Goal: Communication & Community: Answer question/provide support

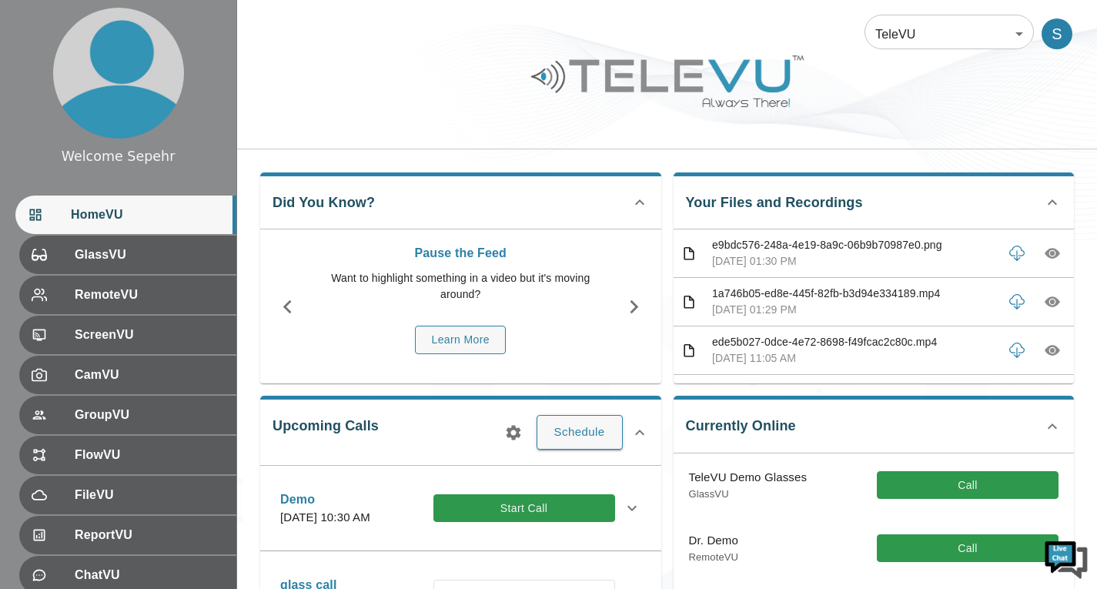
click at [946, 41] on body "Welcome Sepehr HomeVU GlassVU RemoteVU ScreenVU CamVU GroupVU FlowVU FileVU Rep…" at bounding box center [548, 500] width 1097 height 1000
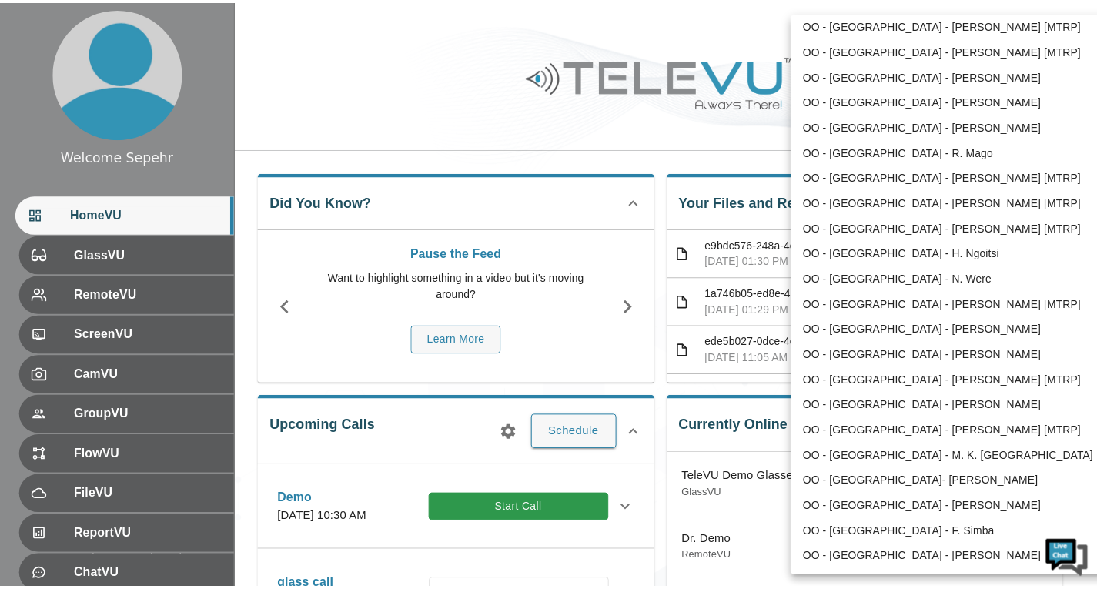
scroll to position [2011, 0]
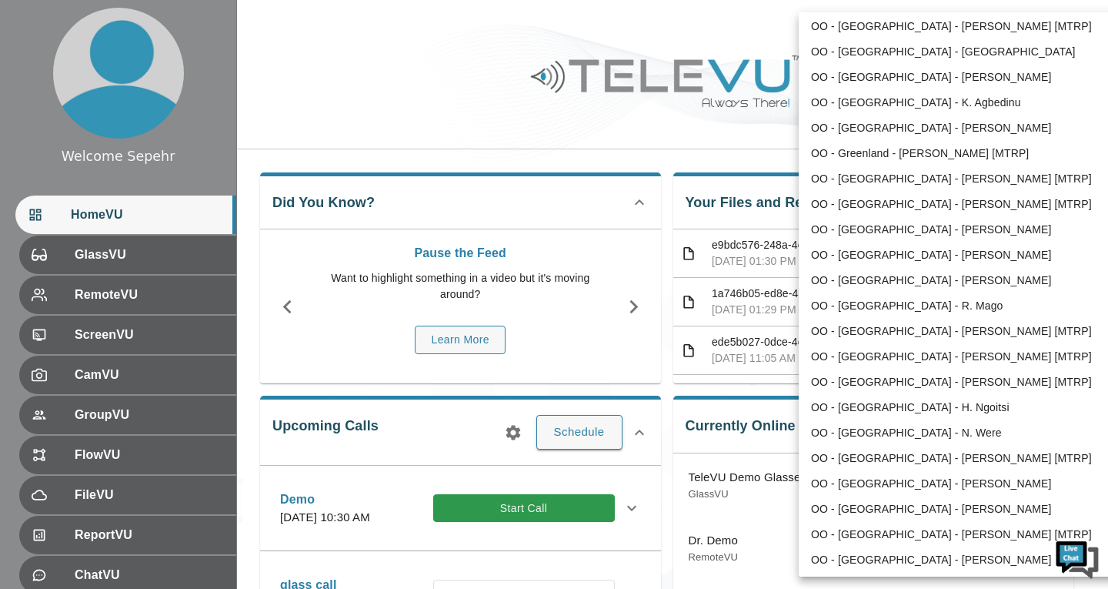
click at [871, 179] on li "OO - [GEOGRAPHIC_DATA] - [PERSON_NAME] [MTRP]" at bounding box center [958, 178] width 319 height 25
type input "206"
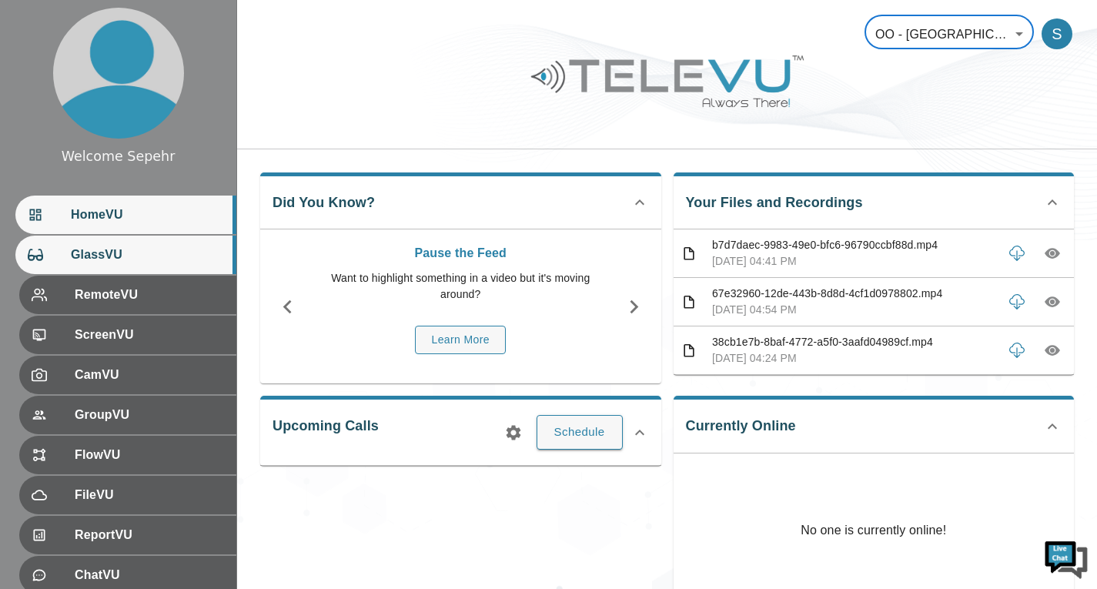
click at [122, 259] on span "GlassVU" at bounding box center [147, 254] width 153 height 18
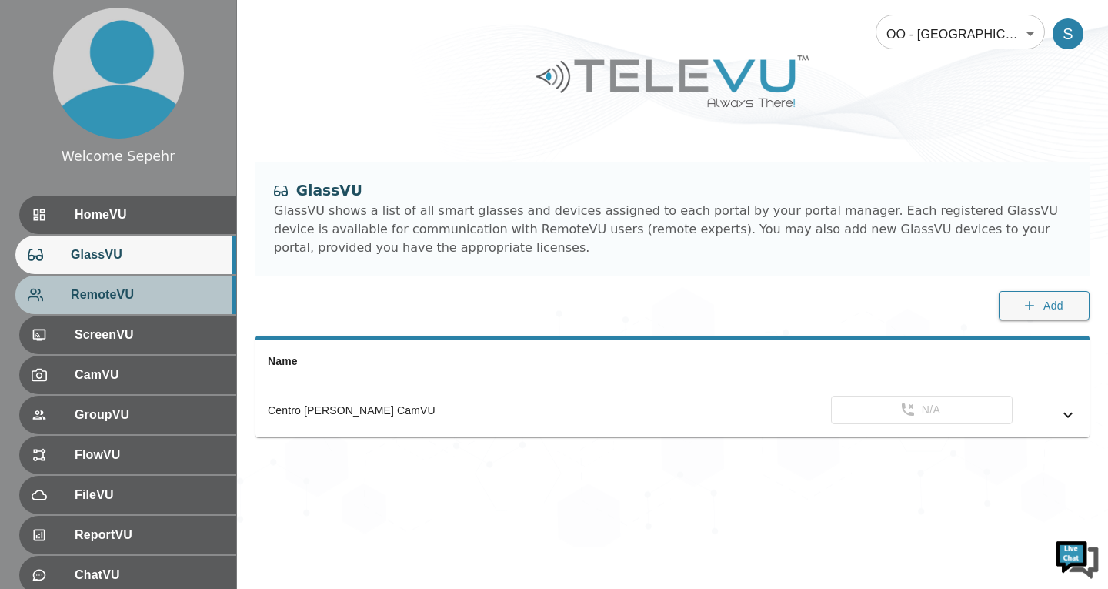
click at [139, 295] on span "RemoteVU" at bounding box center [147, 294] width 153 height 18
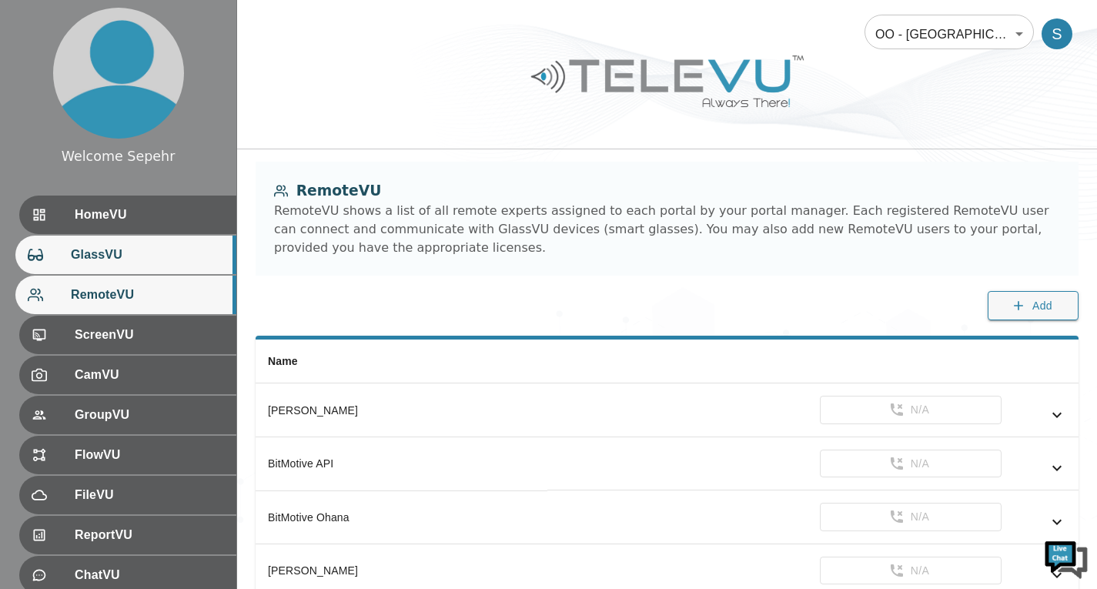
click at [158, 246] on span "GlassVU" at bounding box center [147, 254] width 153 height 18
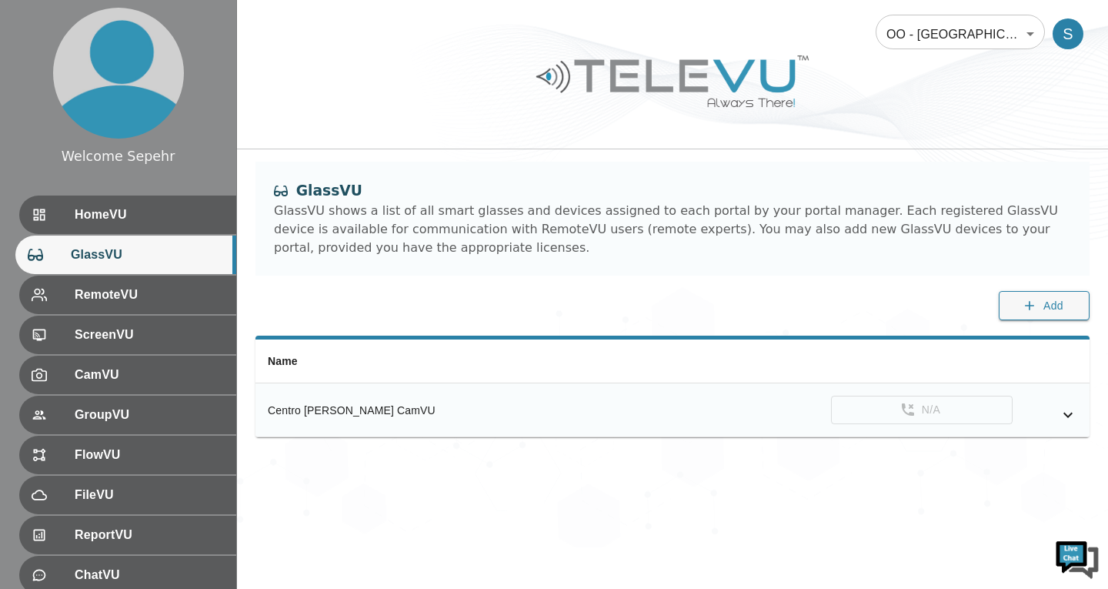
click at [1063, 414] on icon "simple table" at bounding box center [1068, 415] width 18 height 18
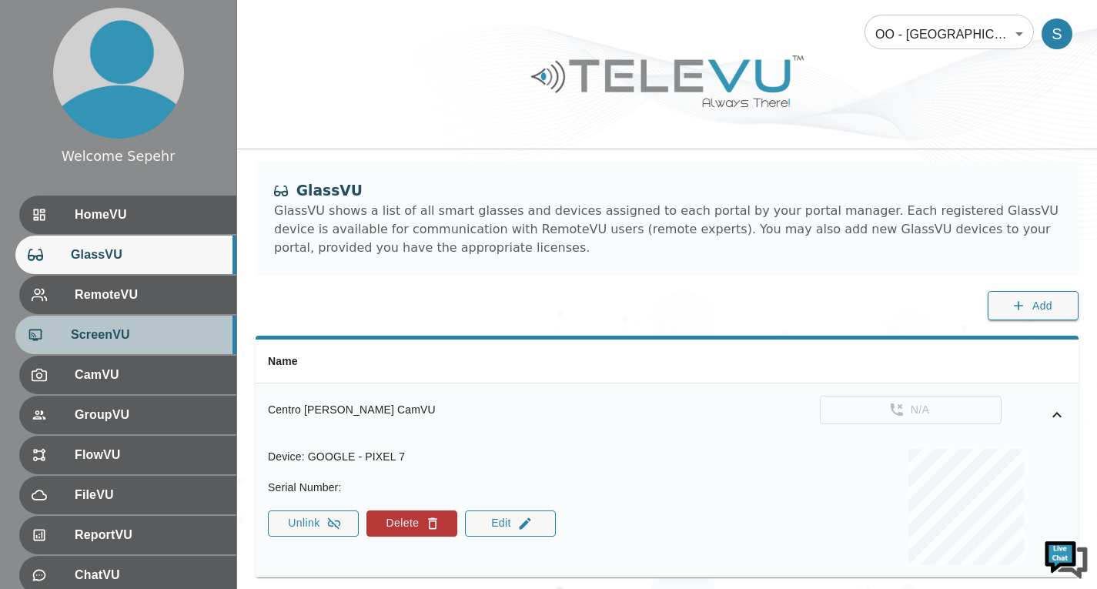
click at [135, 343] on span "ScreenVU" at bounding box center [147, 335] width 153 height 18
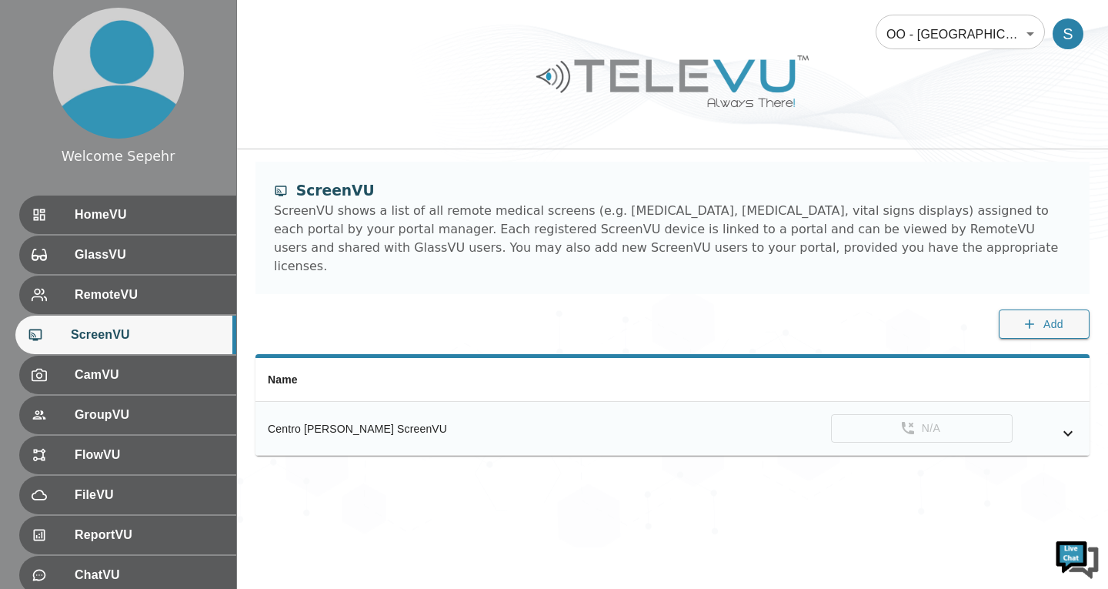
click at [1075, 424] on icon "simple table" at bounding box center [1068, 433] width 18 height 18
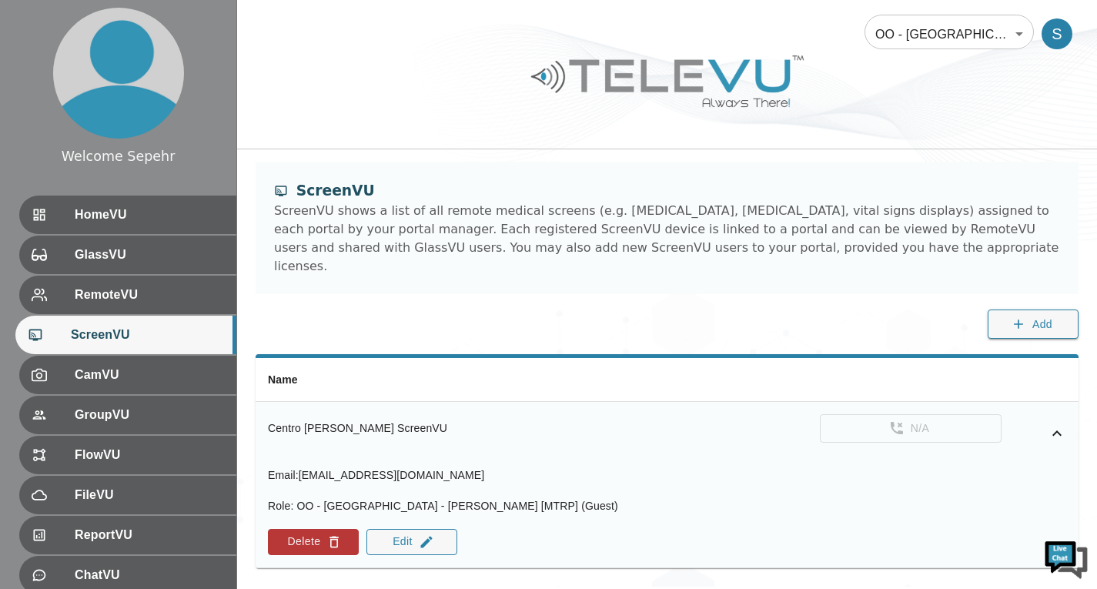
click at [1075, 413] on td "N/A" at bounding box center [843, 428] width 469 height 53
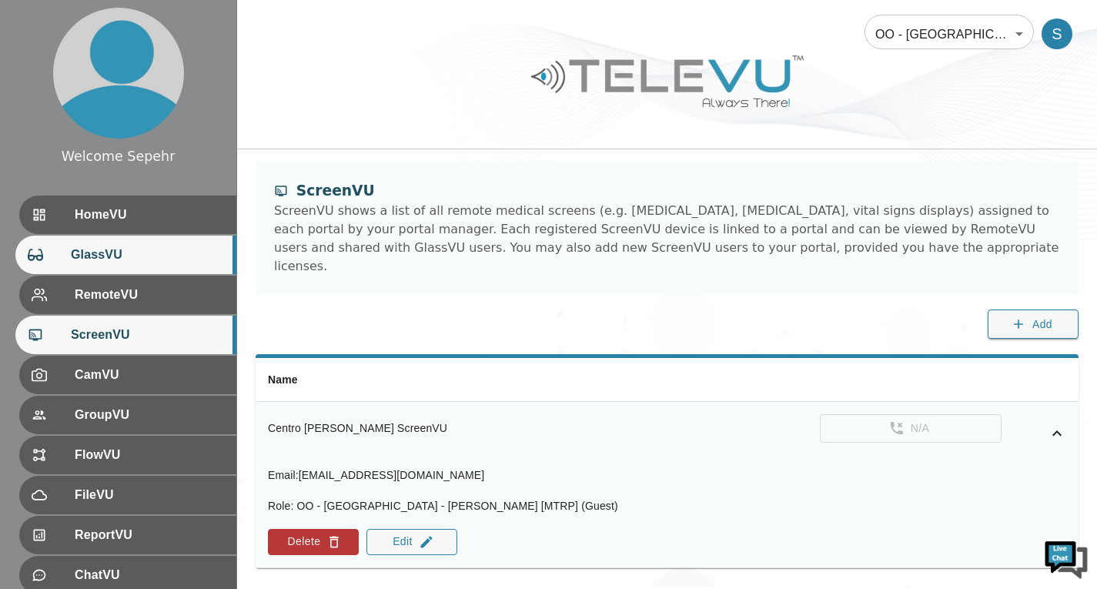
click at [96, 266] on div "GlassVU" at bounding box center [125, 254] width 221 height 38
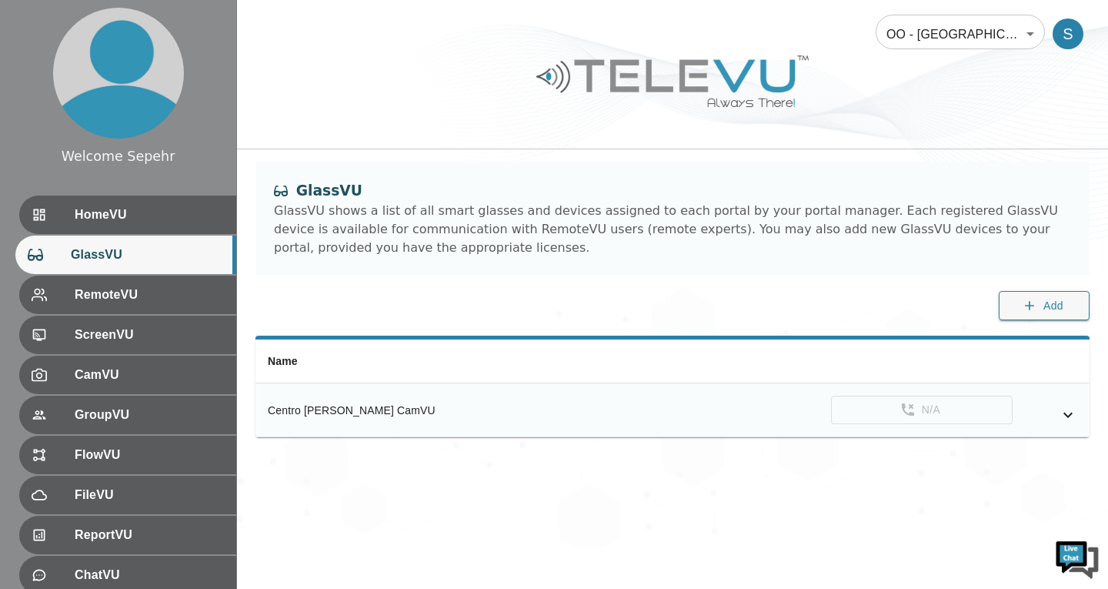
click at [1075, 418] on icon "simple table" at bounding box center [1068, 415] width 18 height 18
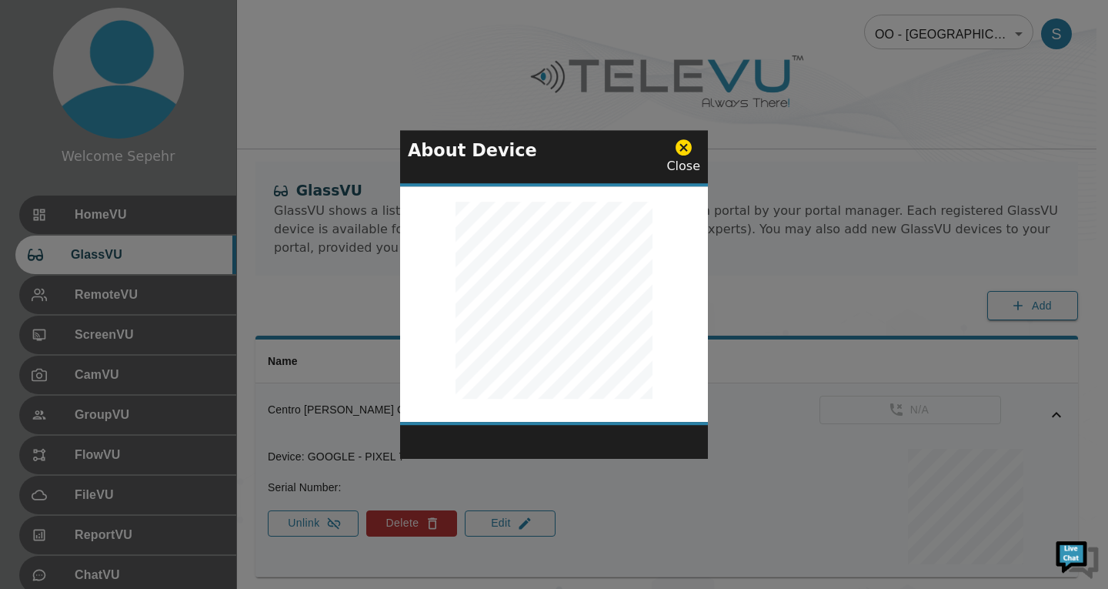
click at [687, 153] on icon at bounding box center [684, 147] width 16 height 16
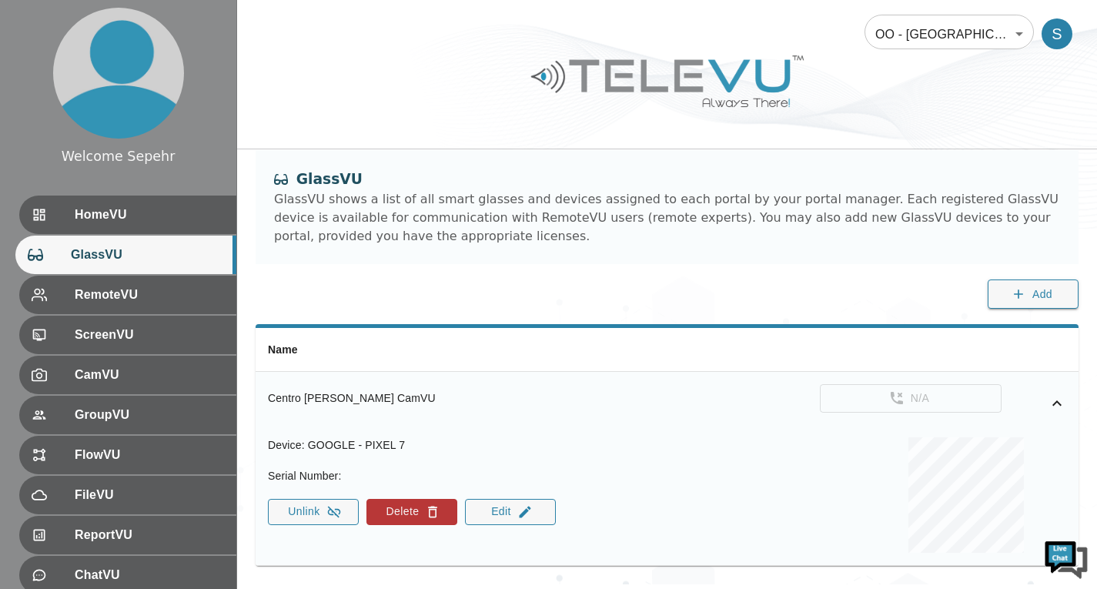
scroll to position [45, 0]
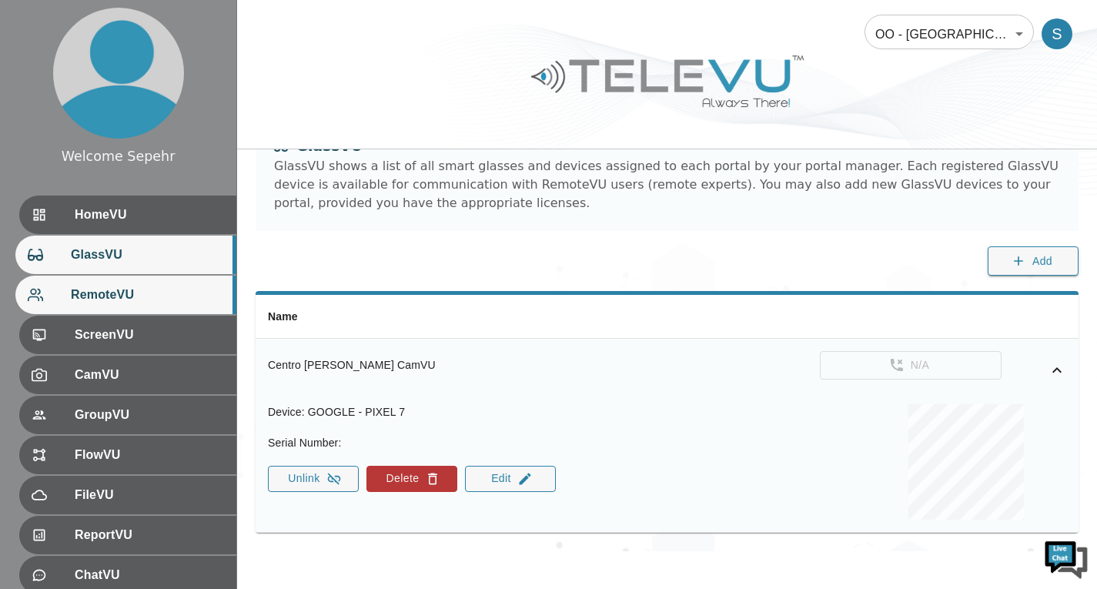
click at [135, 298] on span "RemoteVU" at bounding box center [147, 294] width 153 height 18
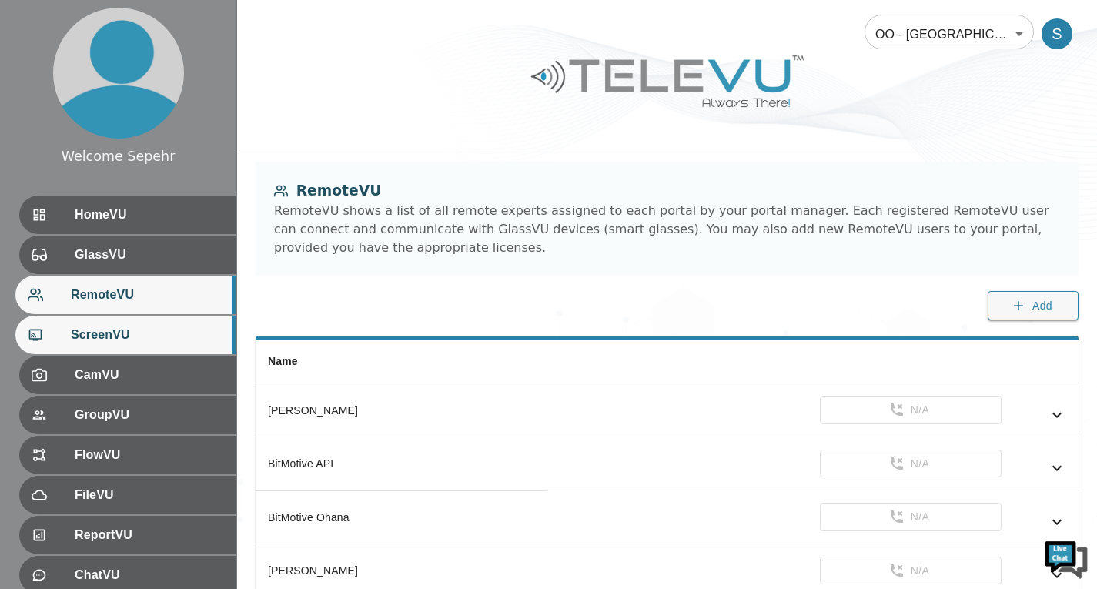
click at [142, 329] on span "ScreenVU" at bounding box center [147, 335] width 153 height 18
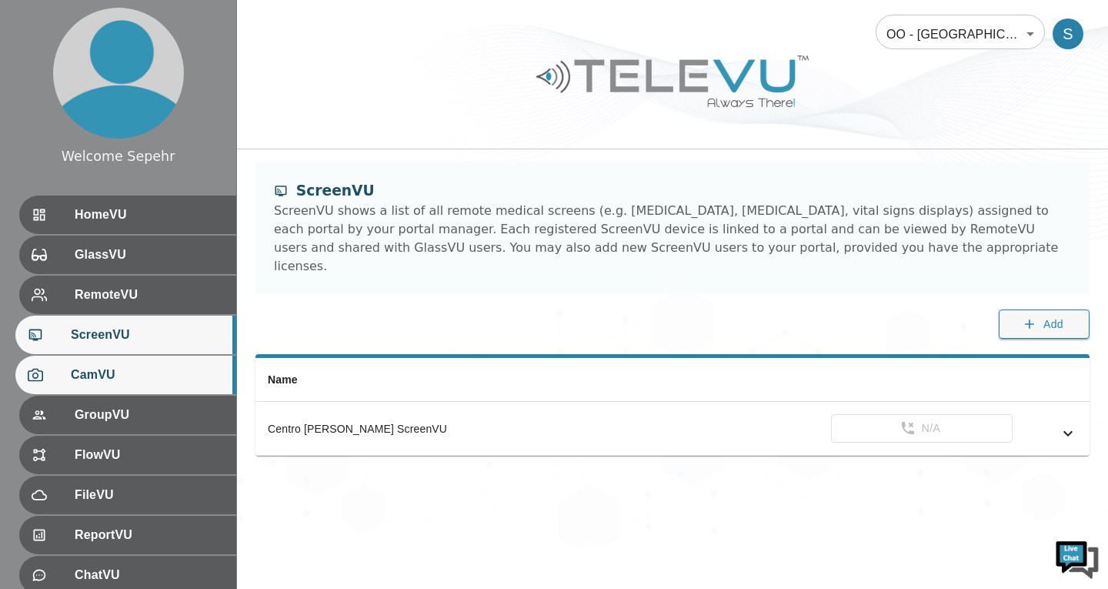
click at [140, 381] on span "CamVU" at bounding box center [147, 375] width 153 height 18
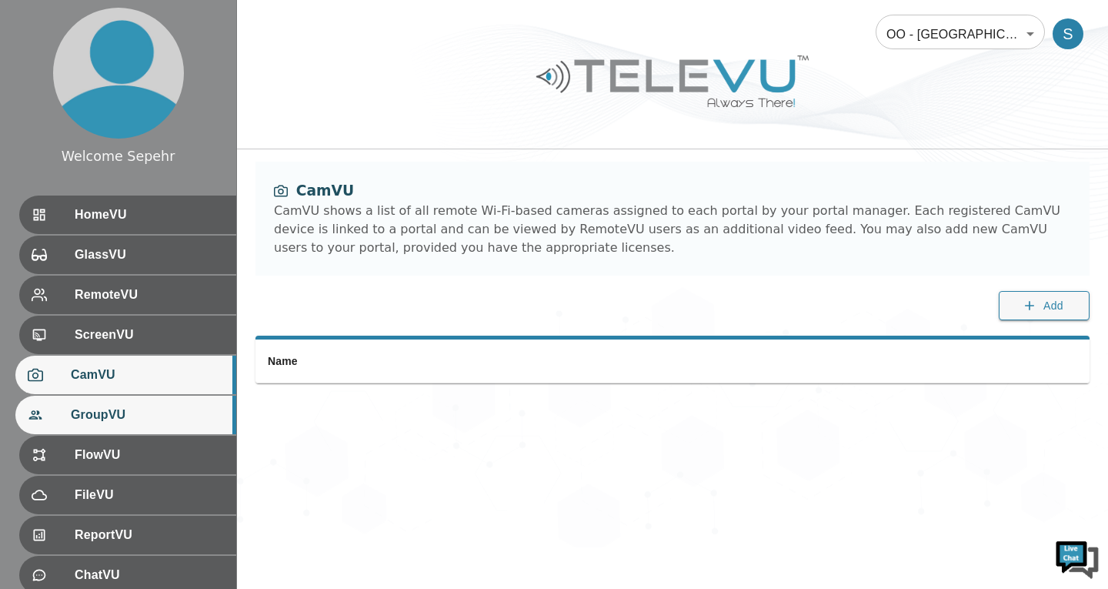
click at [145, 403] on div "GroupVU" at bounding box center [125, 415] width 221 height 38
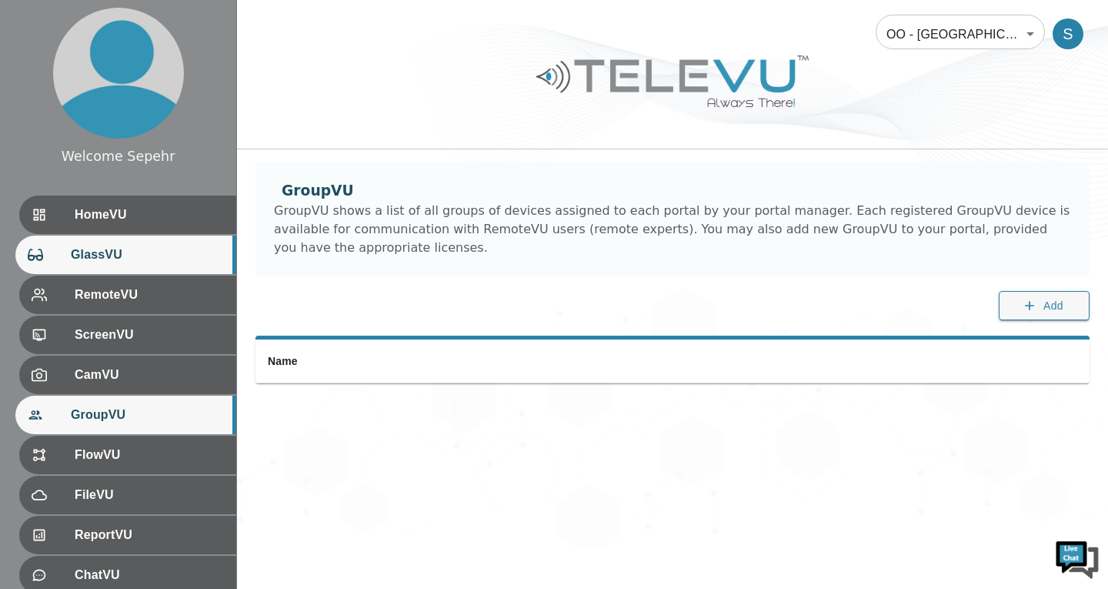
click at [123, 256] on span "GlassVU" at bounding box center [147, 254] width 153 height 18
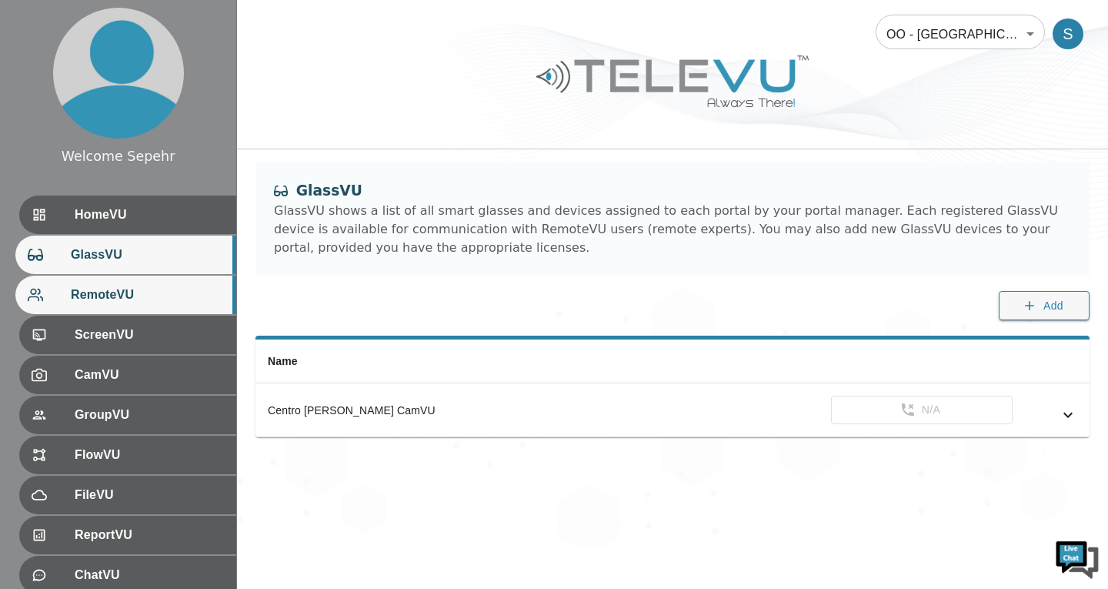
click at [160, 302] on span "RemoteVU" at bounding box center [147, 294] width 153 height 18
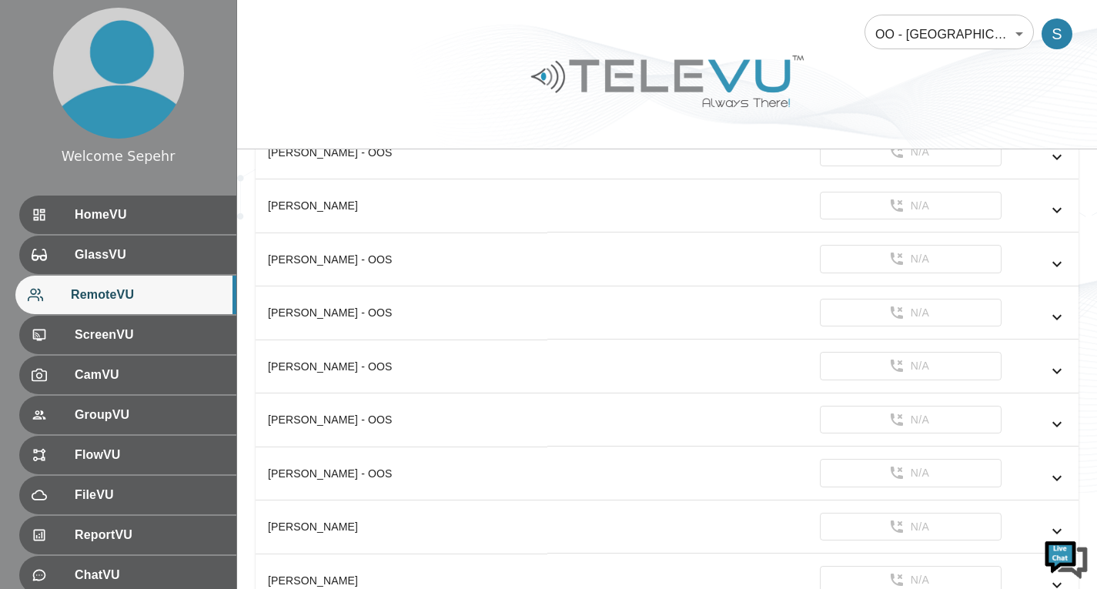
scroll to position [616, 0]
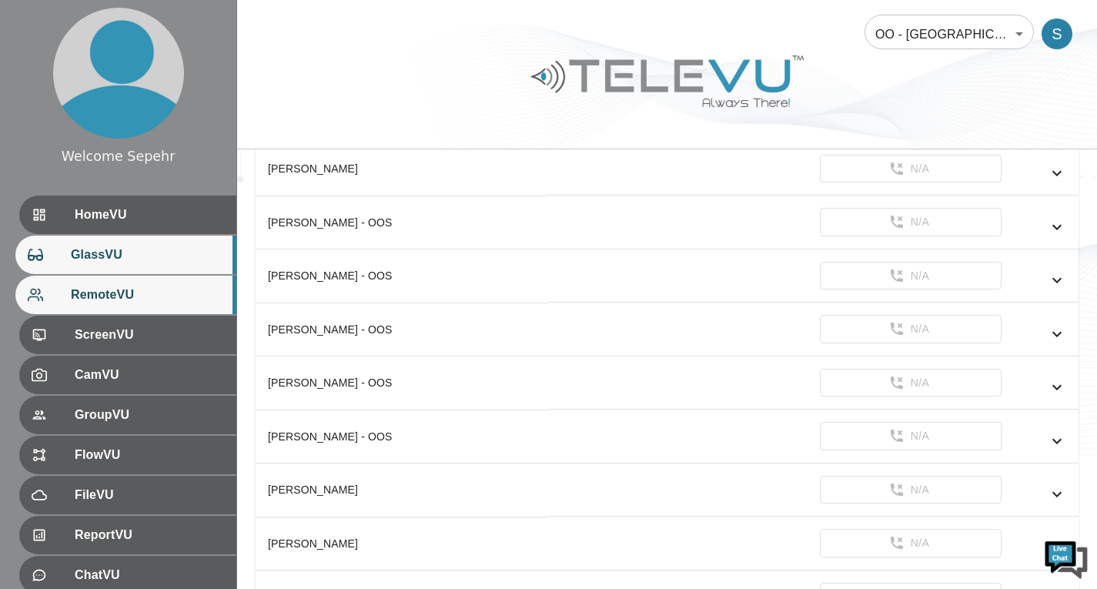
click at [168, 250] on span "GlassVU" at bounding box center [147, 254] width 153 height 18
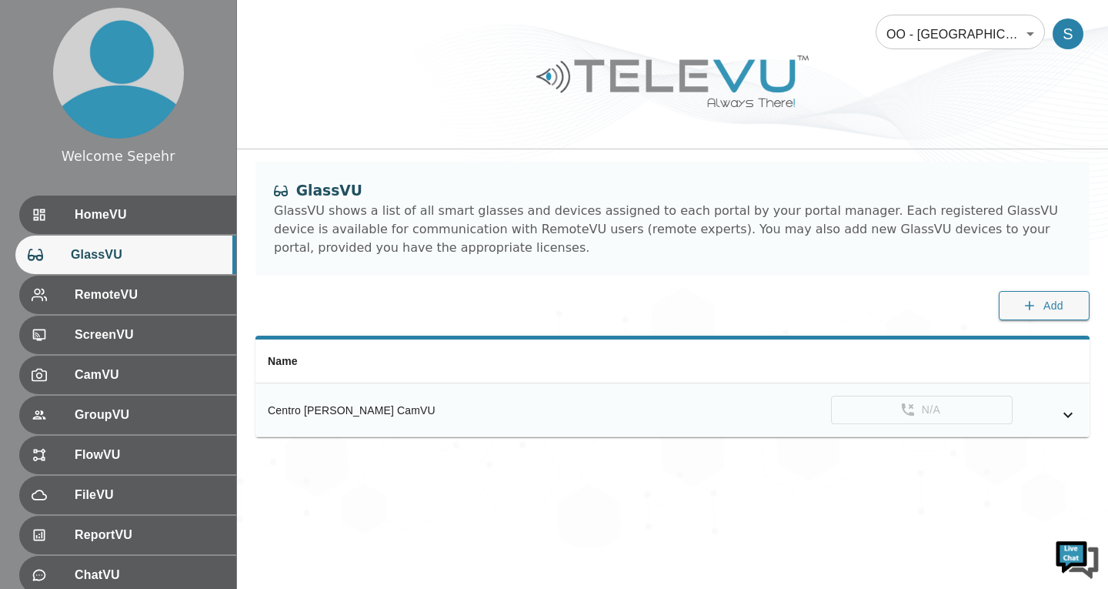
click at [1072, 415] on icon "simple table" at bounding box center [1068, 415] width 18 height 18
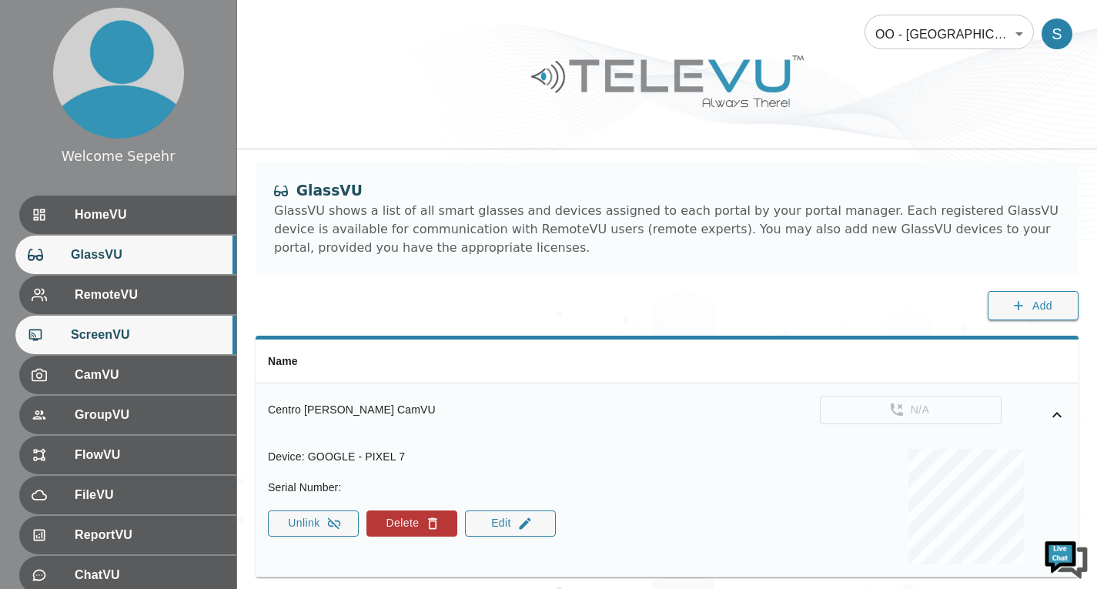
click at [148, 332] on span "ScreenVU" at bounding box center [147, 335] width 153 height 18
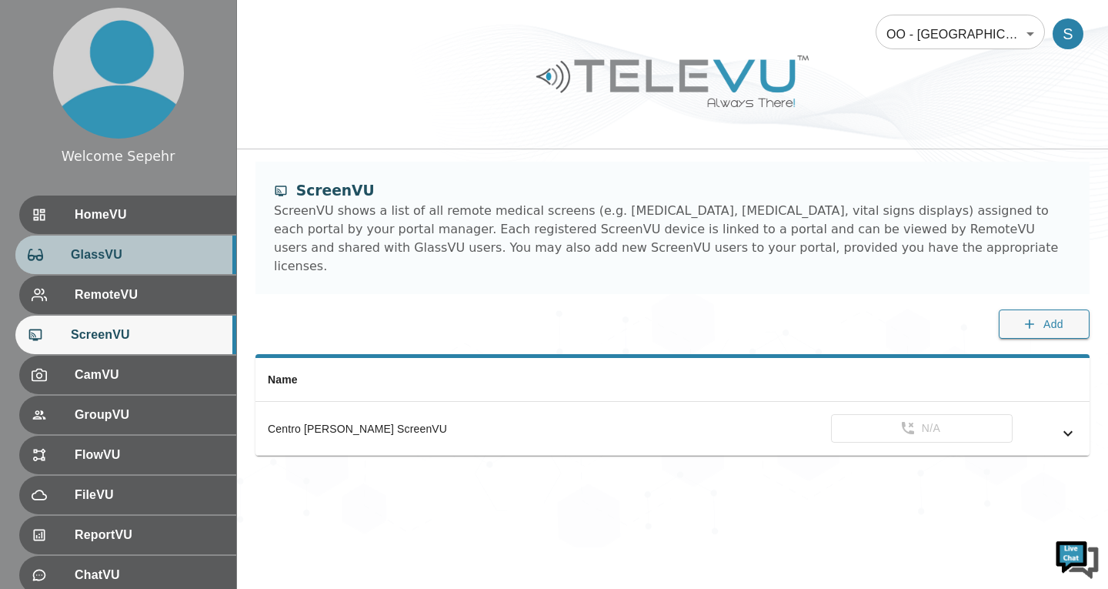
click at [166, 249] on span "GlassVU" at bounding box center [147, 254] width 153 height 18
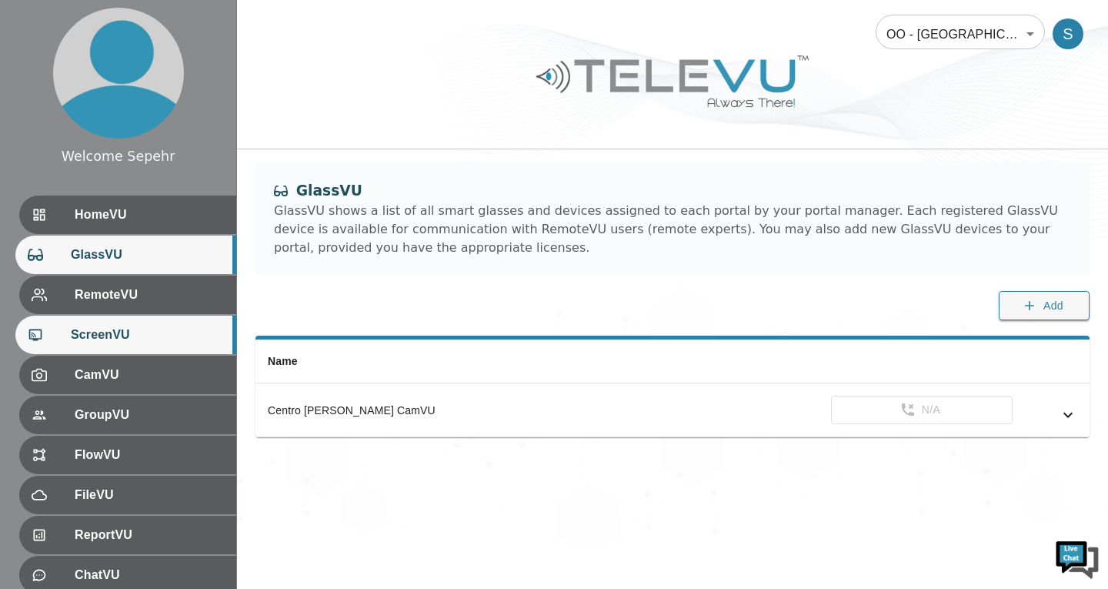
click at [139, 331] on span "ScreenVU" at bounding box center [147, 335] width 153 height 18
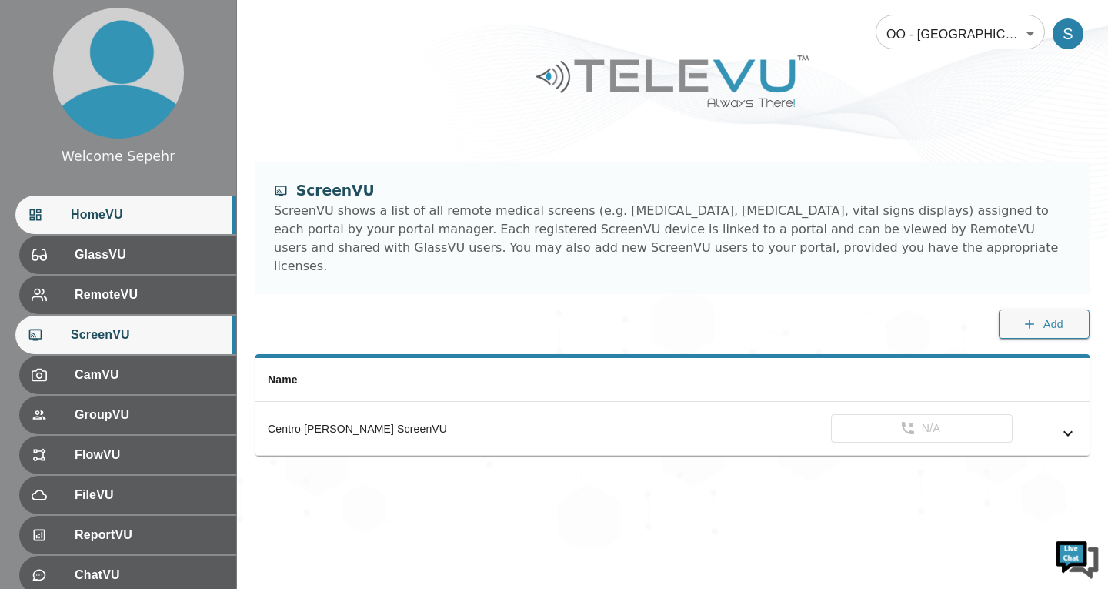
click at [148, 208] on span "HomeVU" at bounding box center [147, 214] width 153 height 18
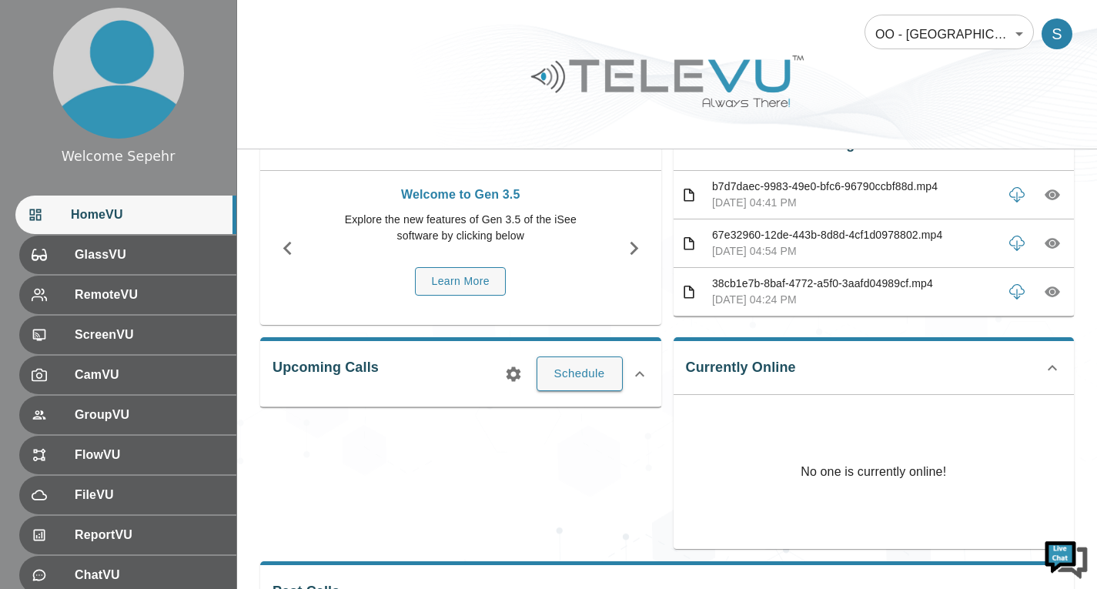
scroll to position [2, 0]
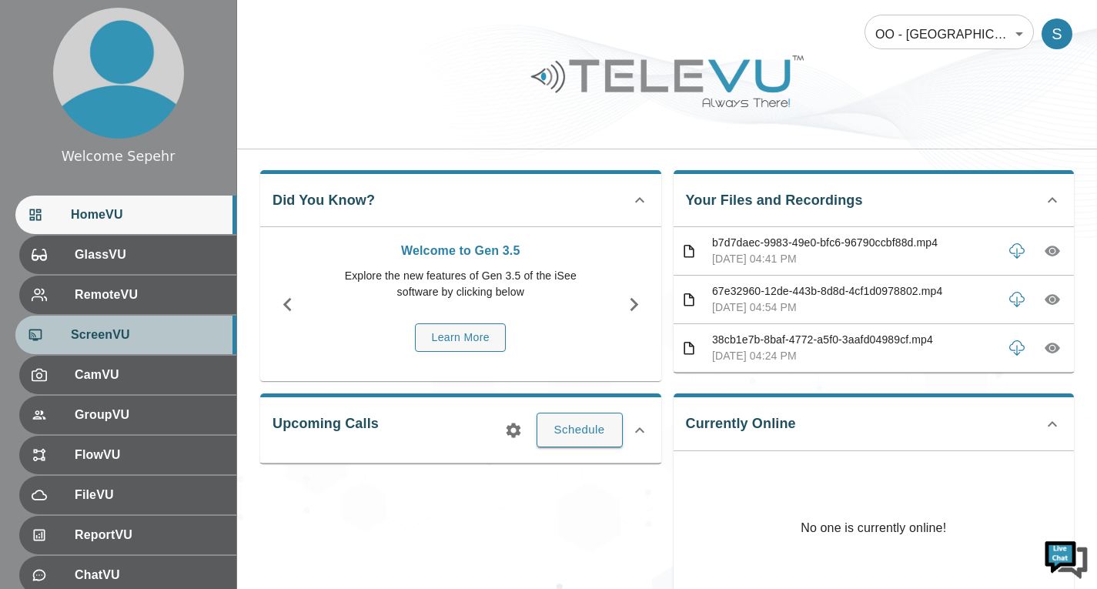
click at [148, 347] on div "ScreenVU" at bounding box center [125, 334] width 221 height 38
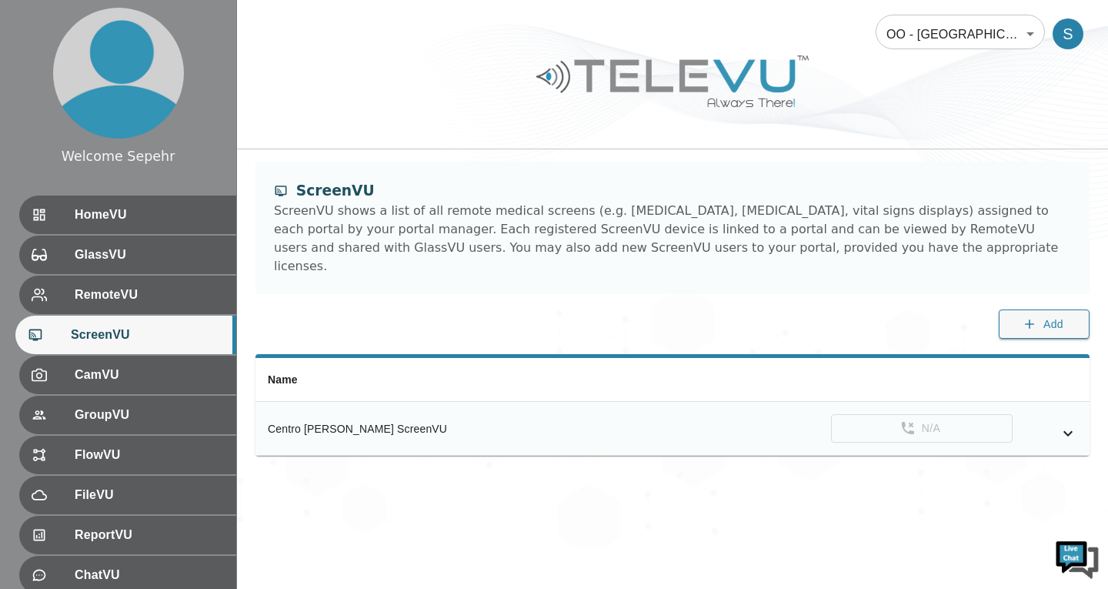
click at [1061, 424] on icon "simple table" at bounding box center [1068, 433] width 18 height 18
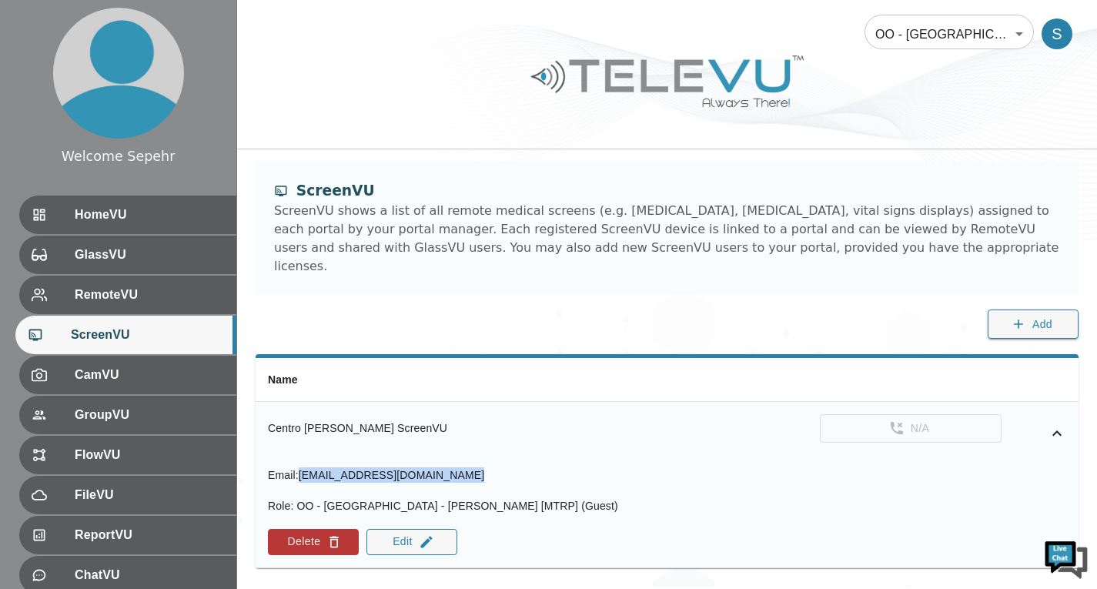
drag, startPoint x: 481, startPoint y: 451, endPoint x: 302, endPoint y: 461, distance: 178.8
click at [302, 467] on div "Email : [EMAIL_ADDRESS][DOMAIN_NAME]" at bounding box center [443, 474] width 350 height 15
copy span "[EMAIL_ADDRESS][DOMAIN_NAME]"
click at [609, 358] on th "simple table" at bounding box center [843, 380] width 469 height 44
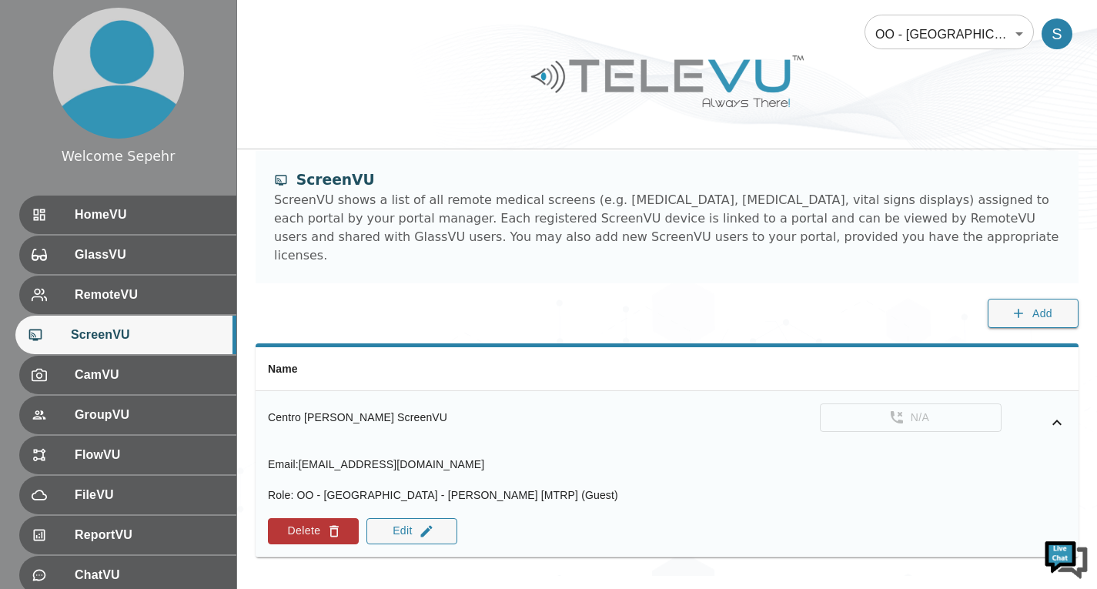
scroll to position [17, 0]
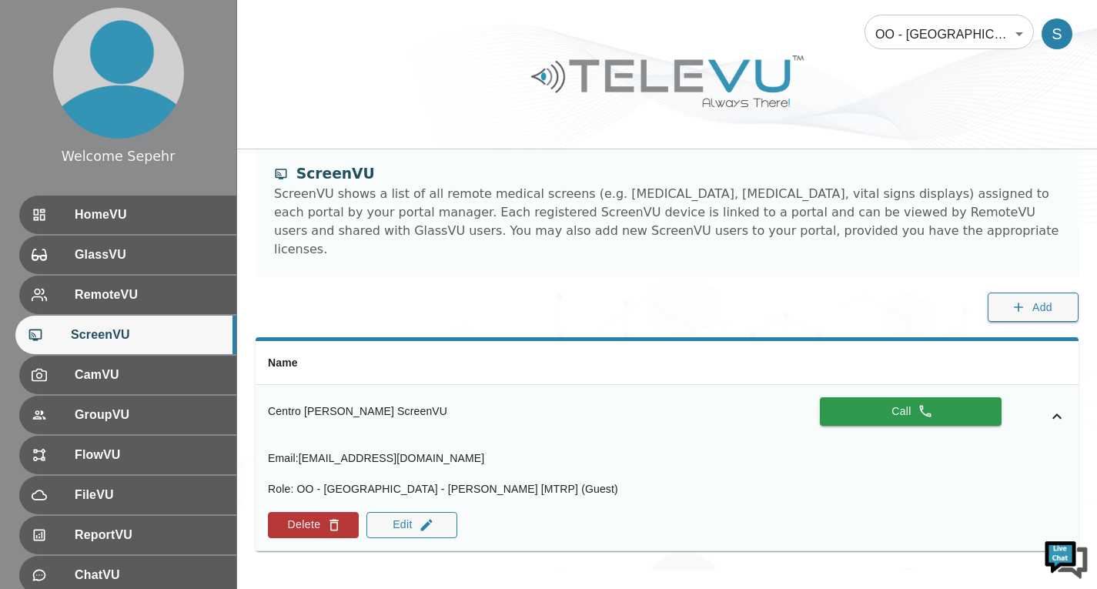
click at [1055, 407] on icon "simple table" at bounding box center [1056, 416] width 18 height 18
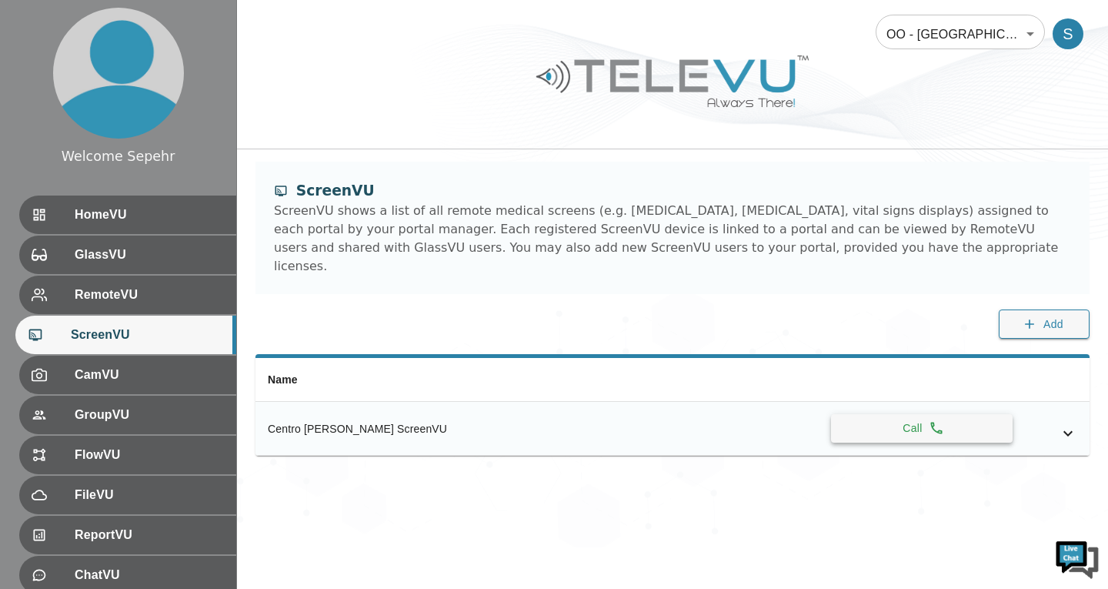
click at [960, 416] on button "Call" at bounding box center [922, 428] width 182 height 28
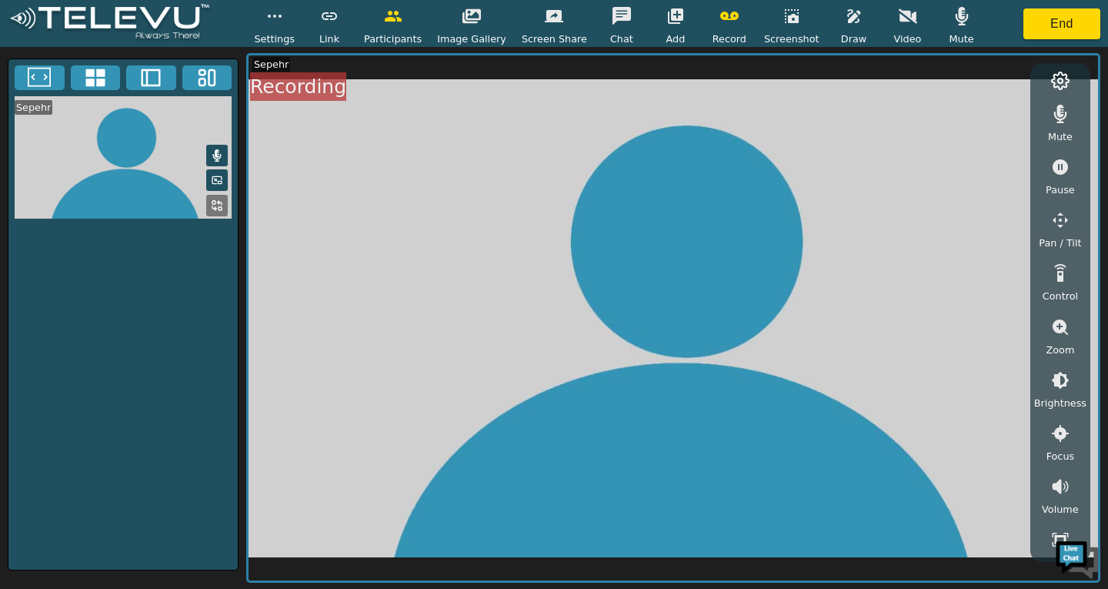
click at [724, 16] on icon "button" at bounding box center [729, 16] width 18 height 18
click at [899, 19] on icon "button" at bounding box center [908, 15] width 18 height 15
click at [899, 19] on icon "button" at bounding box center [908, 16] width 18 height 18
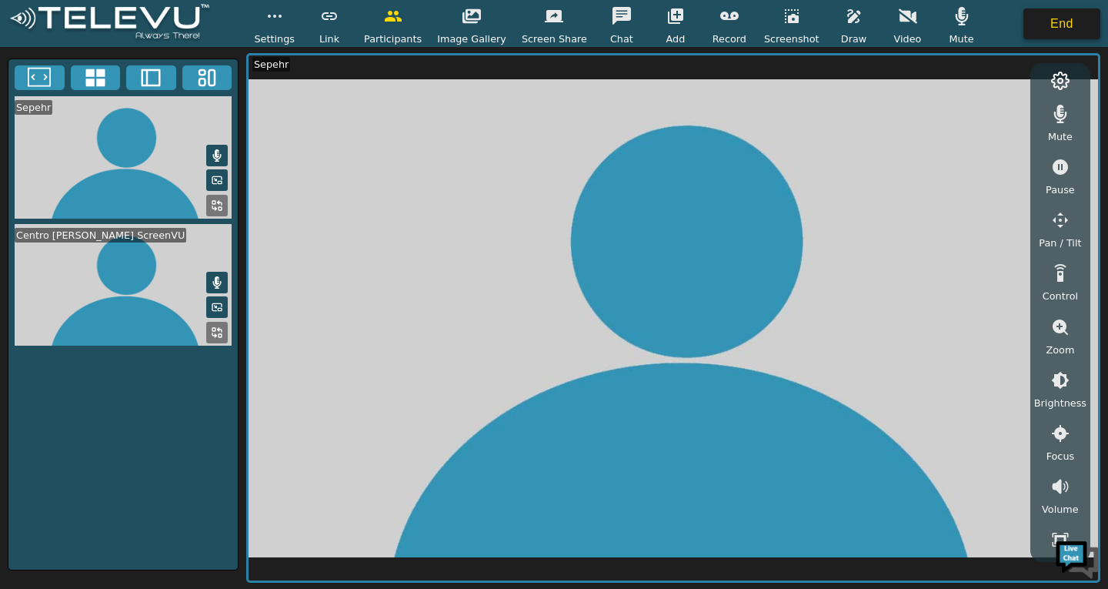
click at [1047, 25] on button "End" at bounding box center [1061, 23] width 77 height 31
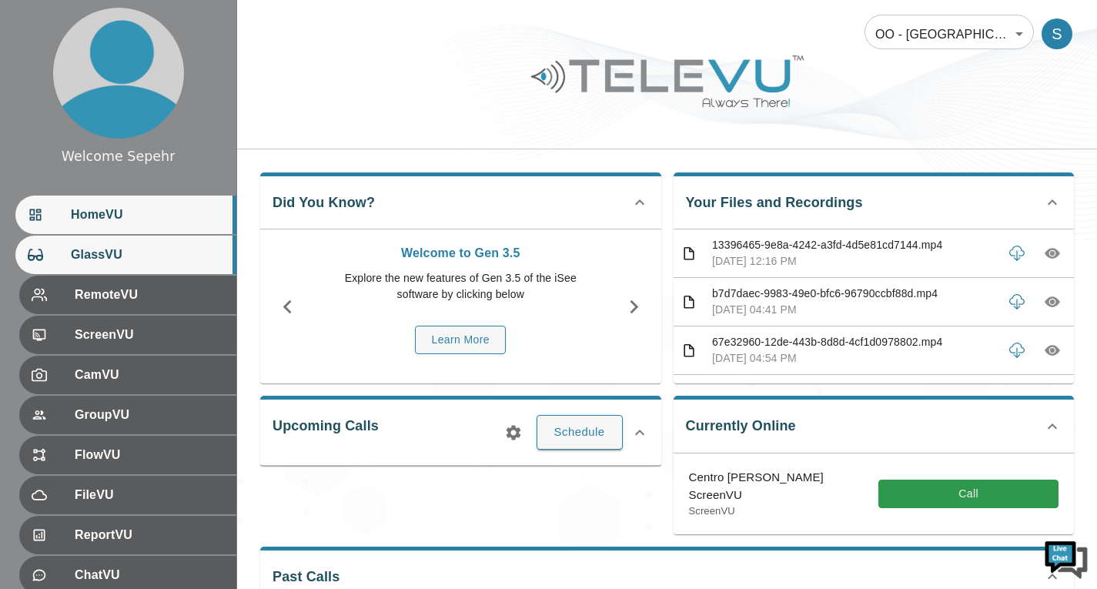
click at [155, 266] on div "GlassVU" at bounding box center [125, 254] width 221 height 38
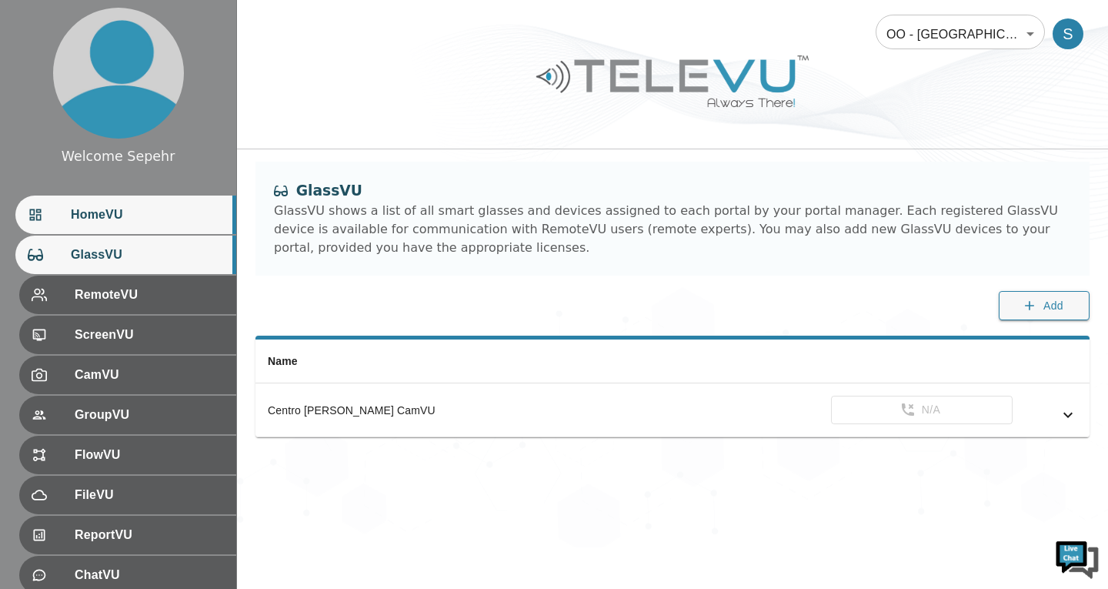
click at [155, 219] on span "HomeVU" at bounding box center [147, 214] width 153 height 18
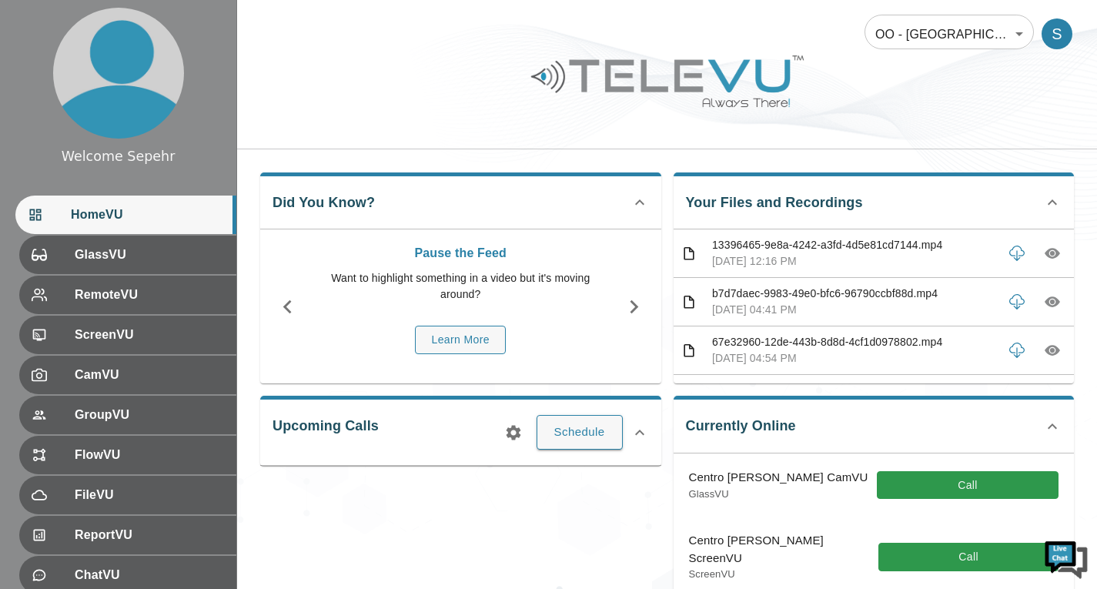
scroll to position [77, 0]
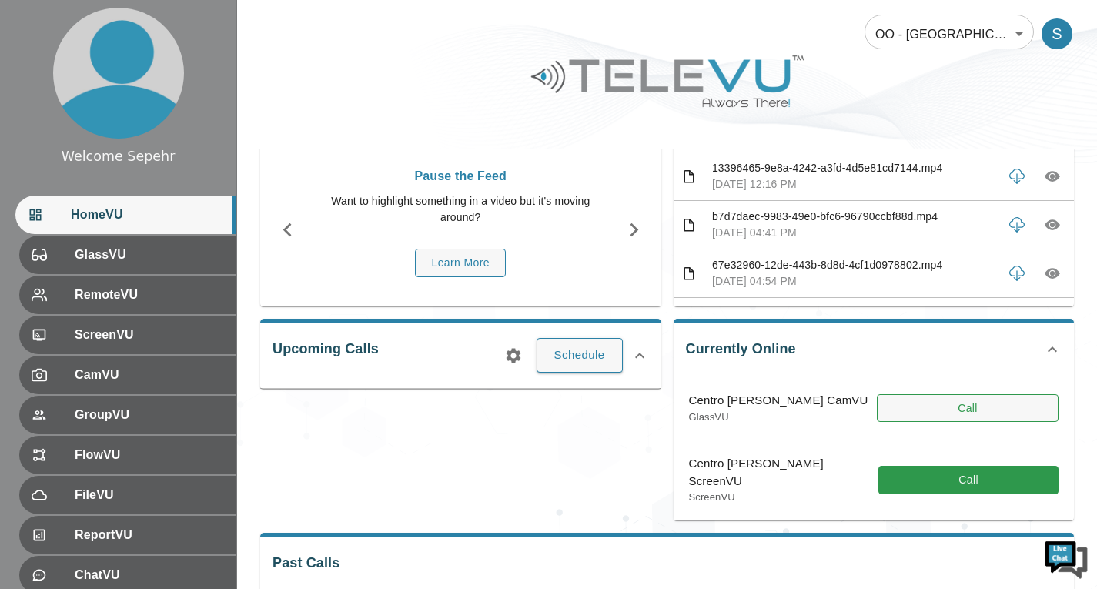
click at [916, 403] on button "Call" at bounding box center [967, 408] width 182 height 28
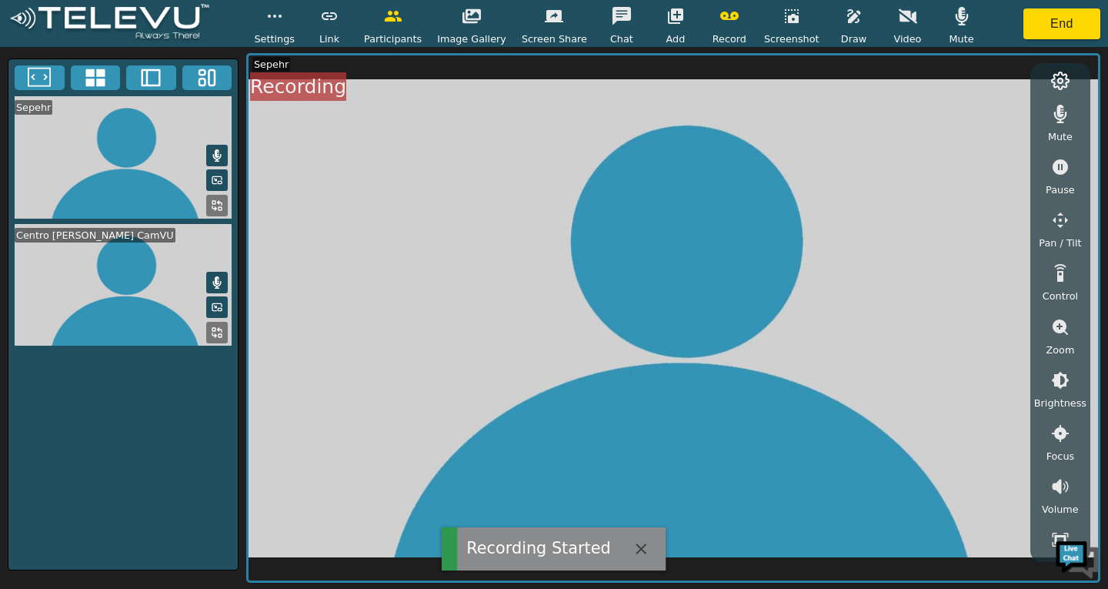
click at [720, 15] on icon "button" at bounding box center [729, 16] width 18 height 8
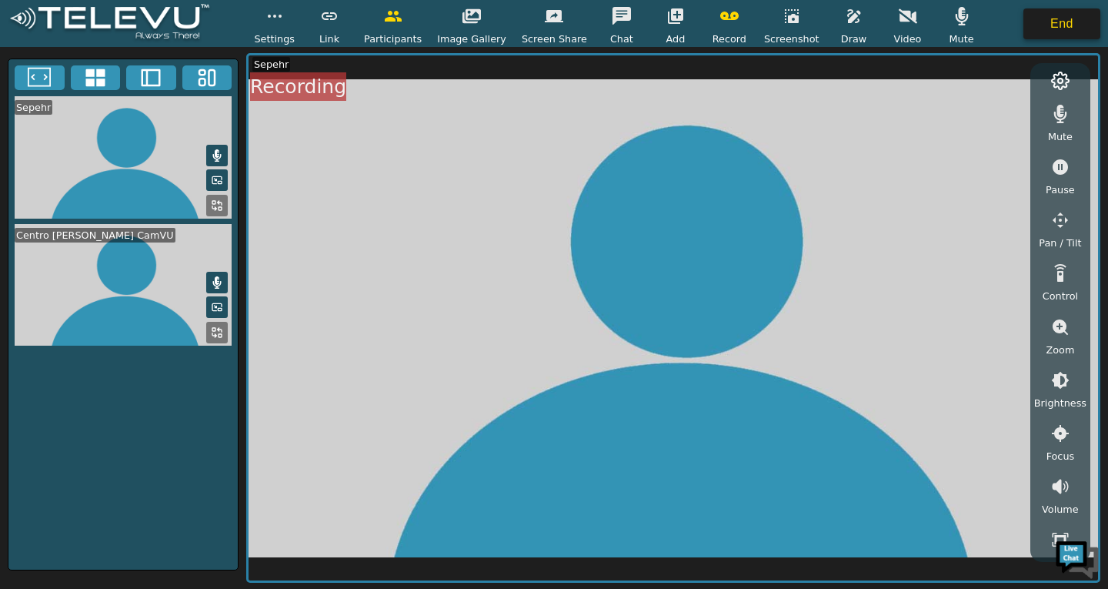
click at [1053, 29] on button "End" at bounding box center [1061, 23] width 77 height 31
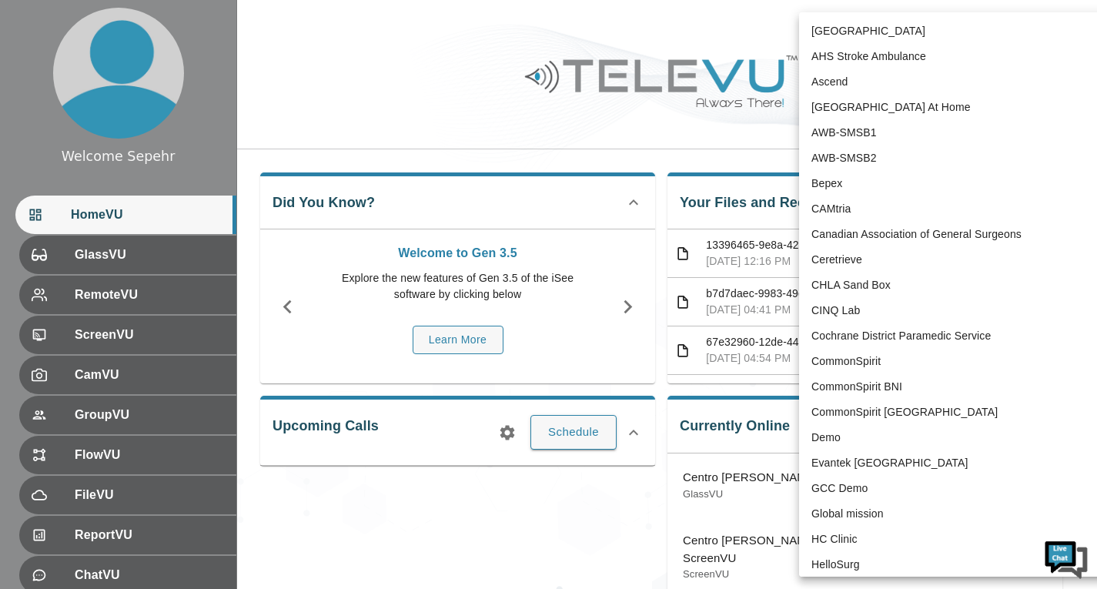
click at [918, 35] on body "Welcome Sepehr HomeVU GlassVU RemoteVU ScreenVU CamVU GroupVU FlowVU FileVU Rep…" at bounding box center [548, 506] width 1097 height 1013
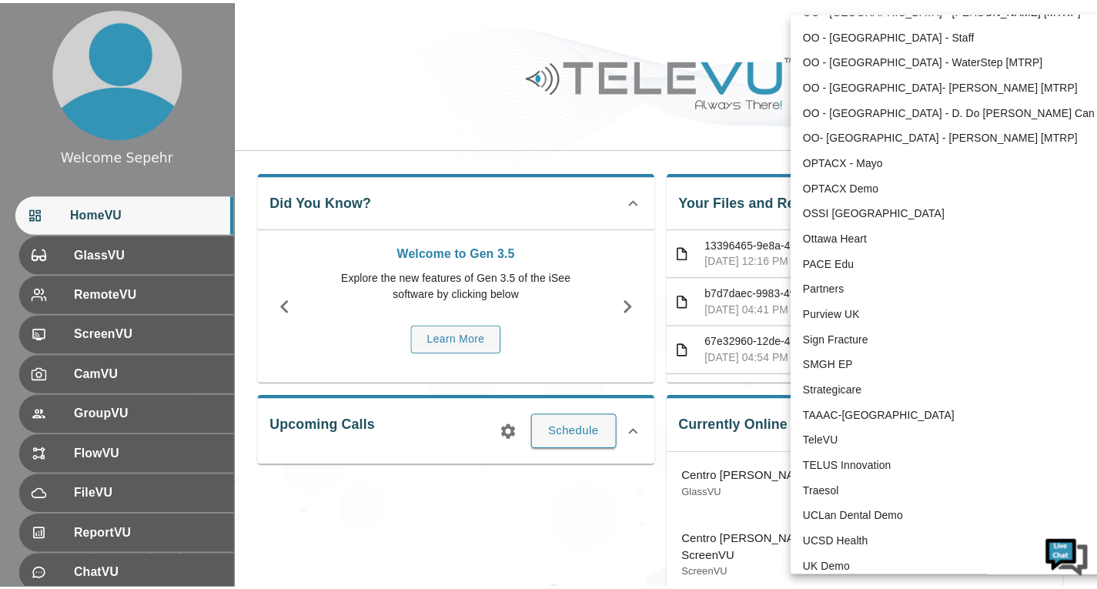
scroll to position [3050, 0]
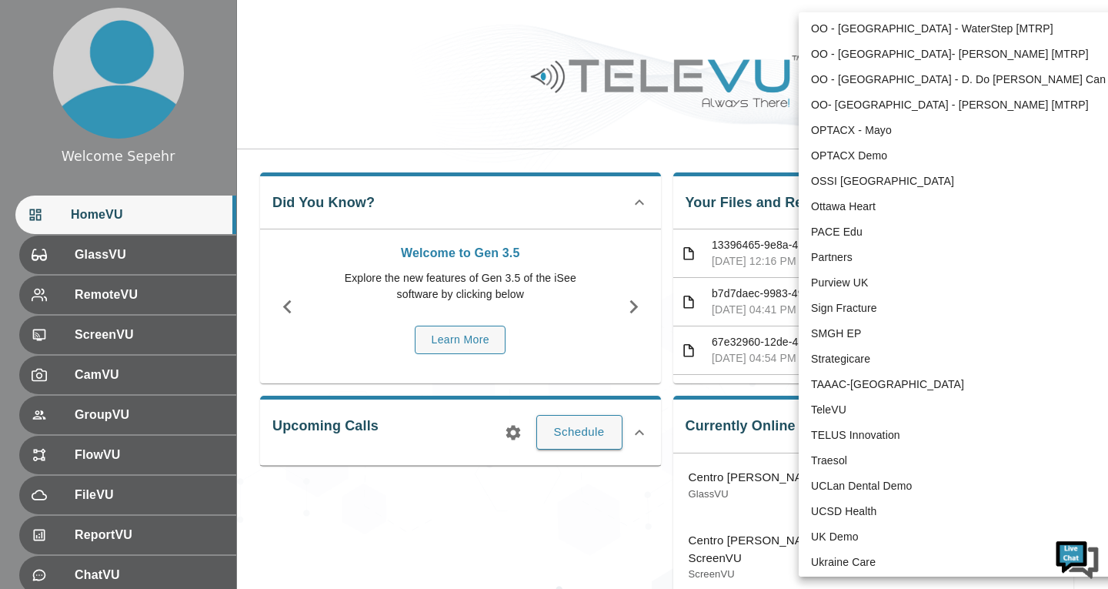
click at [856, 402] on li "TeleVU" at bounding box center [958, 409] width 319 height 25
type input "1"
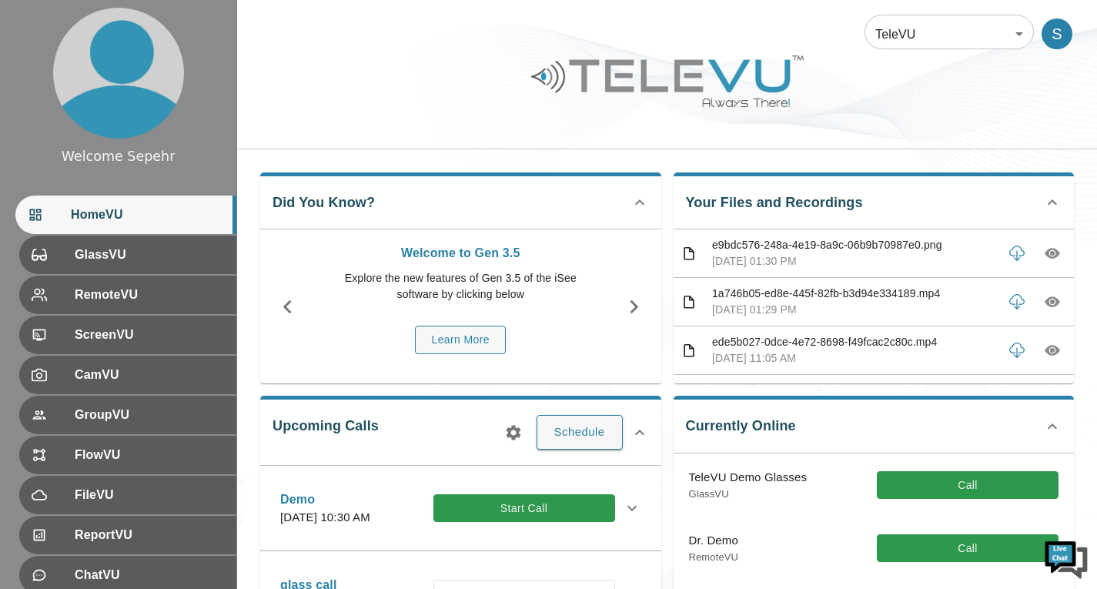
click at [1044, 257] on icon "button" at bounding box center [1051, 254] width 15 height 11
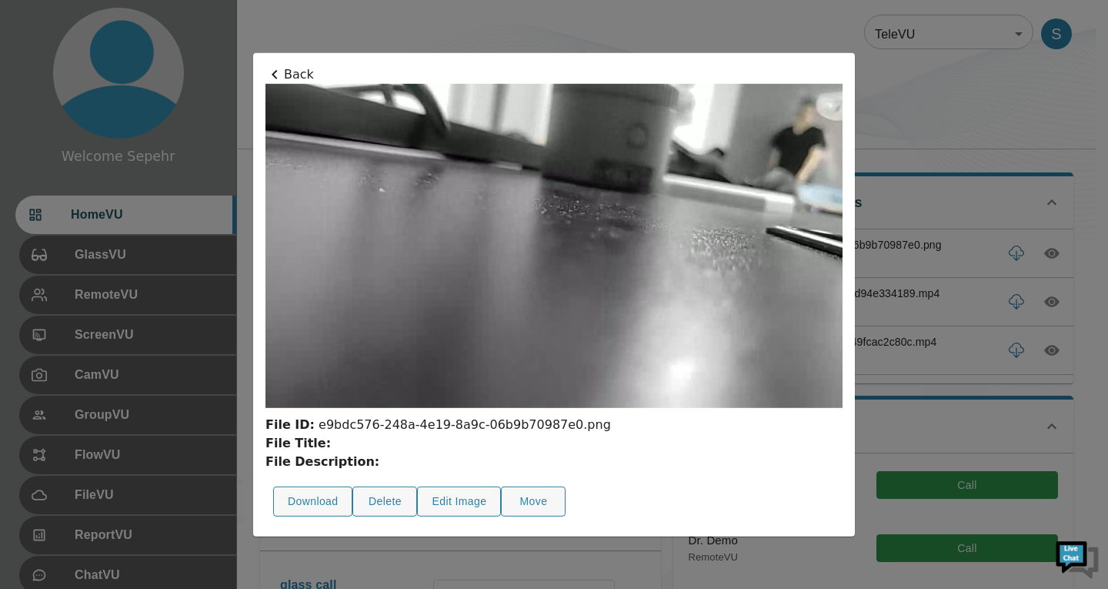
click at [876, 126] on div at bounding box center [554, 294] width 1108 height 589
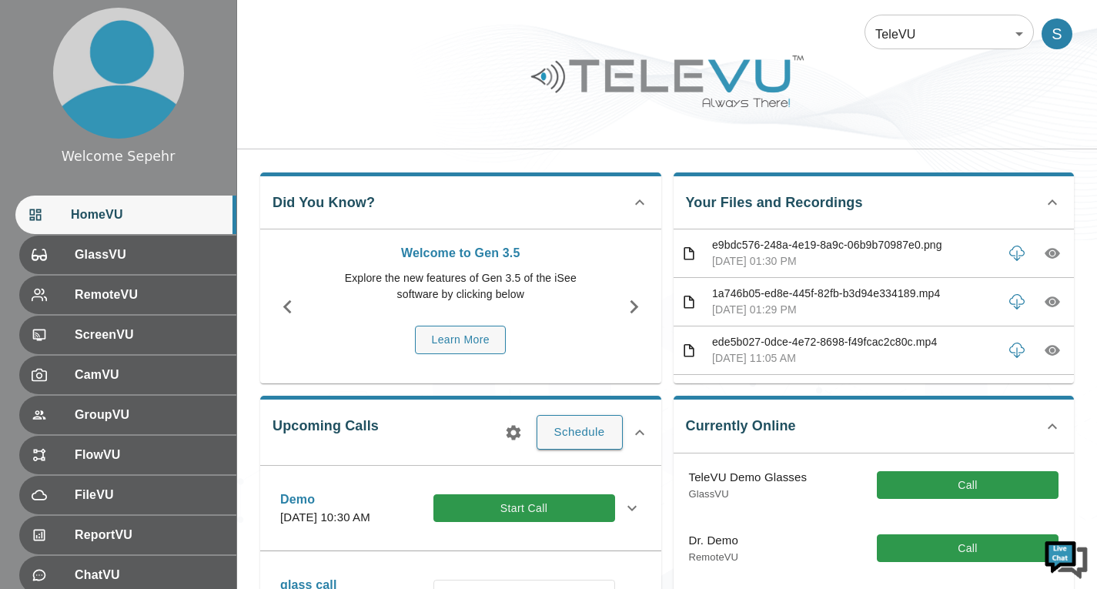
scroll to position [154, 0]
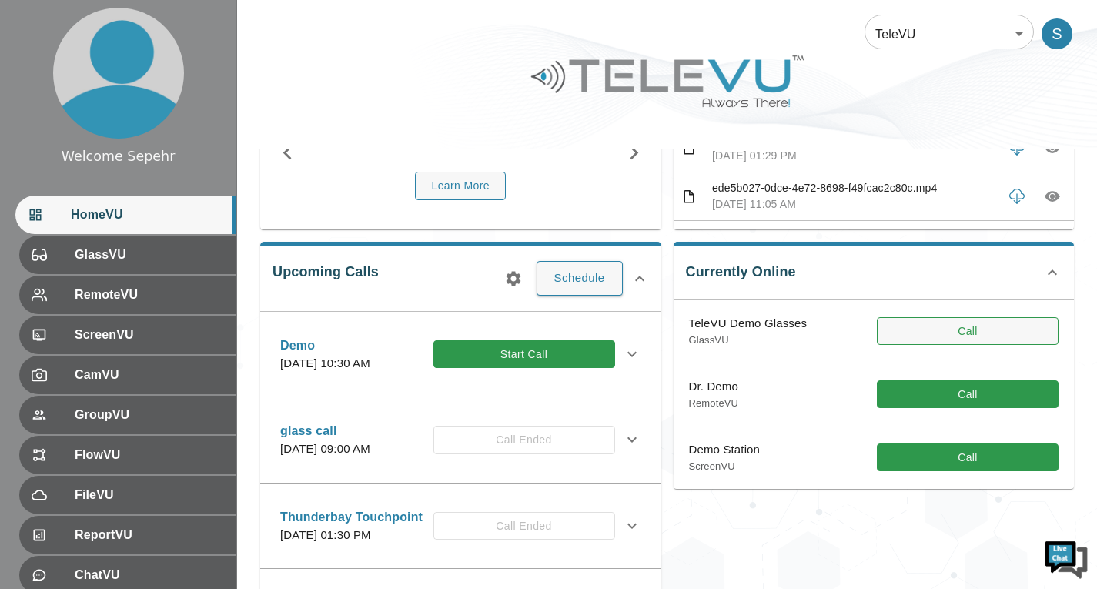
click at [913, 325] on button "Call" at bounding box center [967, 331] width 182 height 28
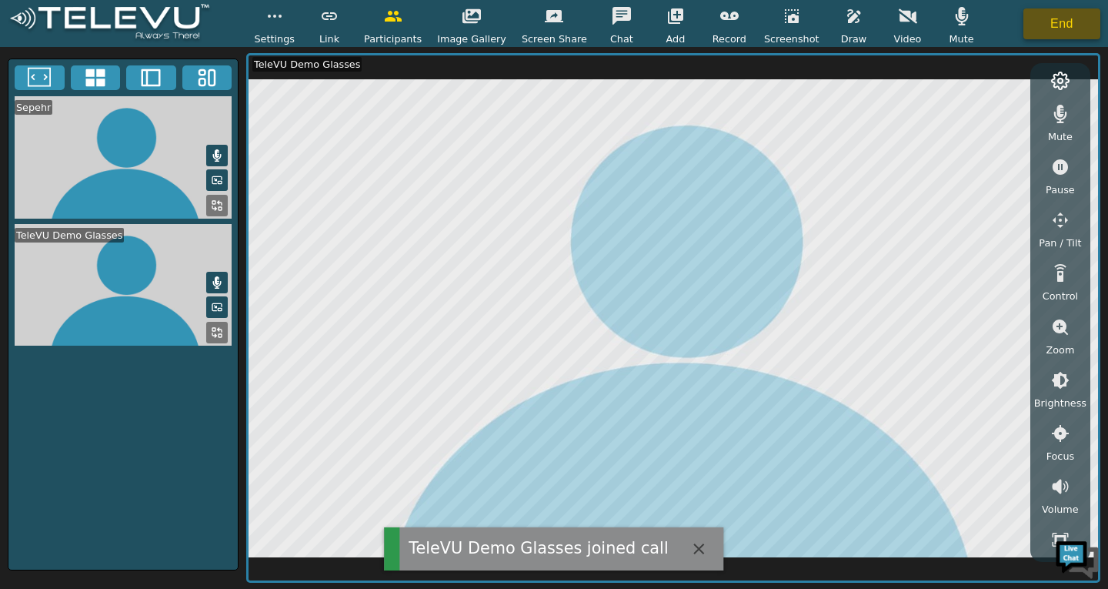
click at [1057, 22] on button "End" at bounding box center [1061, 23] width 77 height 31
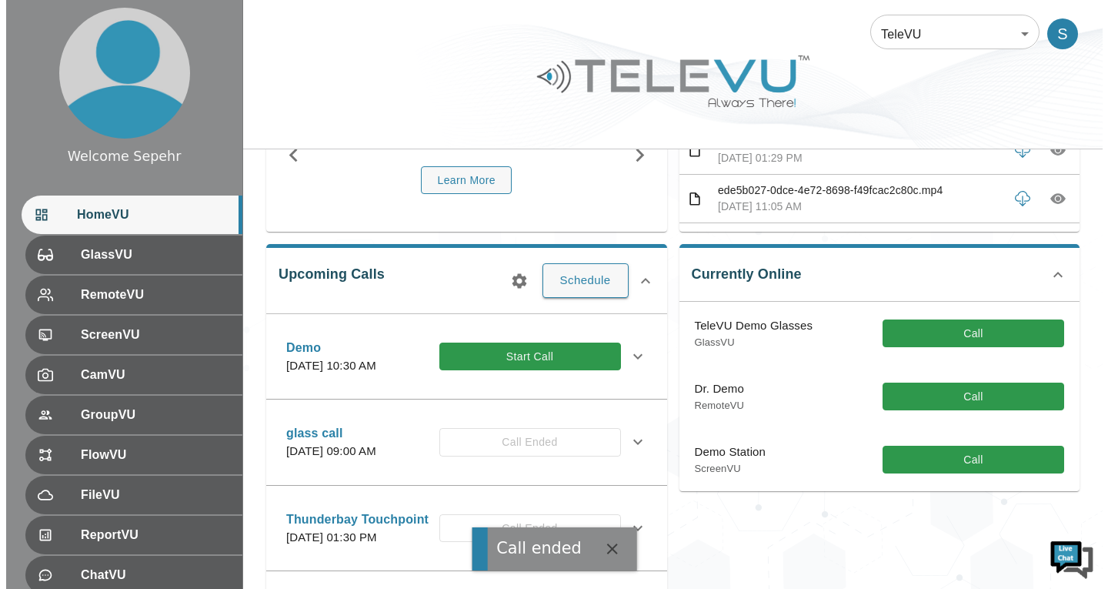
scroll to position [154, 0]
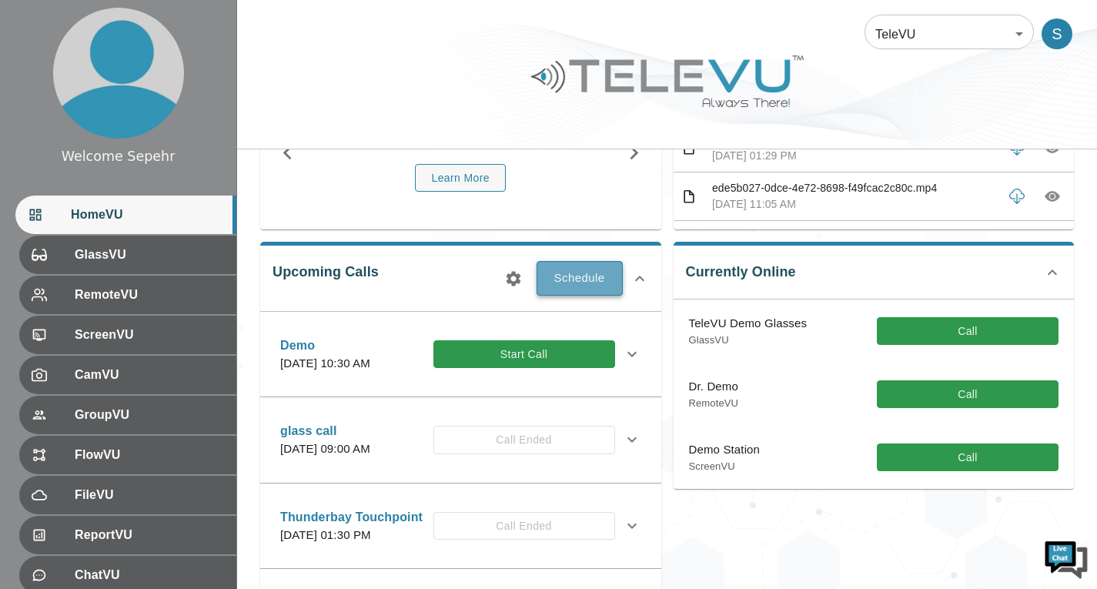
click at [576, 279] on button "Schedule" at bounding box center [579, 278] width 86 height 34
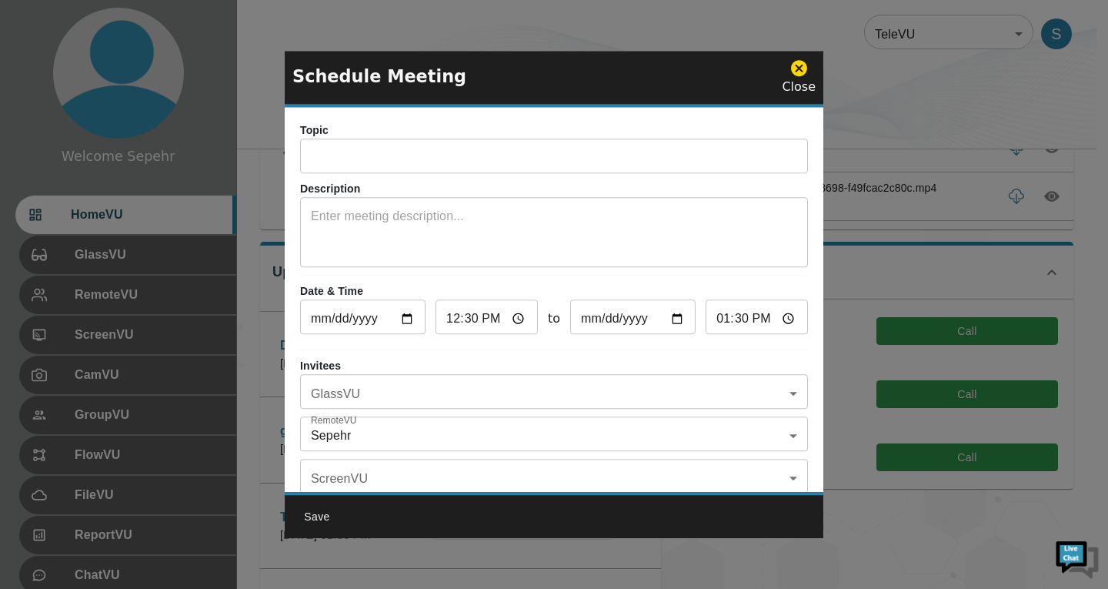
click at [806, 73] on icon at bounding box center [799, 68] width 16 height 16
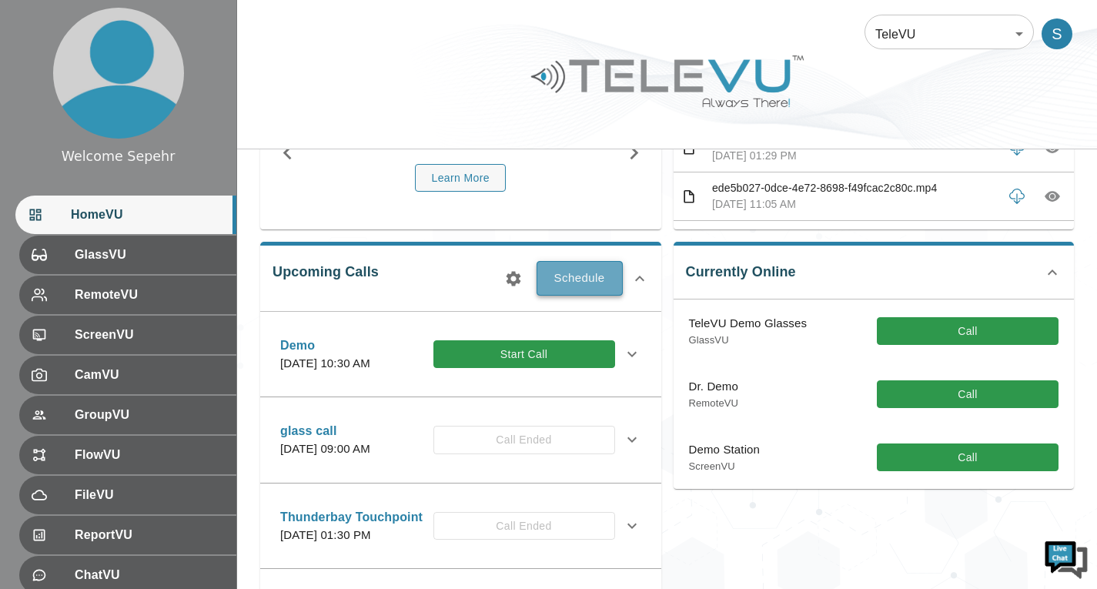
click at [590, 279] on button "Schedule" at bounding box center [579, 278] width 86 height 34
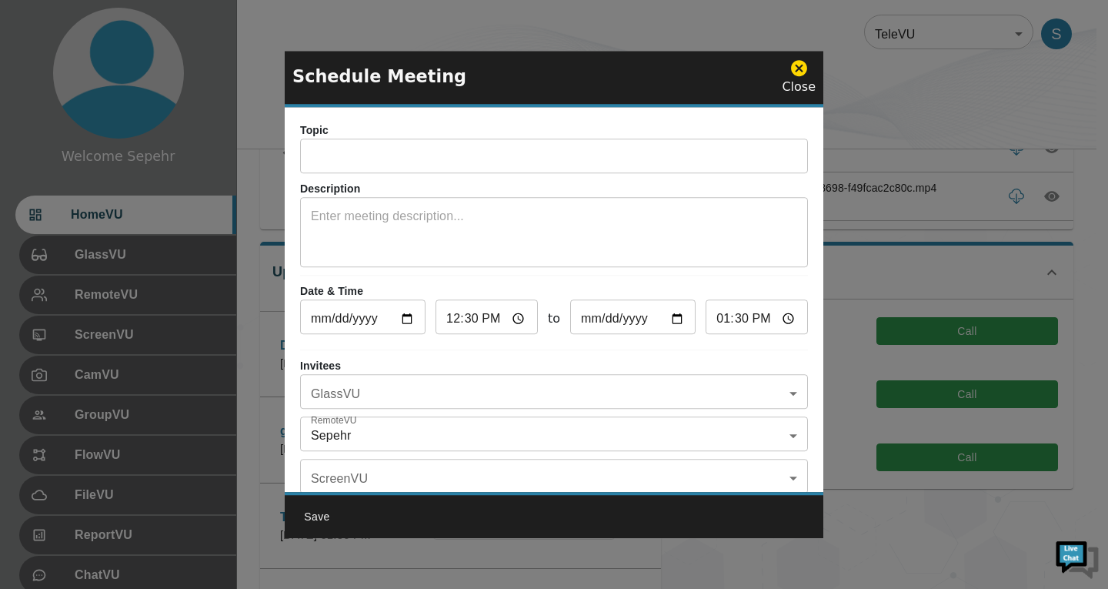
click at [531, 145] on input "text" at bounding box center [554, 157] width 508 height 31
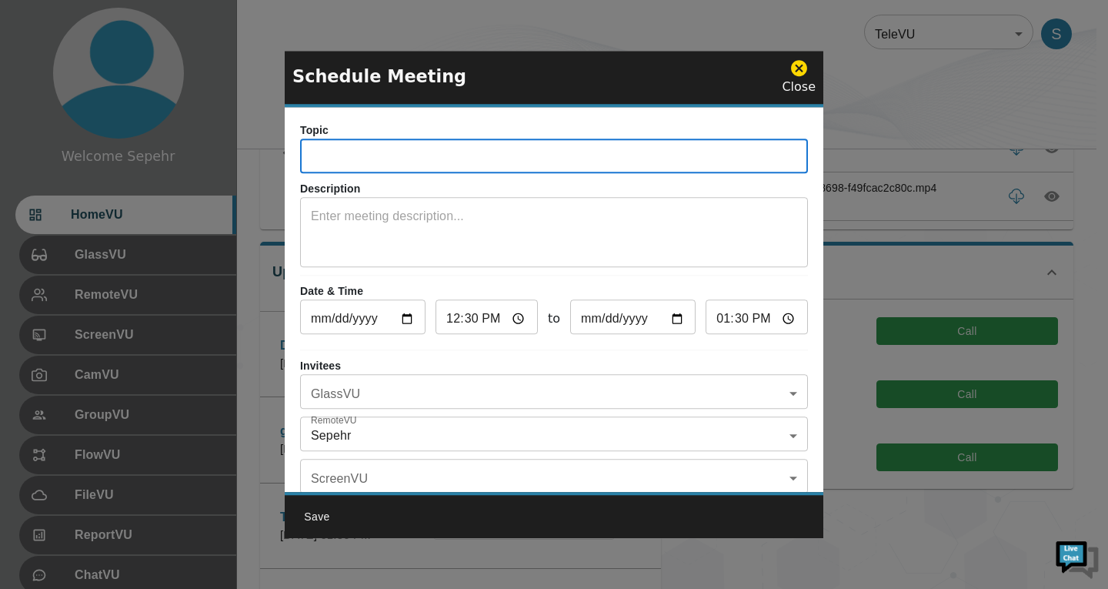
type input "adc"
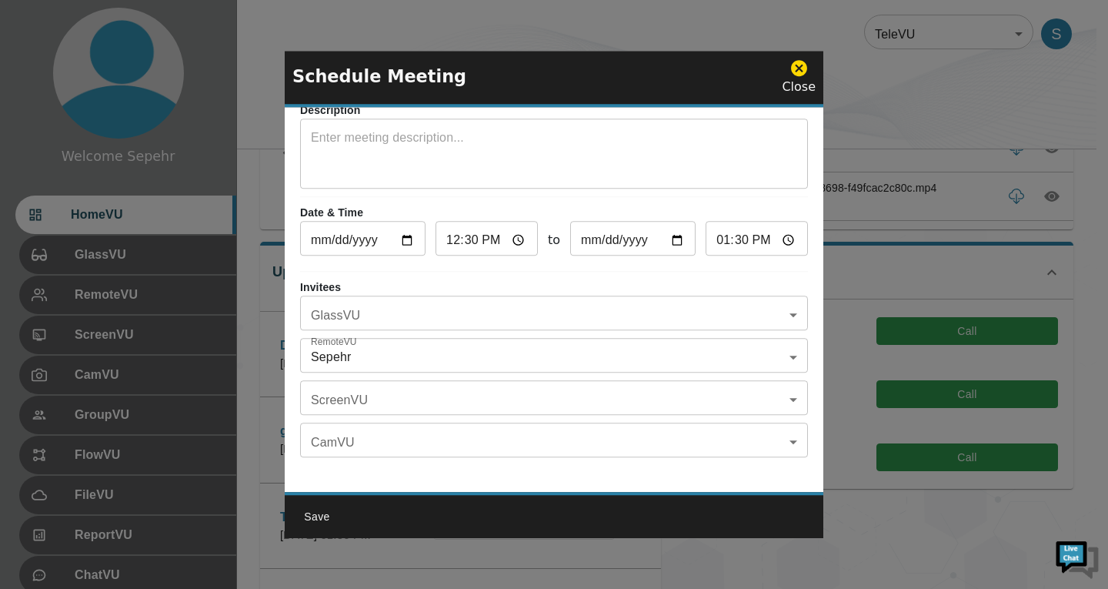
click at [508, 310] on body "Welcome Sepehr HomeVU GlassVU RemoteVU ScreenVU CamVU GroupVU FlowVU FileVU Rep…" at bounding box center [554, 333] width 1108 height 975
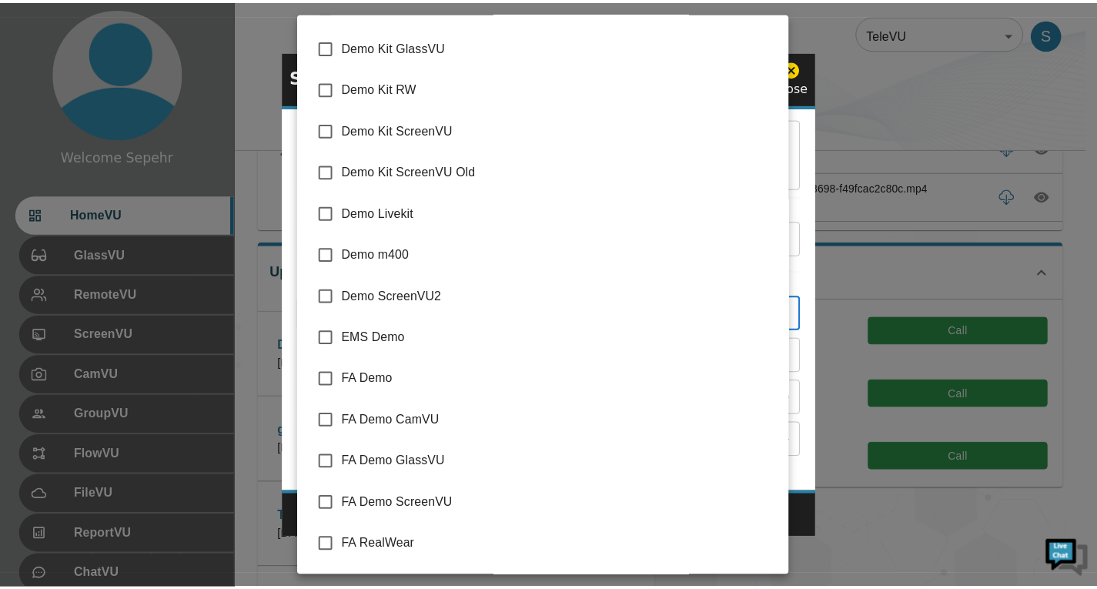
scroll to position [462, 0]
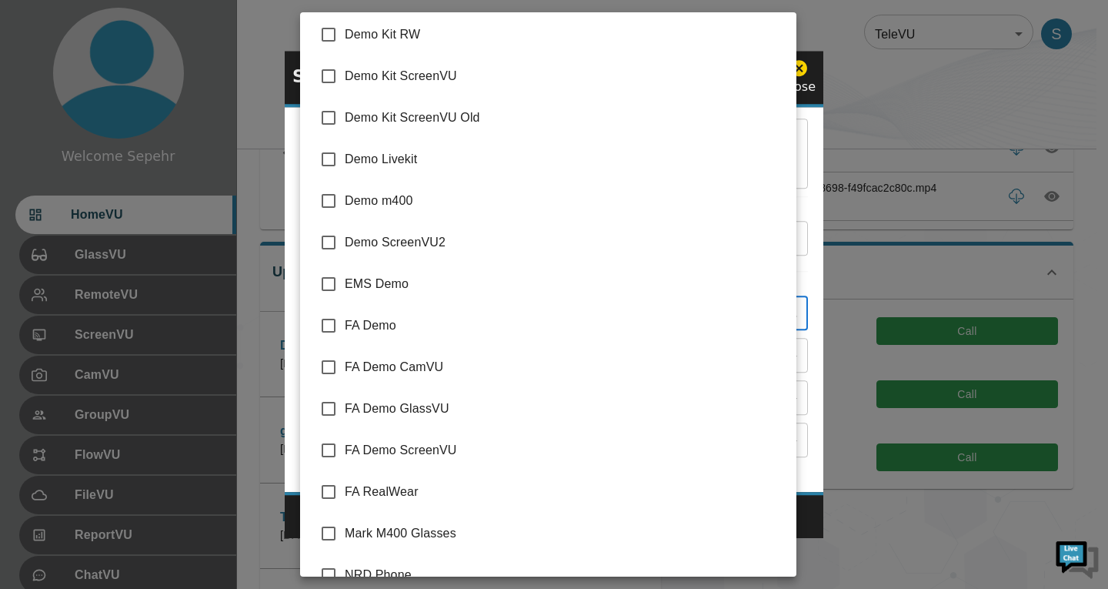
click at [806, 337] on div at bounding box center [554, 294] width 1108 height 589
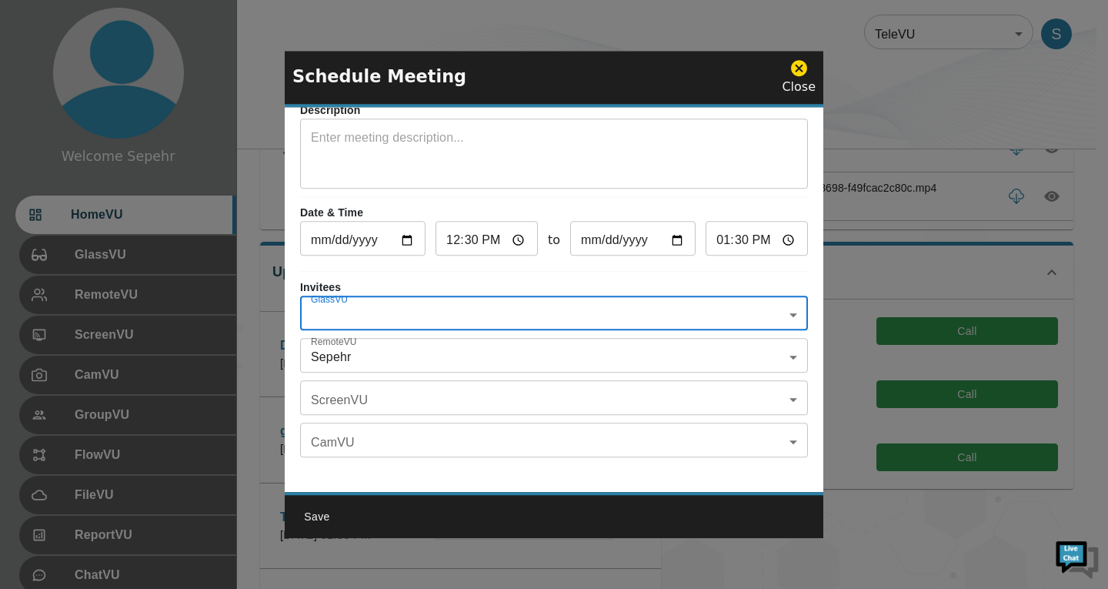
click at [795, 73] on icon at bounding box center [799, 68] width 16 height 16
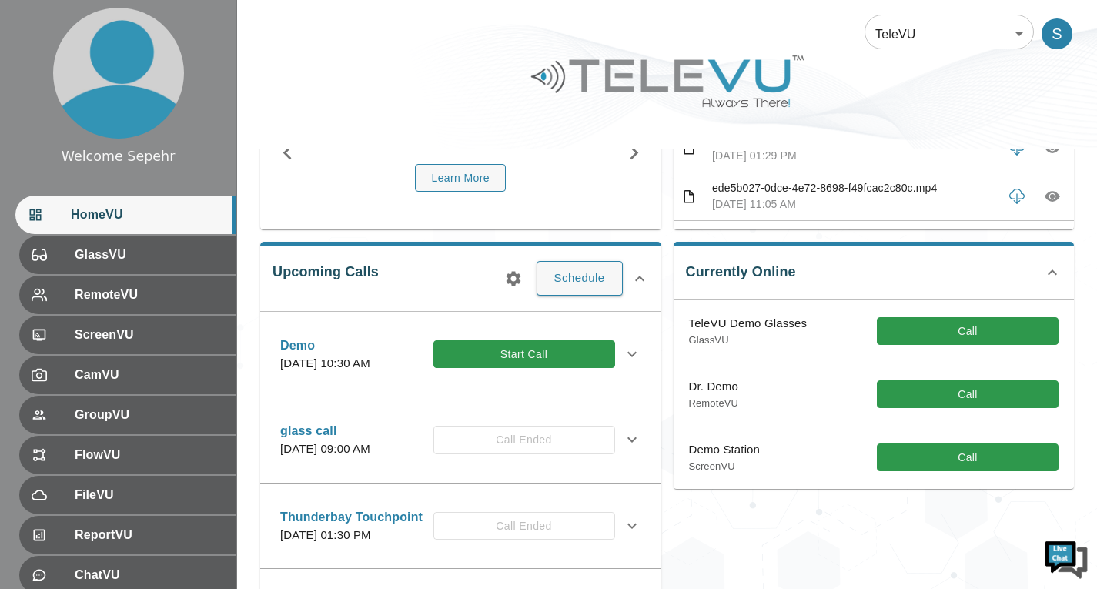
scroll to position [0, 0]
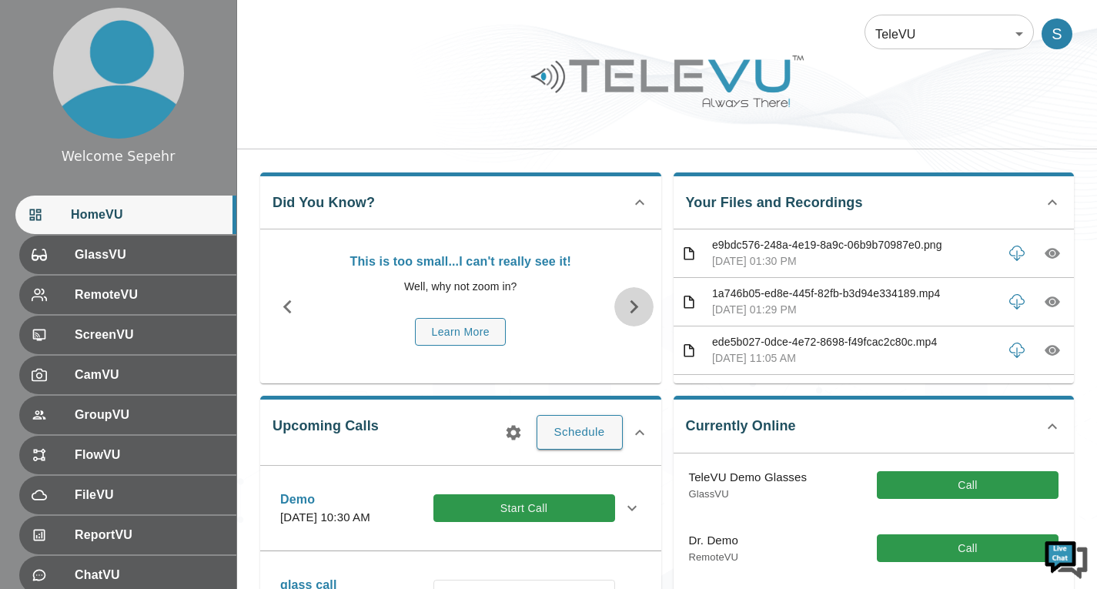
click at [636, 305] on icon "button" at bounding box center [633, 307] width 8 height 14
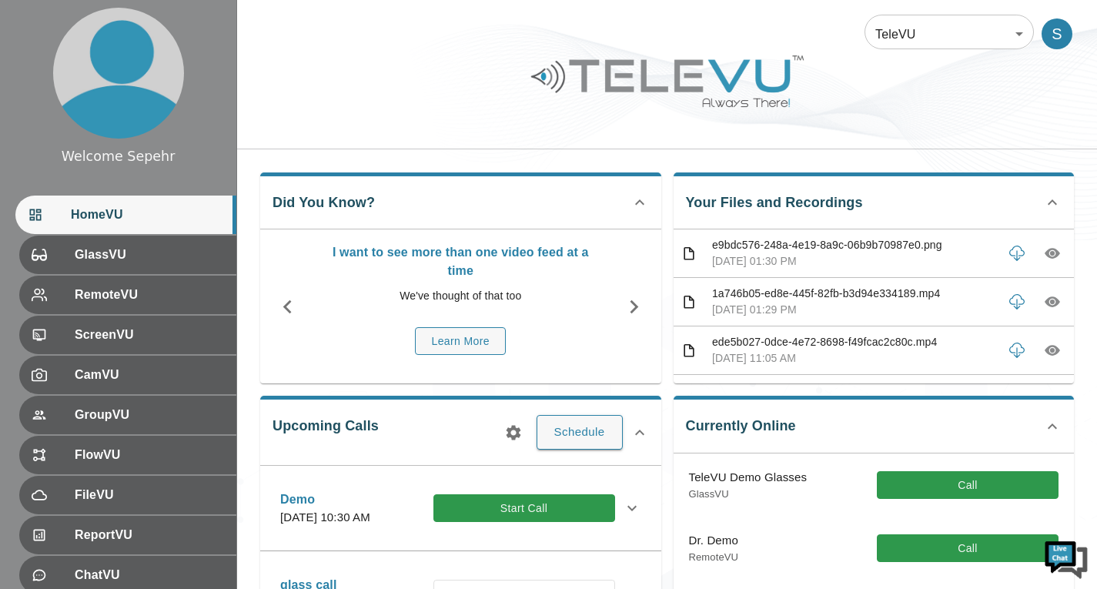
click at [292, 305] on icon "button" at bounding box center [287, 306] width 27 height 27
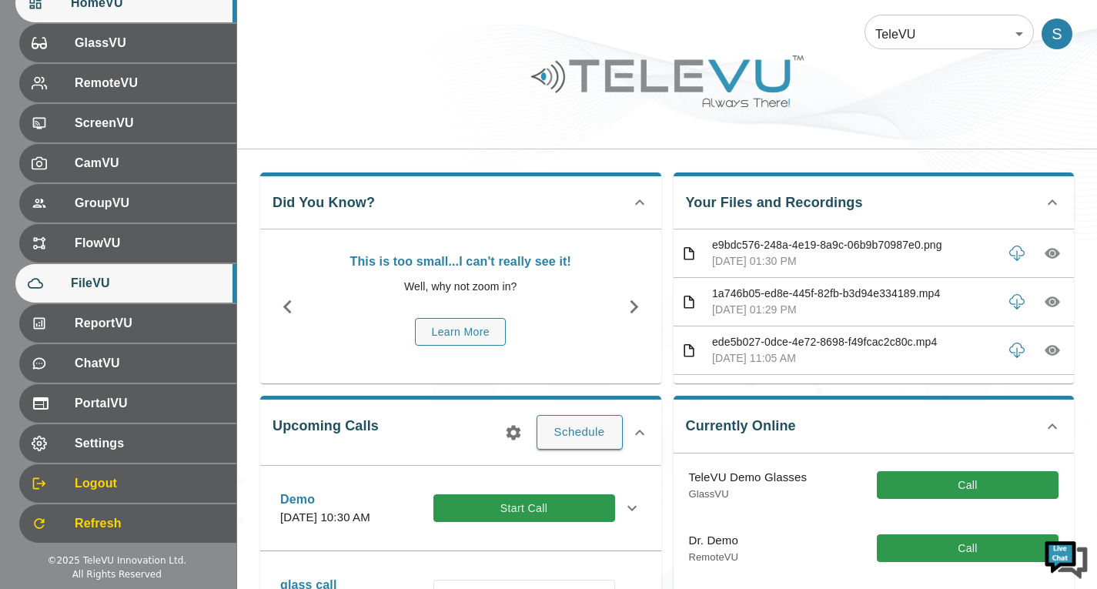
scroll to position [58, 0]
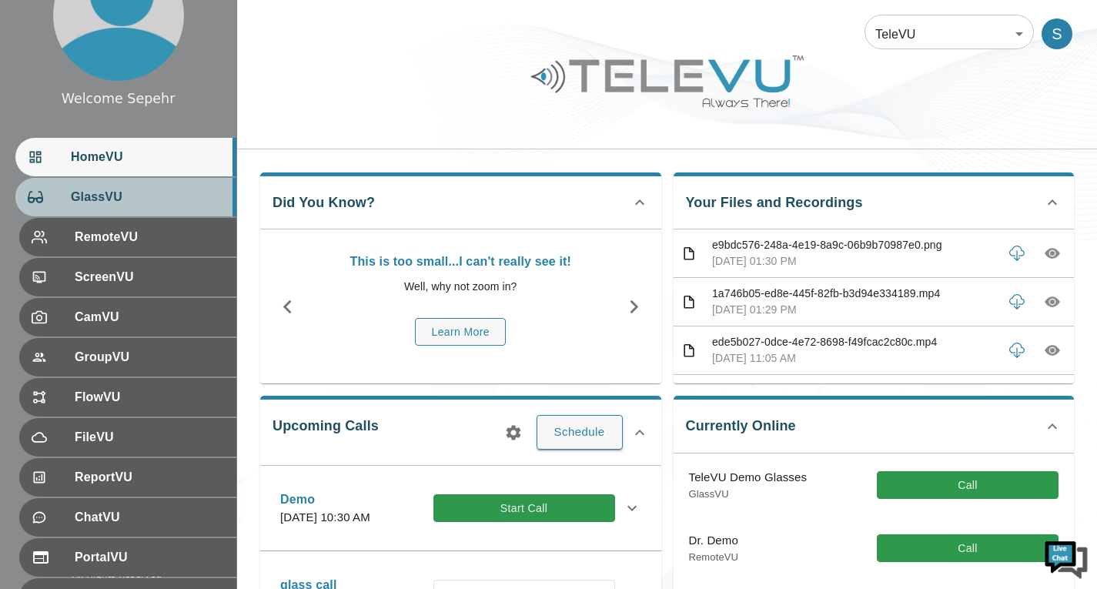
click at [119, 205] on span "GlassVU" at bounding box center [147, 197] width 153 height 18
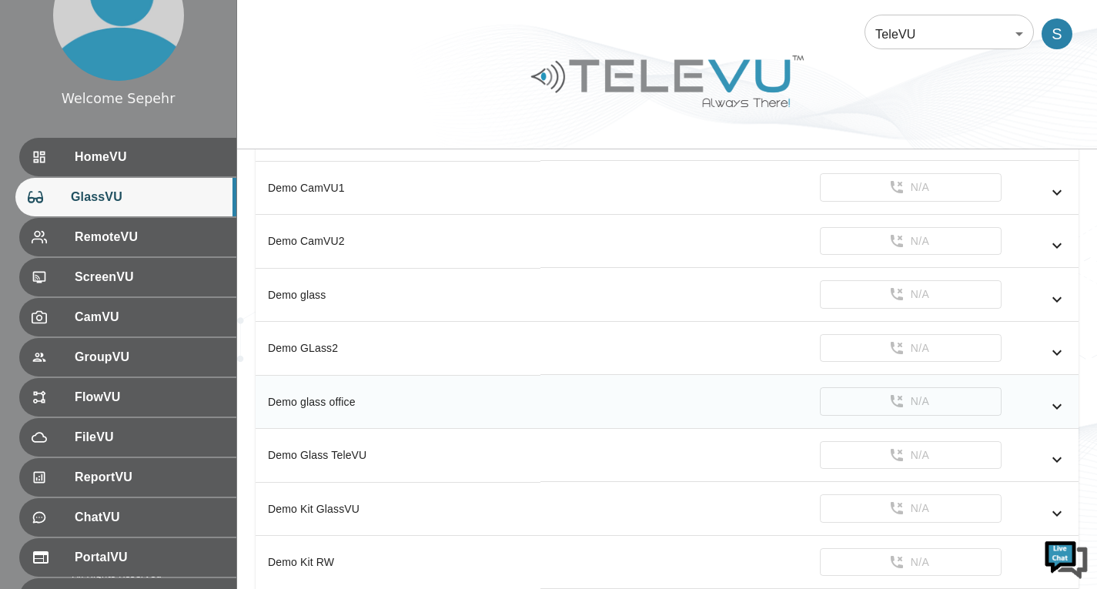
scroll to position [539, 0]
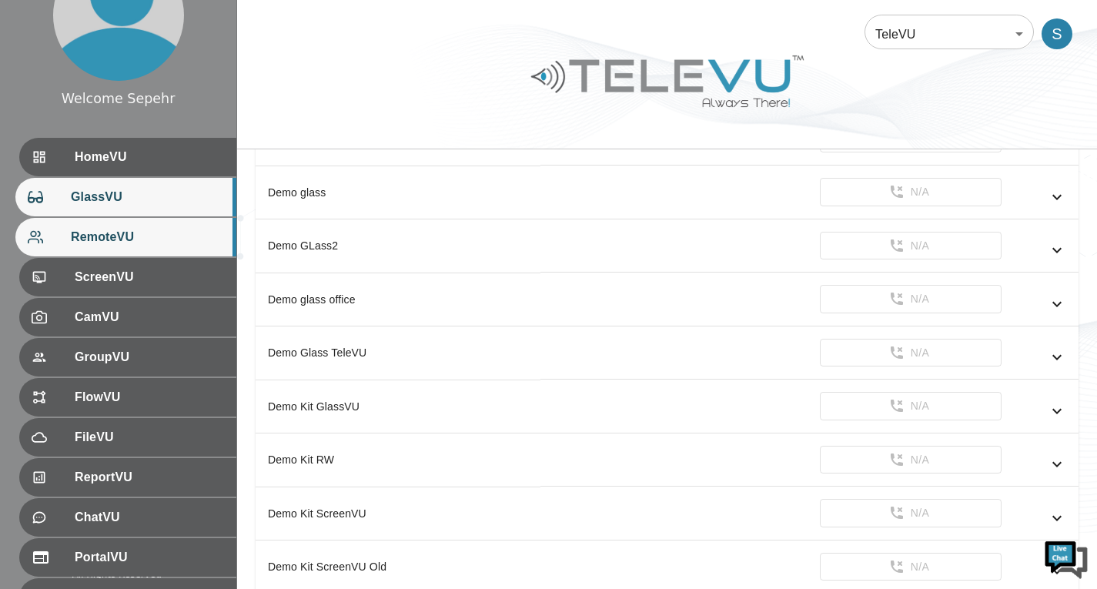
click at [125, 232] on span "RemoteVU" at bounding box center [147, 237] width 153 height 18
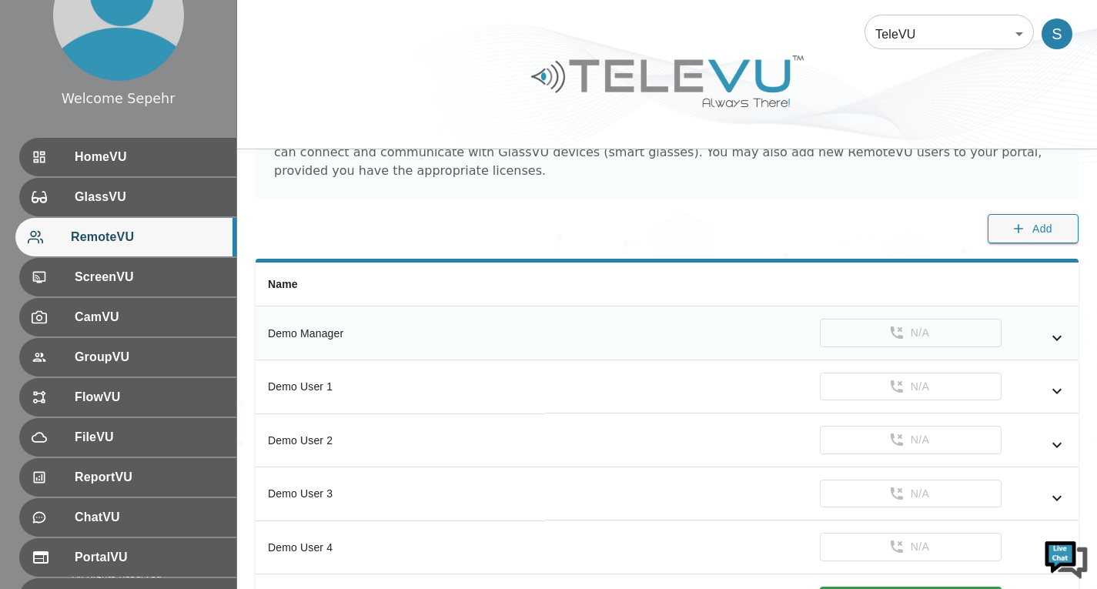
scroll to position [385, 0]
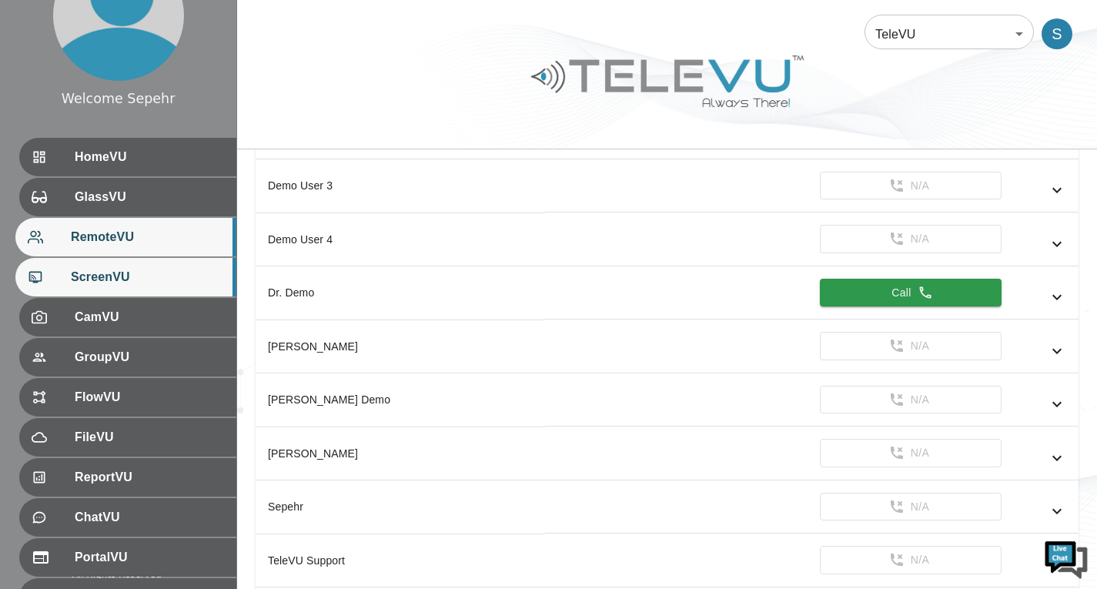
click at [142, 287] on div "ScreenVU" at bounding box center [125, 277] width 221 height 38
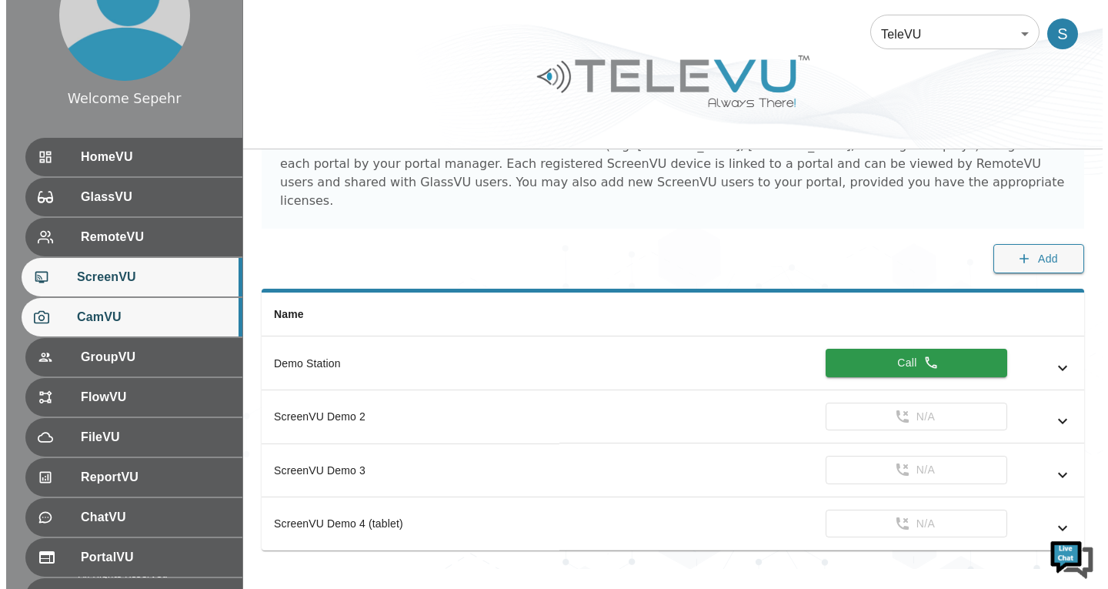
scroll to position [212, 0]
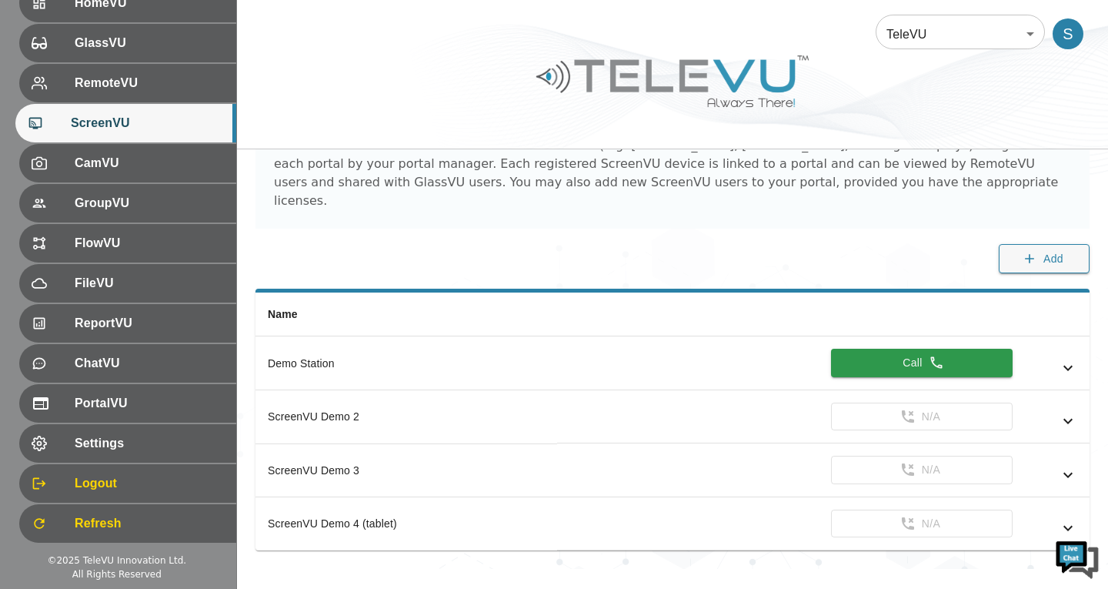
click at [885, 42] on body "Welcome Sepehr HomeVU GlassVU RemoteVU ScreenVU CamVU GroupVU FlowVU FileVU Rep…" at bounding box center [554, 252] width 1108 height 634
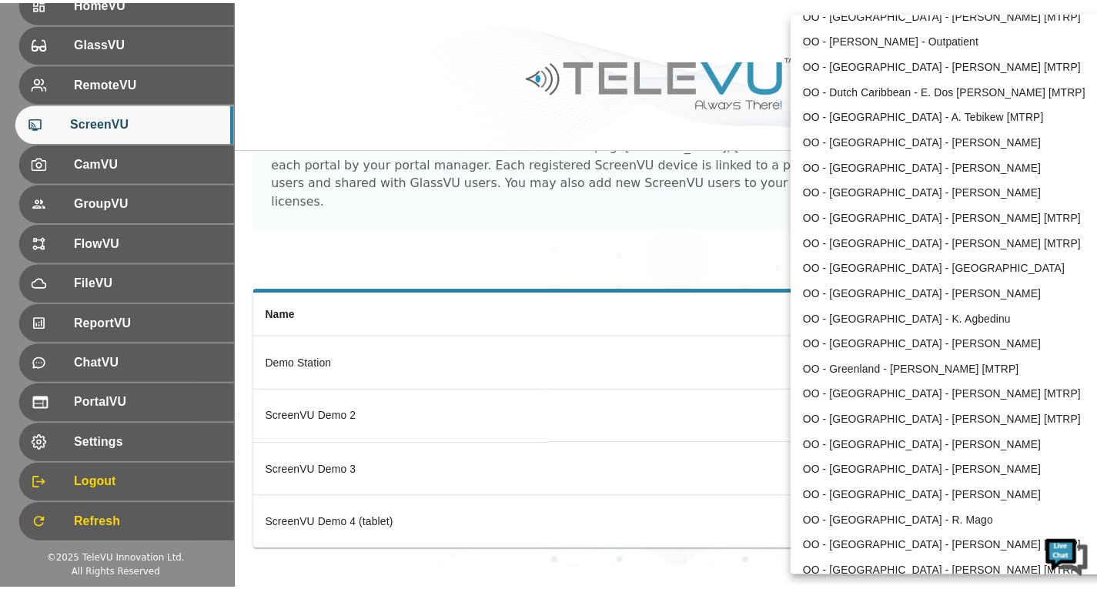
scroll to position [1780, 0]
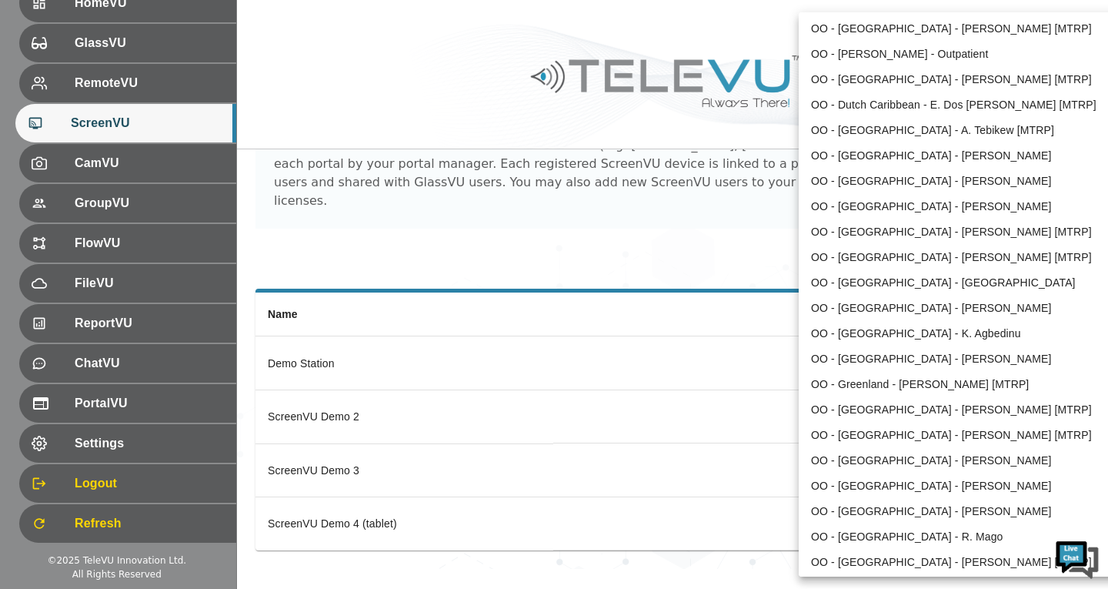
click at [894, 407] on li "OO - [GEOGRAPHIC_DATA] - [PERSON_NAME] [MTRP]" at bounding box center [958, 409] width 319 height 25
type input "206"
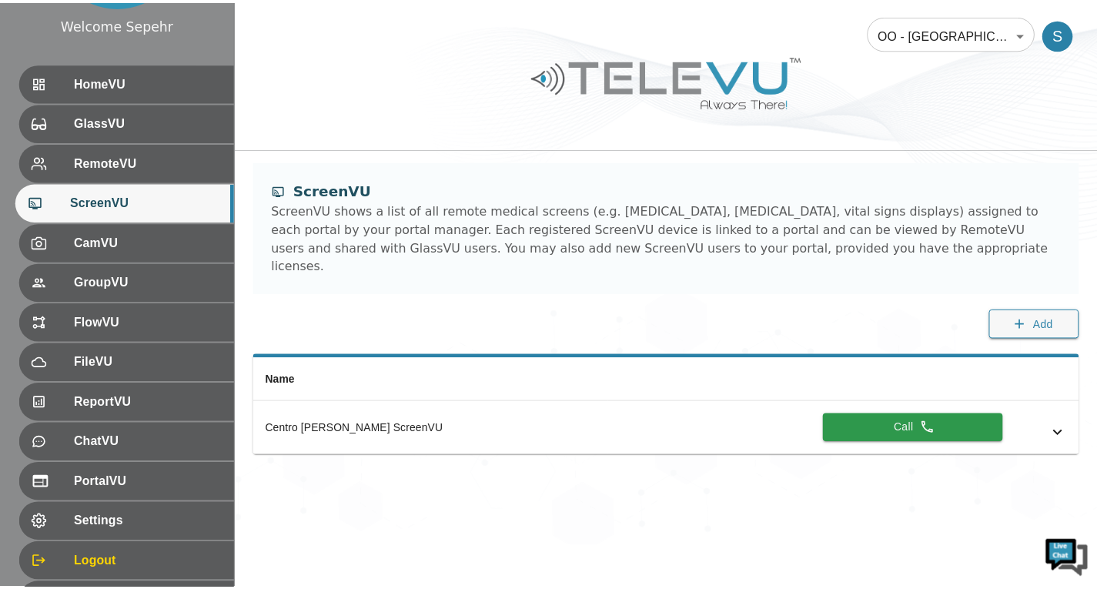
scroll to position [0, 0]
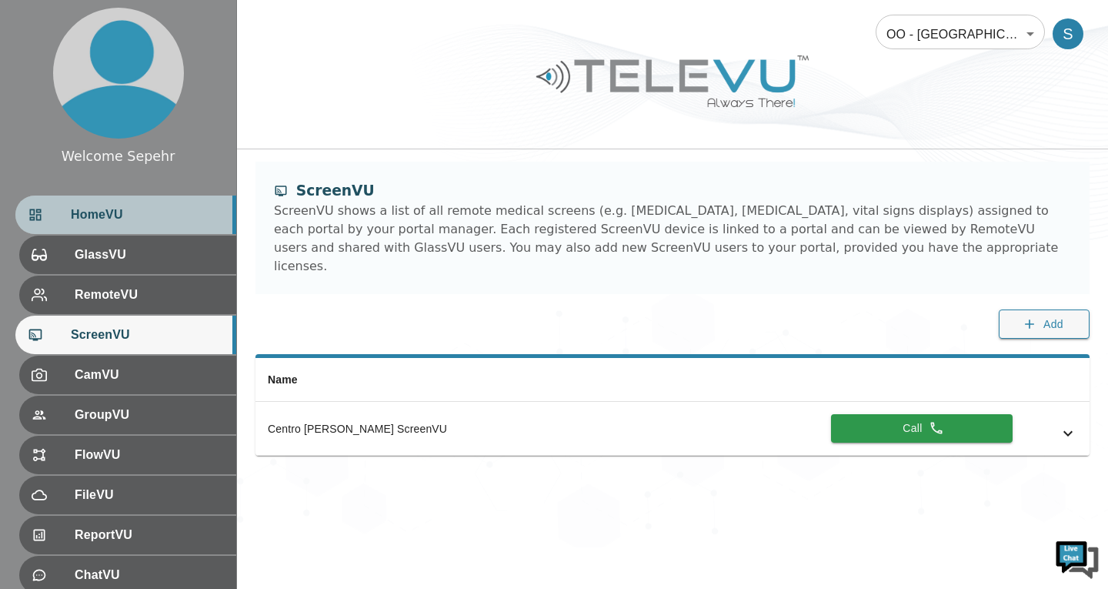
click at [154, 227] on div "HomeVU" at bounding box center [125, 214] width 221 height 38
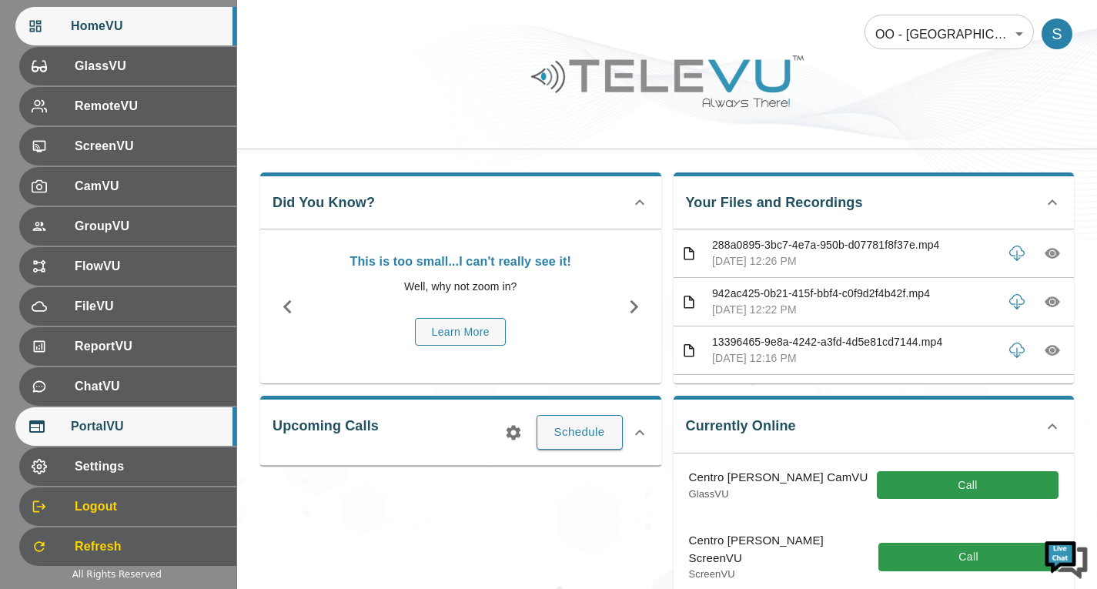
scroll to position [212, 0]
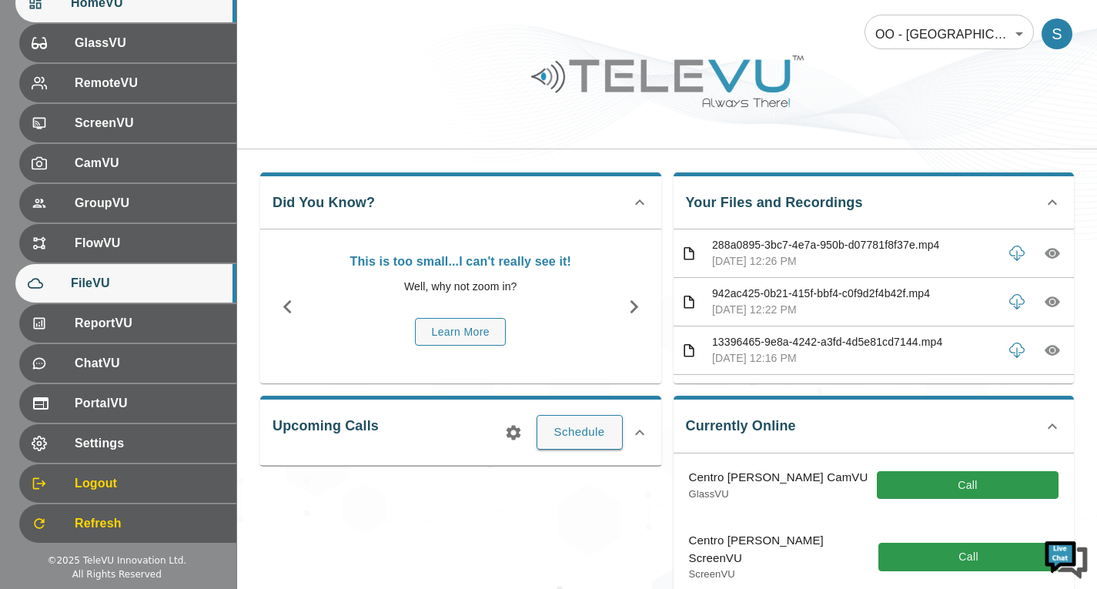
click at [115, 298] on div "FileVU" at bounding box center [125, 283] width 221 height 38
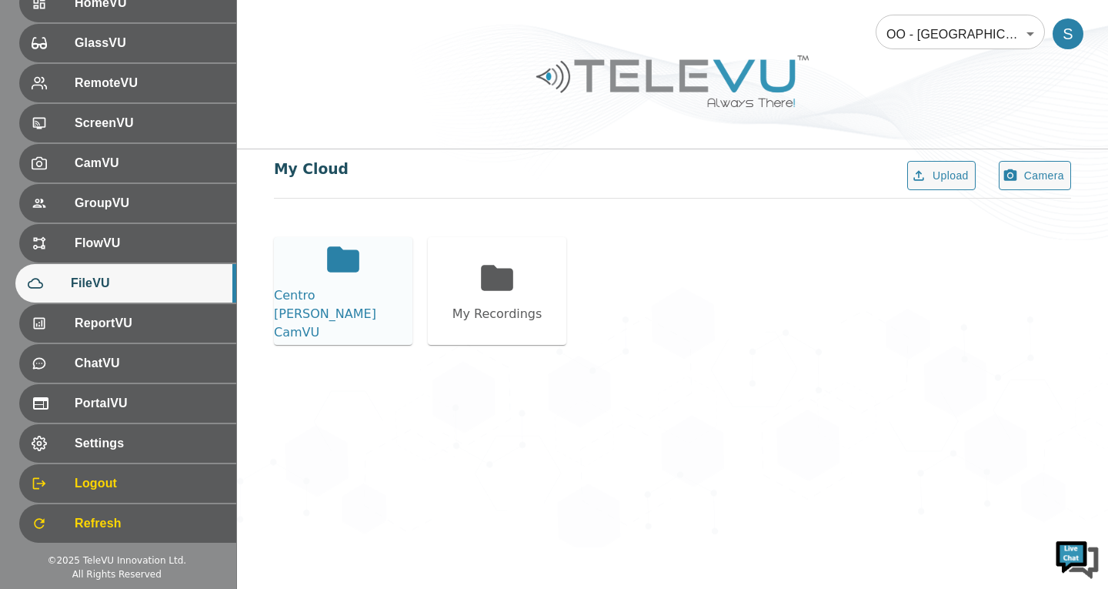
click at [329, 332] on div "Centro [PERSON_NAME] CamVU" at bounding box center [343, 291] width 139 height 108
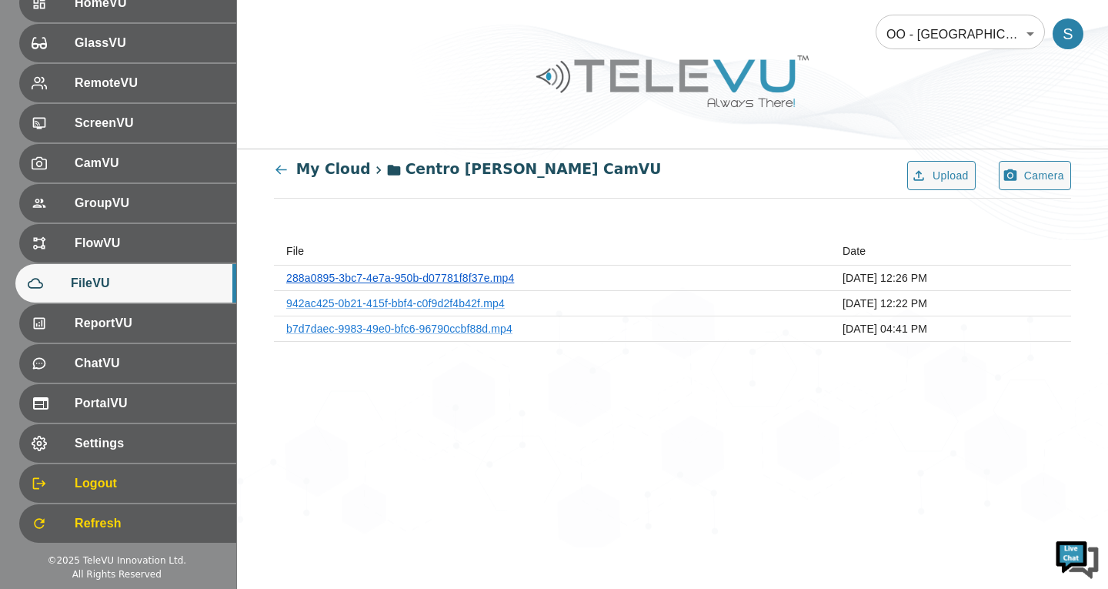
click at [378, 279] on link "288a0895-3bc7-4e7a-950b-d07781f8f37e.mp4" at bounding box center [400, 278] width 228 height 12
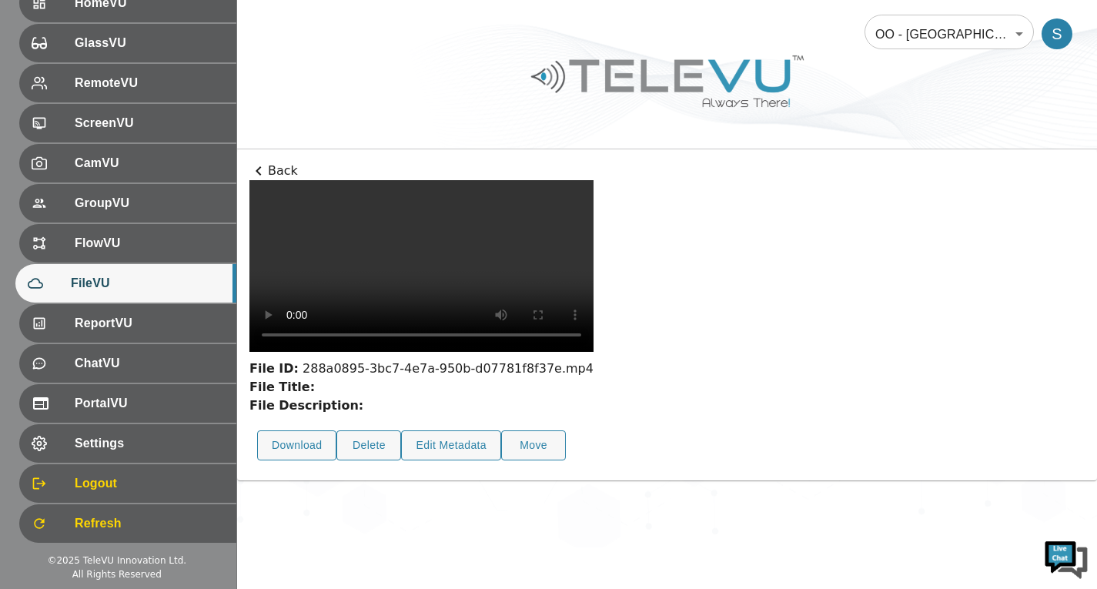
click at [260, 166] on icon at bounding box center [258, 171] width 18 height 18
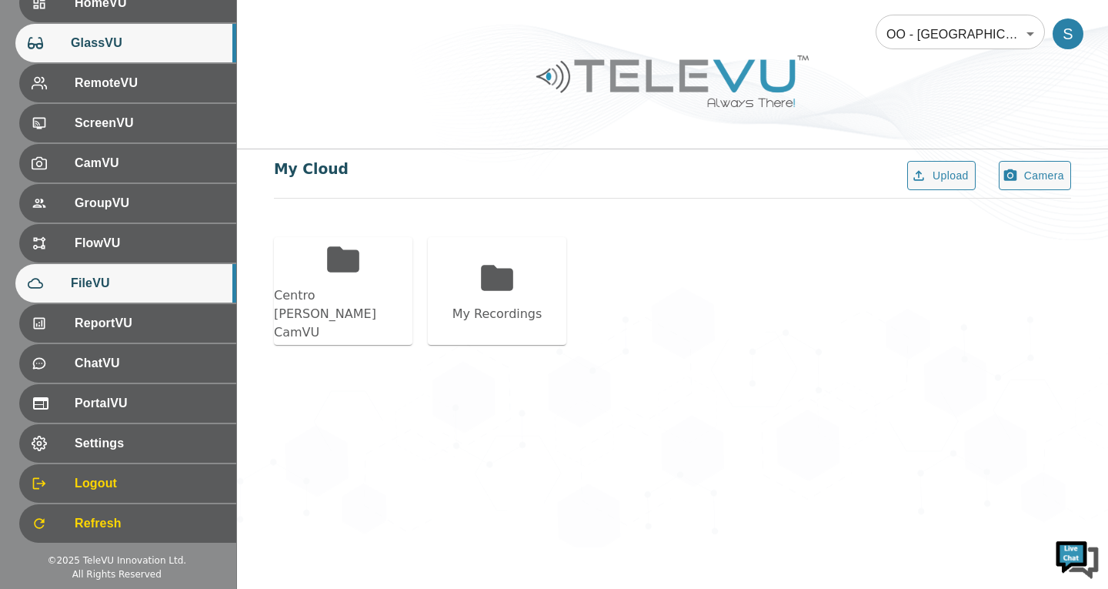
click at [109, 30] on div "GlassVU" at bounding box center [125, 43] width 221 height 38
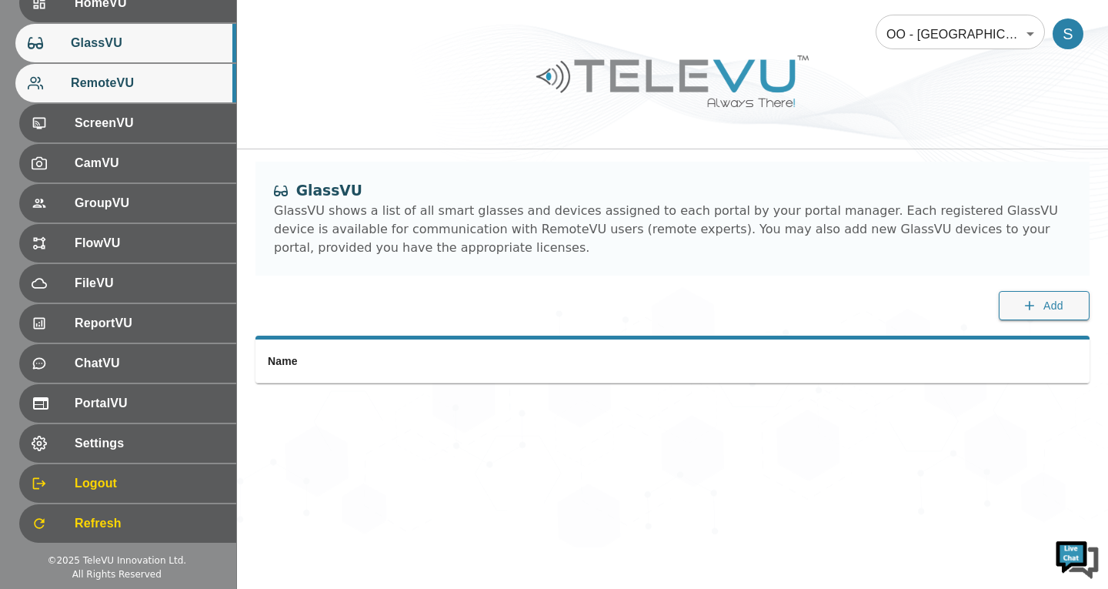
click at [103, 66] on div "RemoteVU" at bounding box center [125, 83] width 221 height 38
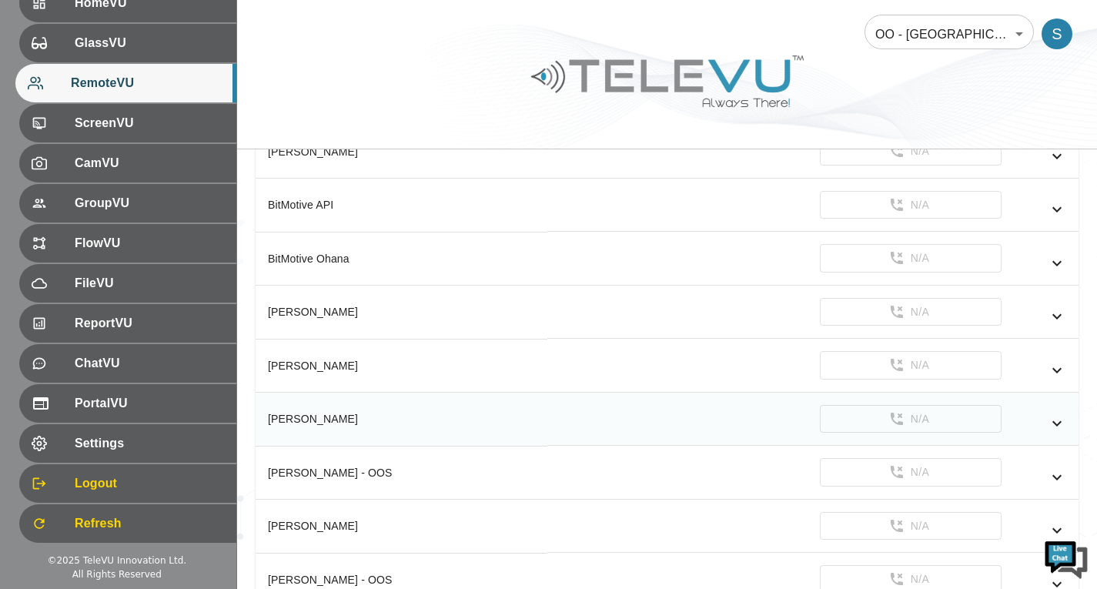
scroll to position [275, 0]
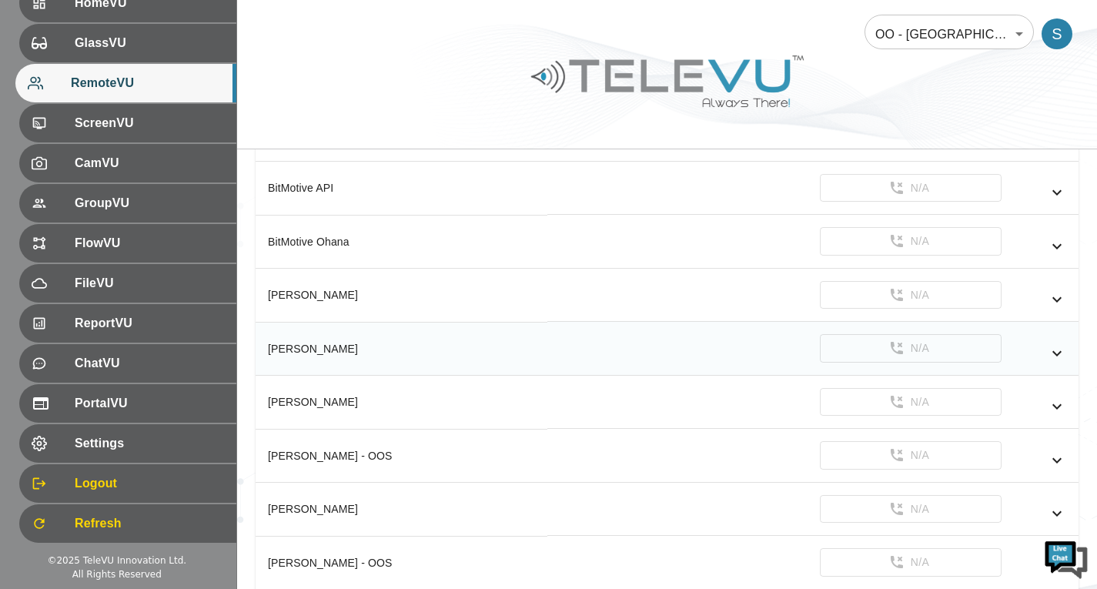
click at [1047, 346] on icon "simple table" at bounding box center [1056, 353] width 18 height 18
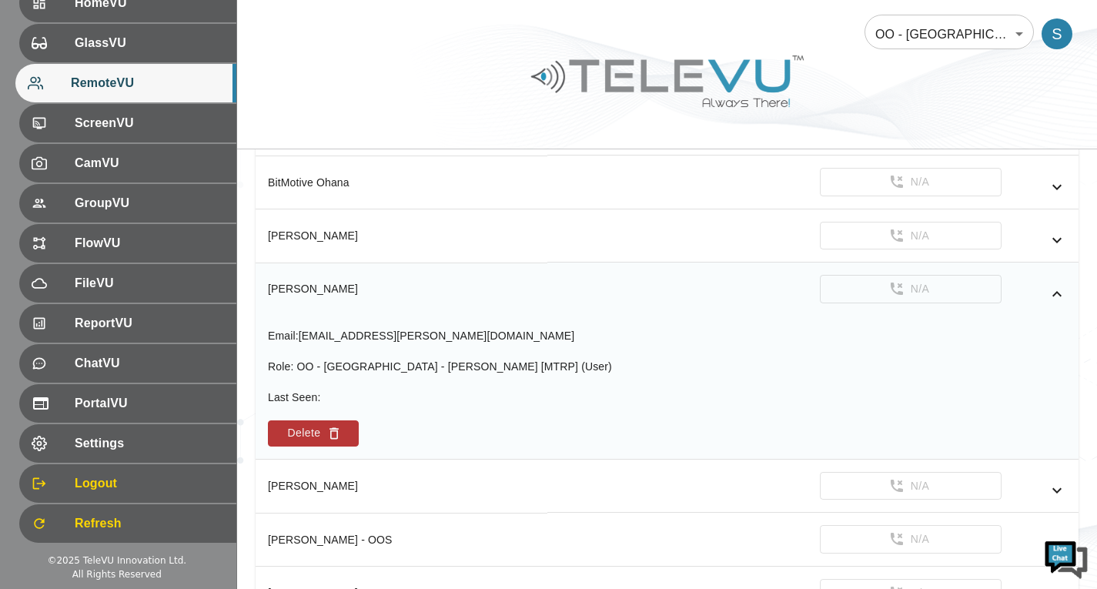
scroll to position [352, 0]
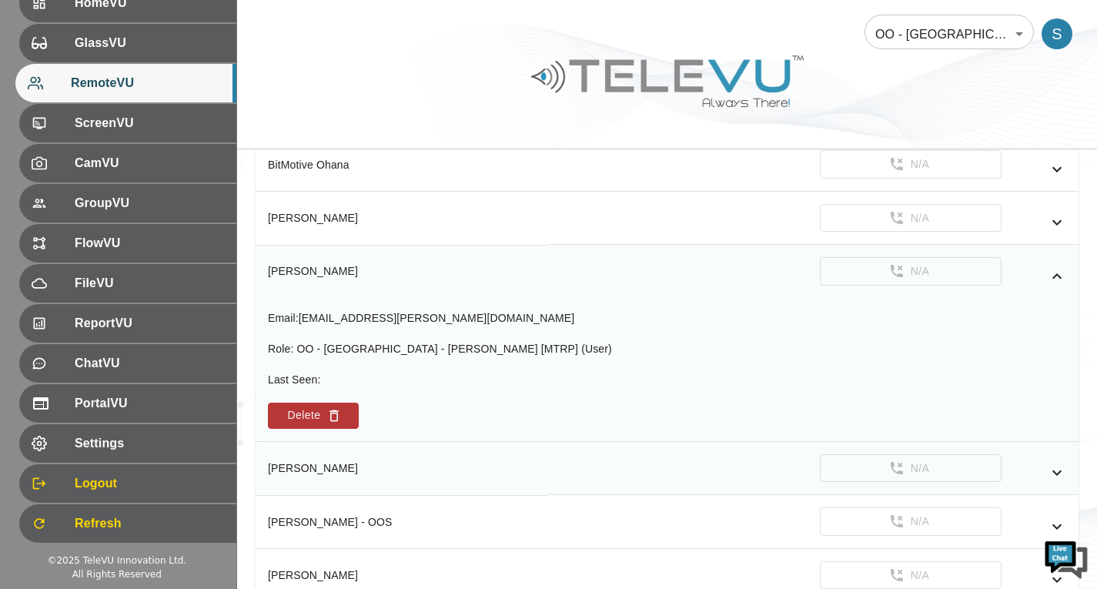
click at [1064, 469] on icon "simple table" at bounding box center [1056, 472] width 18 height 18
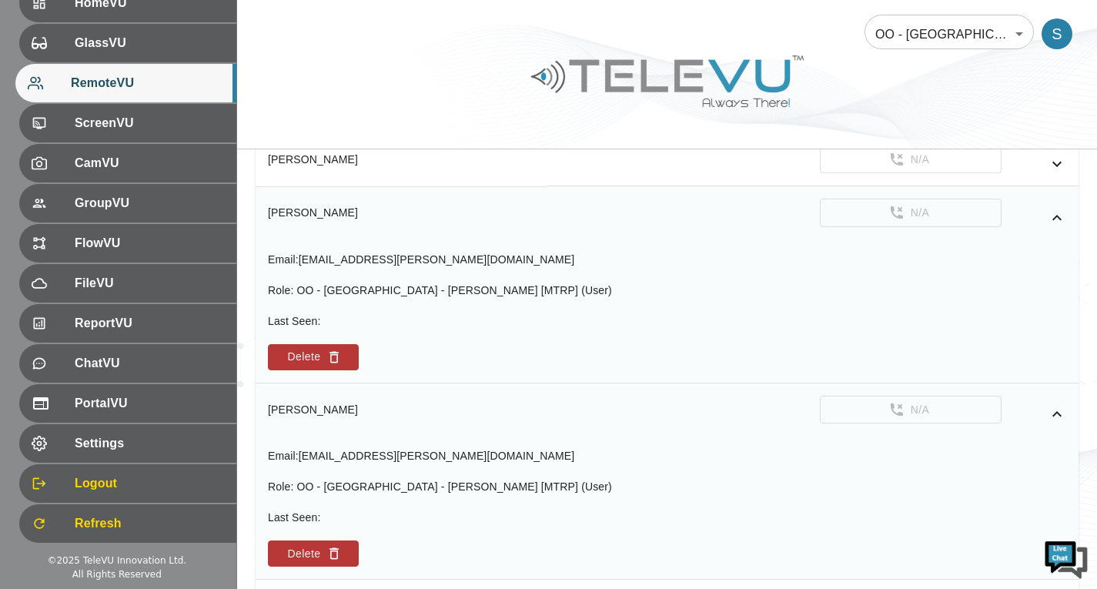
scroll to position [429, 0]
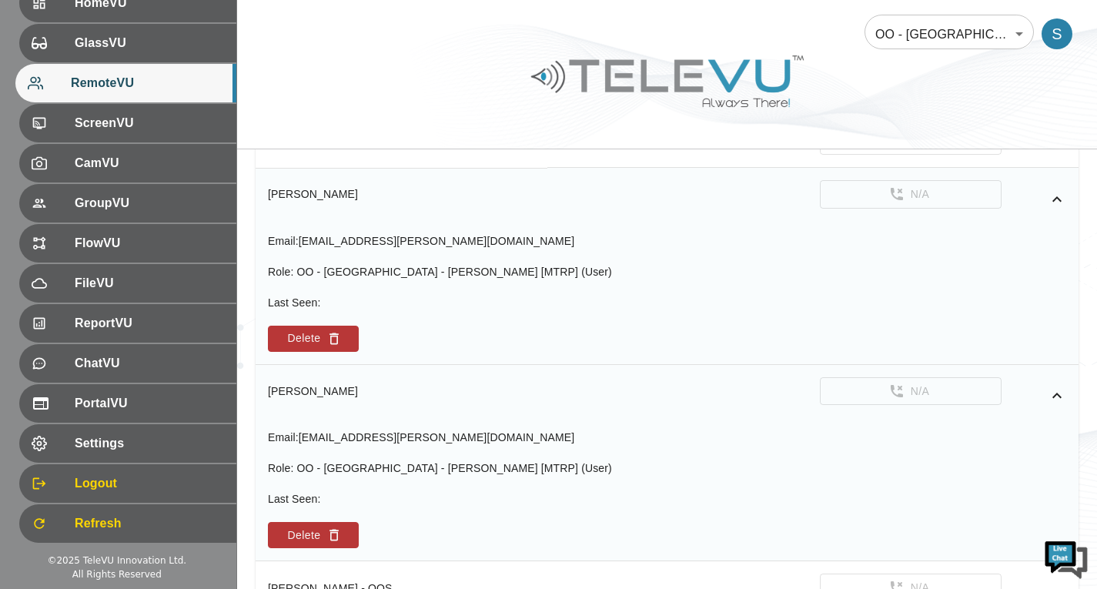
click at [1054, 198] on icon "simple table" at bounding box center [1056, 198] width 9 height 5
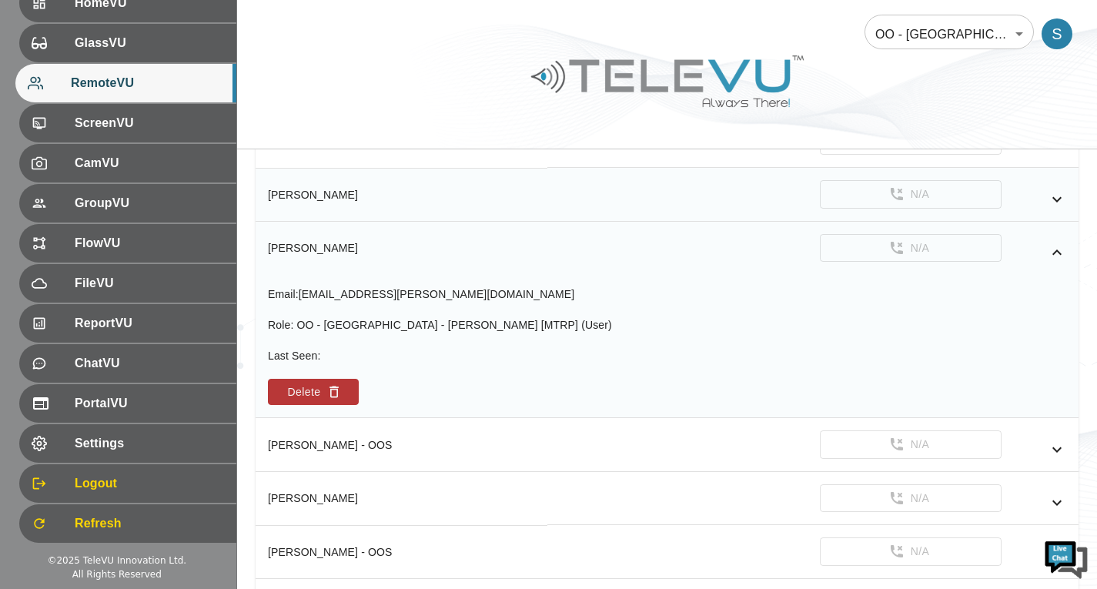
click at [1054, 202] on icon "simple table" at bounding box center [1056, 199] width 18 height 18
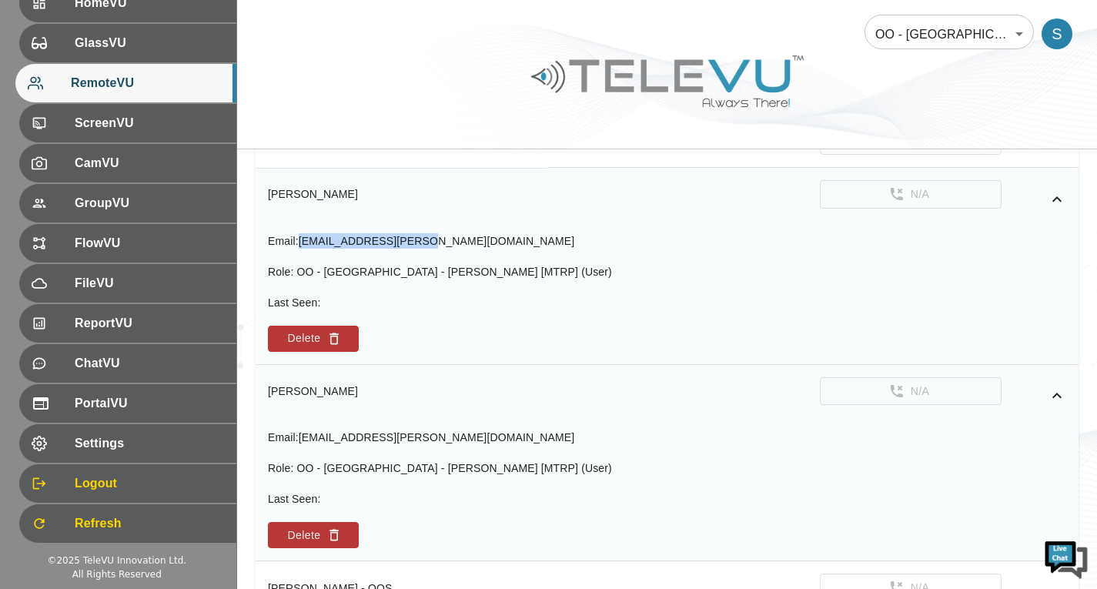
drag, startPoint x: 416, startPoint y: 237, endPoint x: 304, endPoint y: 244, distance: 111.8
click at [304, 244] on div "Email : [EMAIL_ADDRESS][PERSON_NAME][DOMAIN_NAME]" at bounding box center [440, 240] width 344 height 15
copy span "[EMAIL_ADDRESS][PERSON_NAME][DOMAIN_NAME]"
click at [341, 346] on button "Delete" at bounding box center [313, 339] width 91 height 26
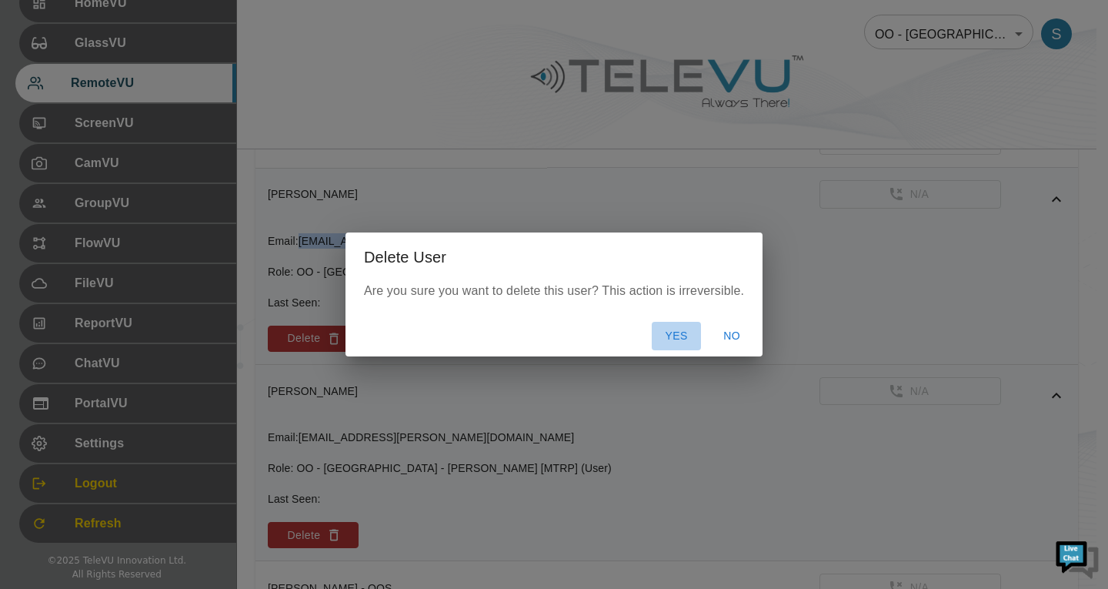
click at [679, 337] on button "Yes" at bounding box center [676, 336] width 49 height 28
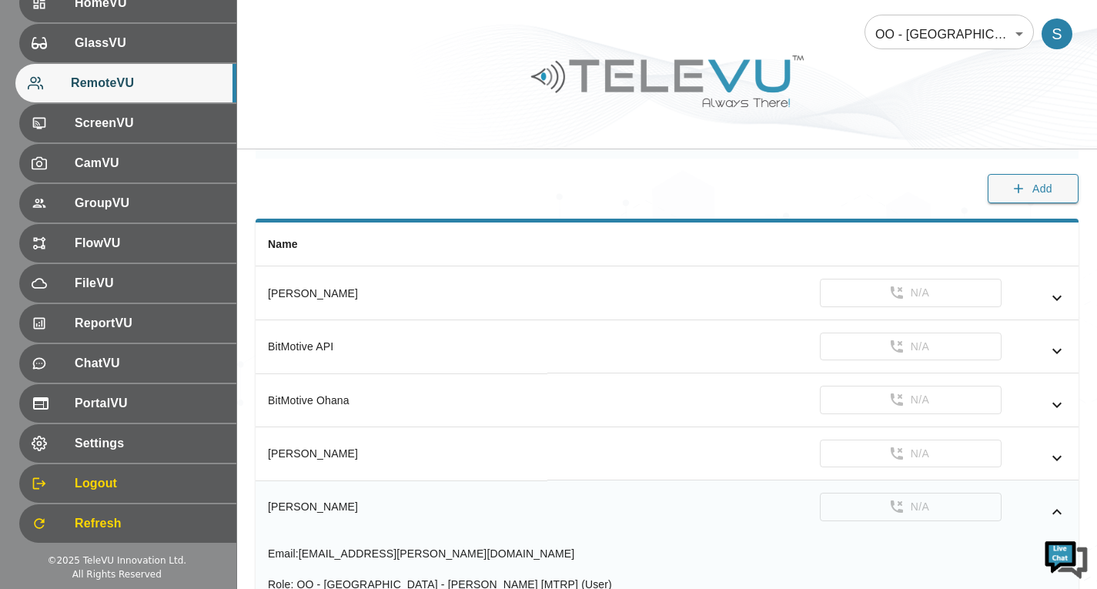
scroll to position [0, 0]
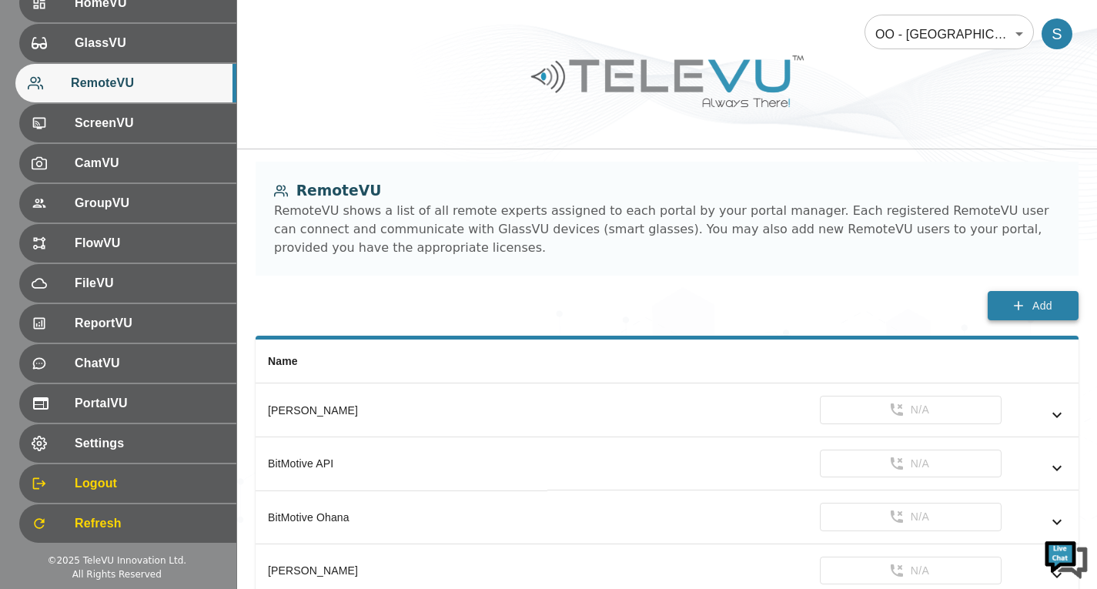
click at [1038, 307] on span "Add" at bounding box center [1042, 305] width 20 height 19
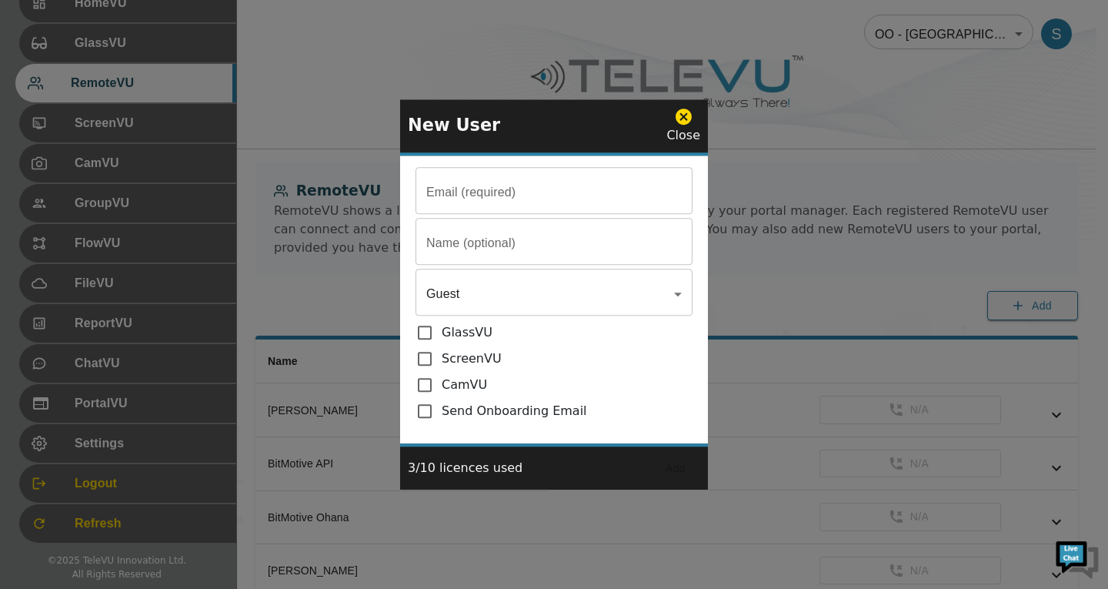
click at [504, 189] on input "Email (required)" at bounding box center [554, 192] width 277 height 43
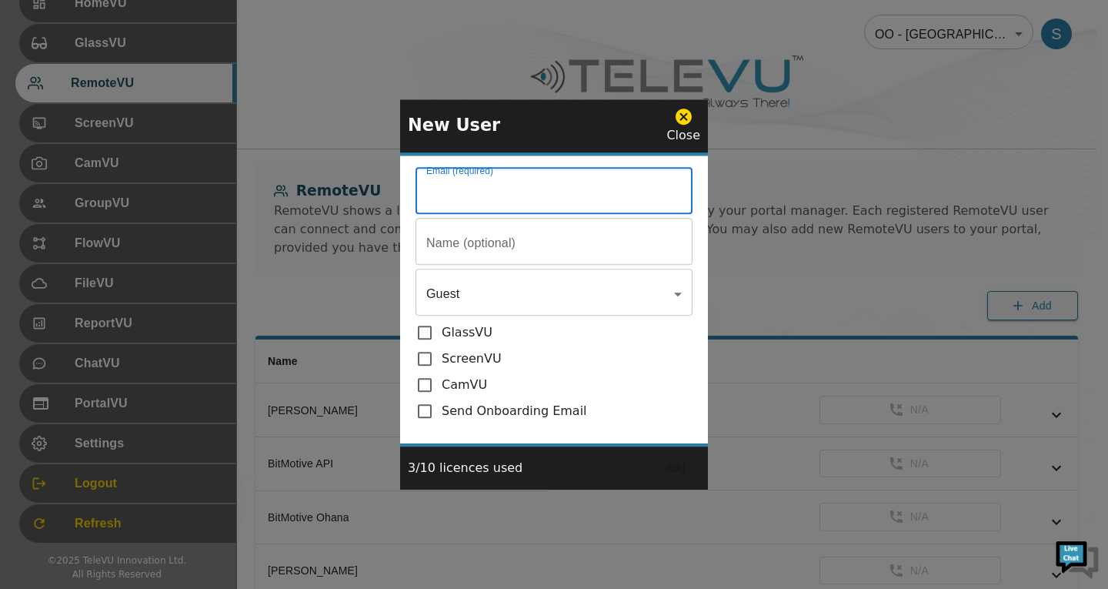
paste input "[EMAIL_ADDRESS][PERSON_NAME][DOMAIN_NAME]"
type input "[EMAIL_ADDRESS][PERSON_NAME][DOMAIN_NAME]"
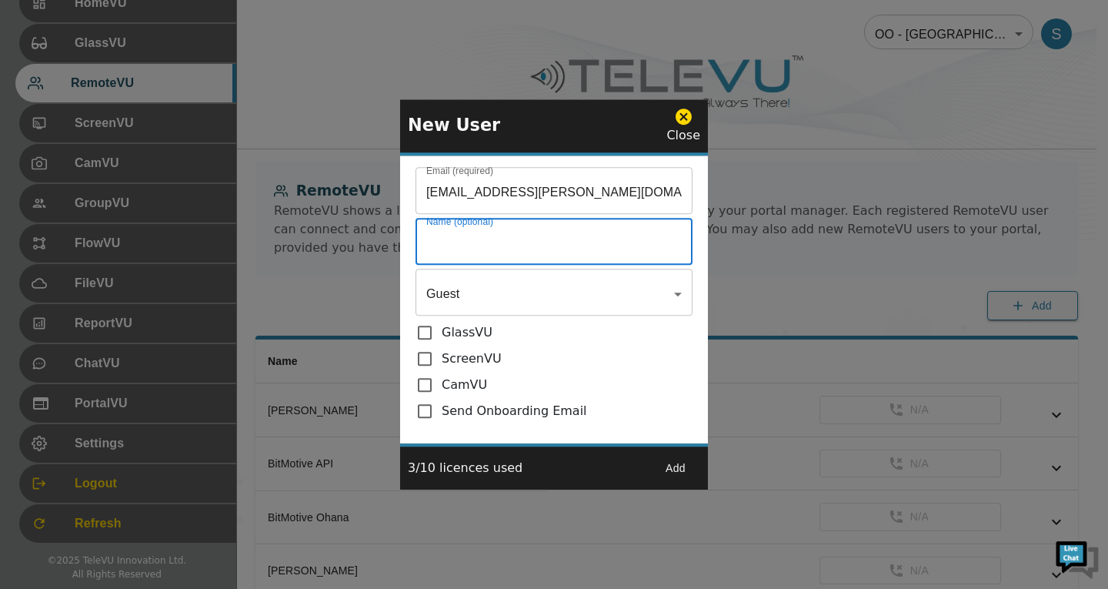
click at [476, 251] on input "Email (required)" at bounding box center [554, 243] width 277 height 43
type input "[PERSON_NAME]"
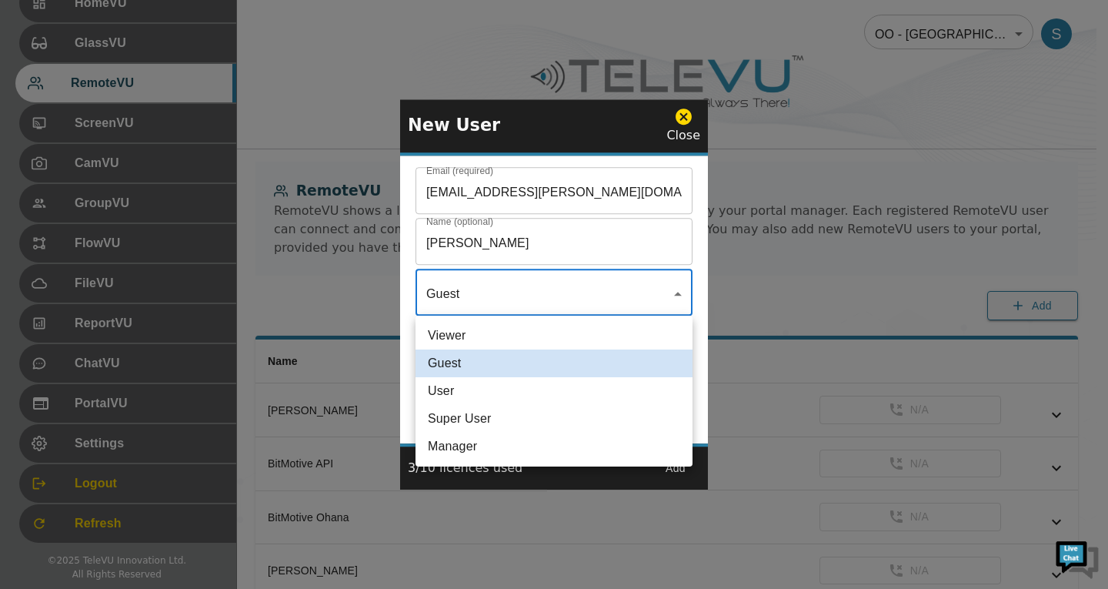
click at [457, 386] on li "User" at bounding box center [554, 391] width 277 height 28
type input "User"
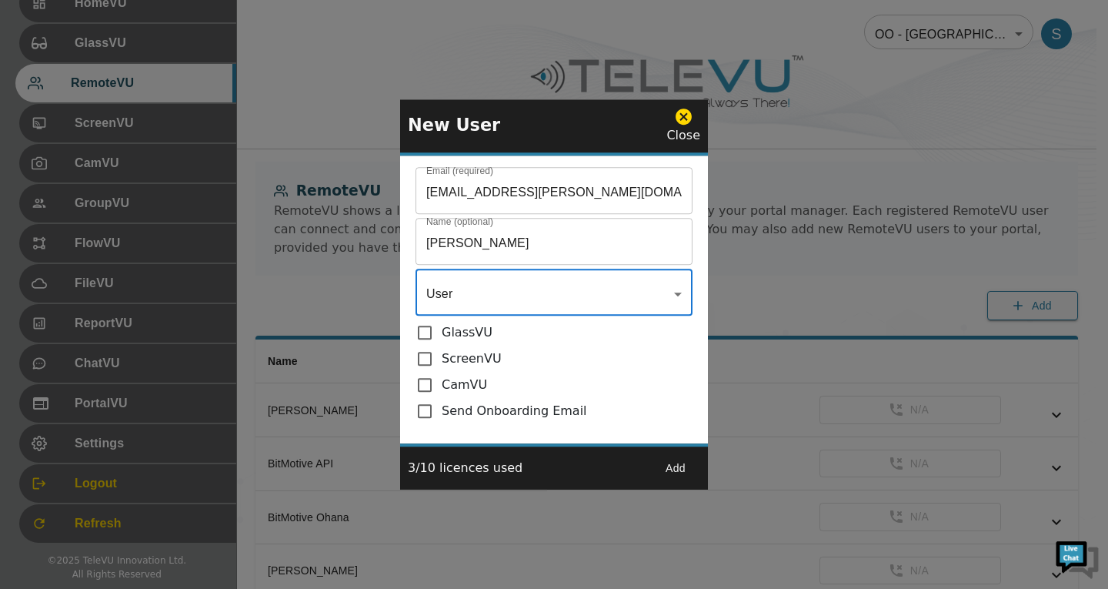
click at [427, 410] on input "checkbox" at bounding box center [429, 411] width 26 height 18
checkbox input "true"
click at [678, 465] on button "Add" at bounding box center [675, 468] width 49 height 28
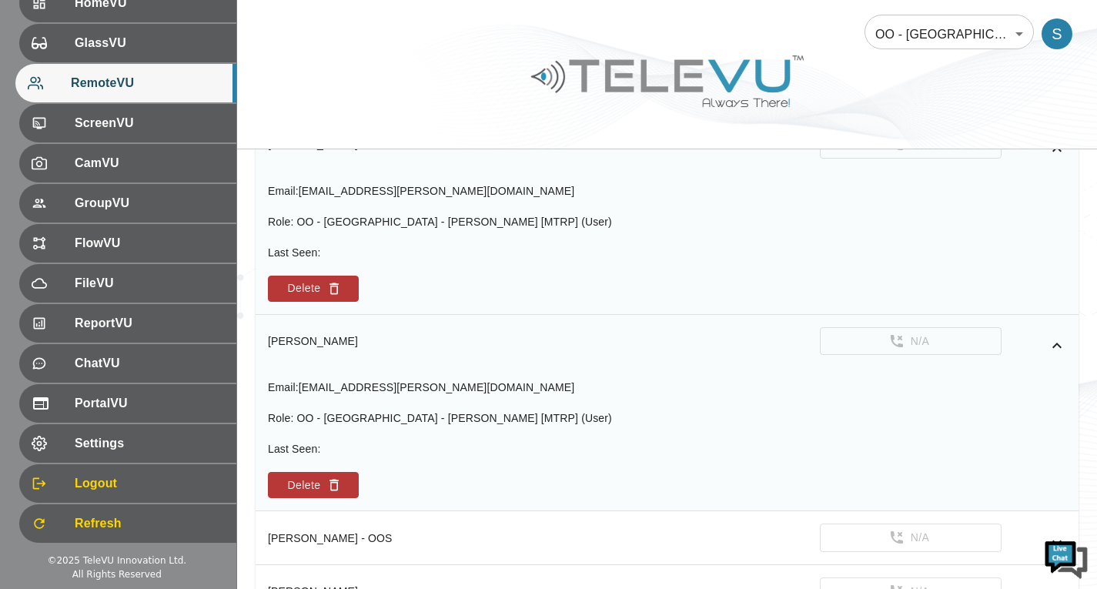
scroll to position [462, 0]
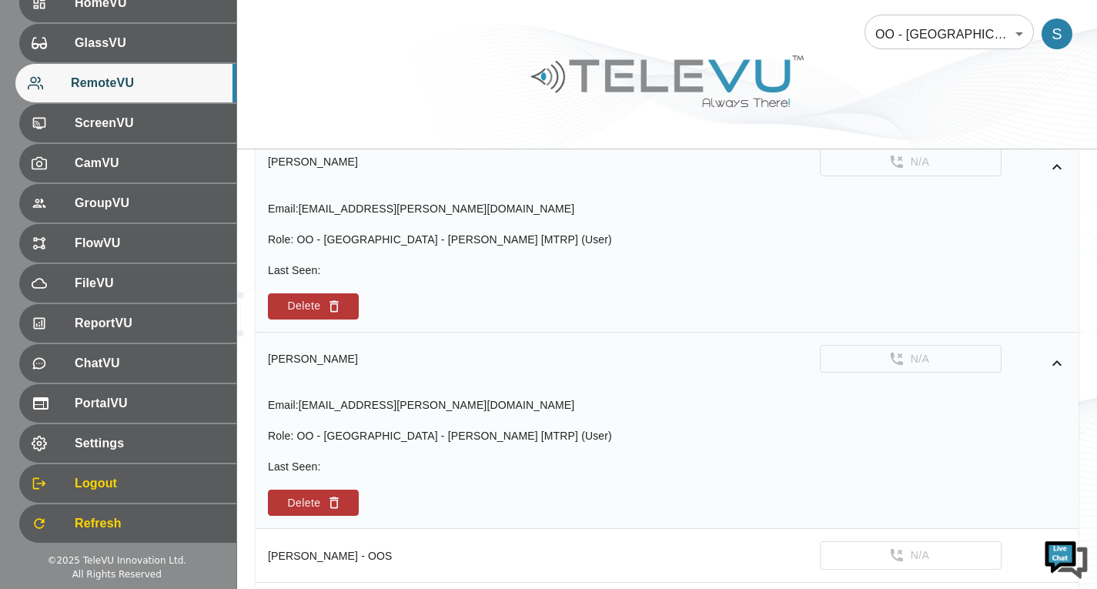
click at [1054, 169] on icon "simple table" at bounding box center [1056, 167] width 18 height 18
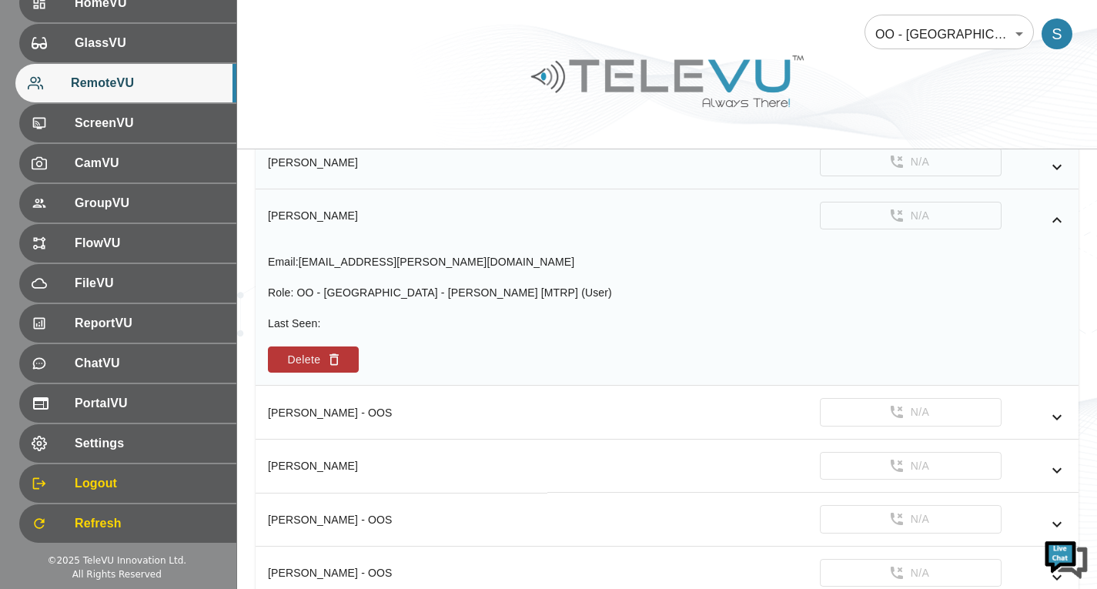
click at [1053, 216] on icon "simple table" at bounding box center [1056, 220] width 18 height 18
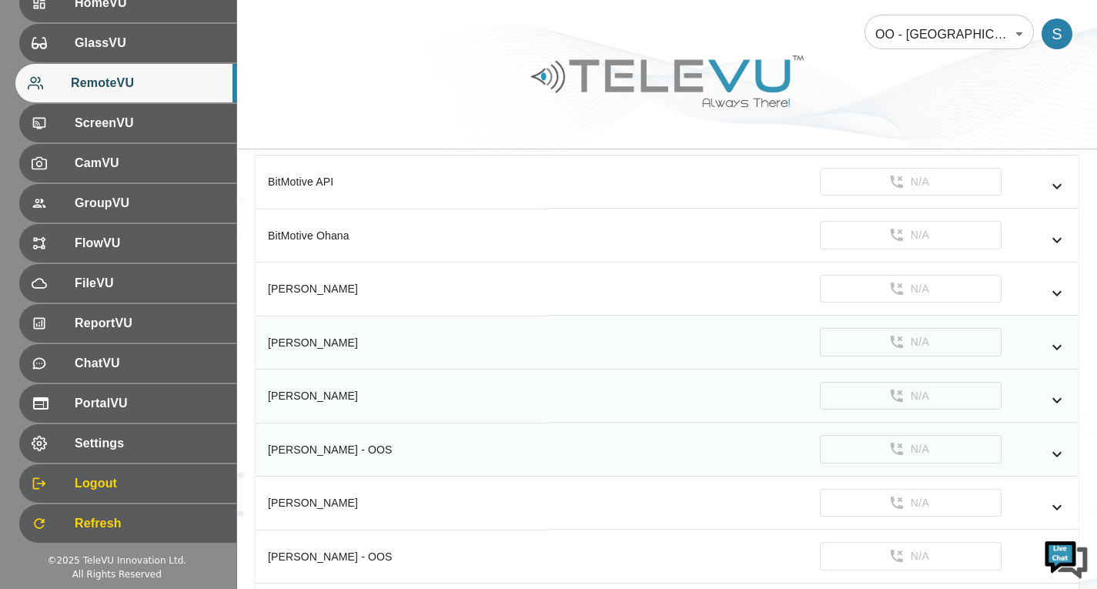
scroll to position [385, 0]
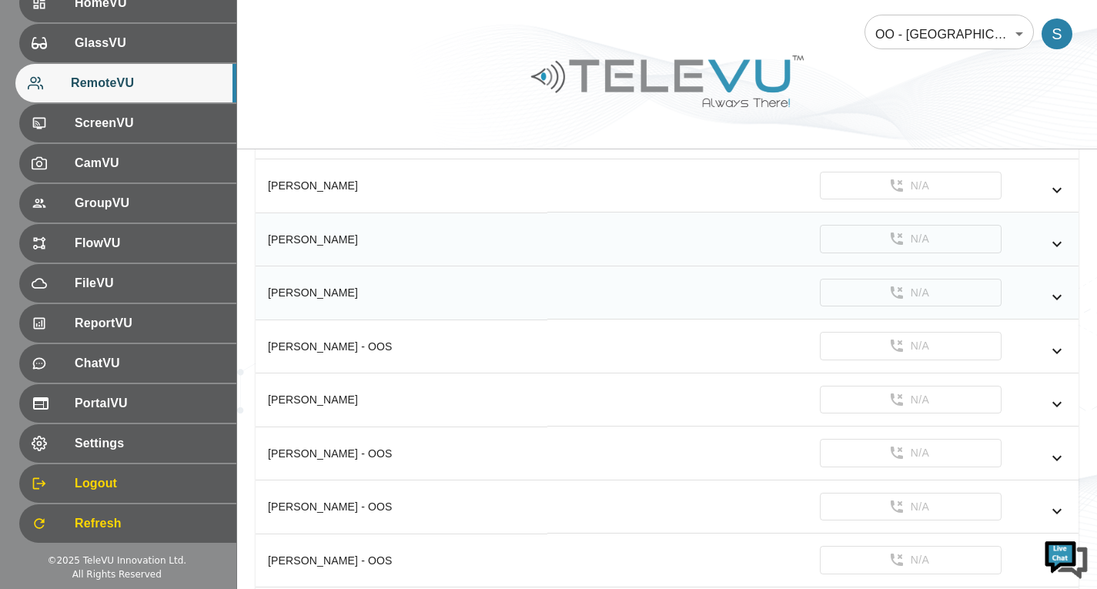
click at [1055, 238] on icon "simple table" at bounding box center [1056, 244] width 18 height 18
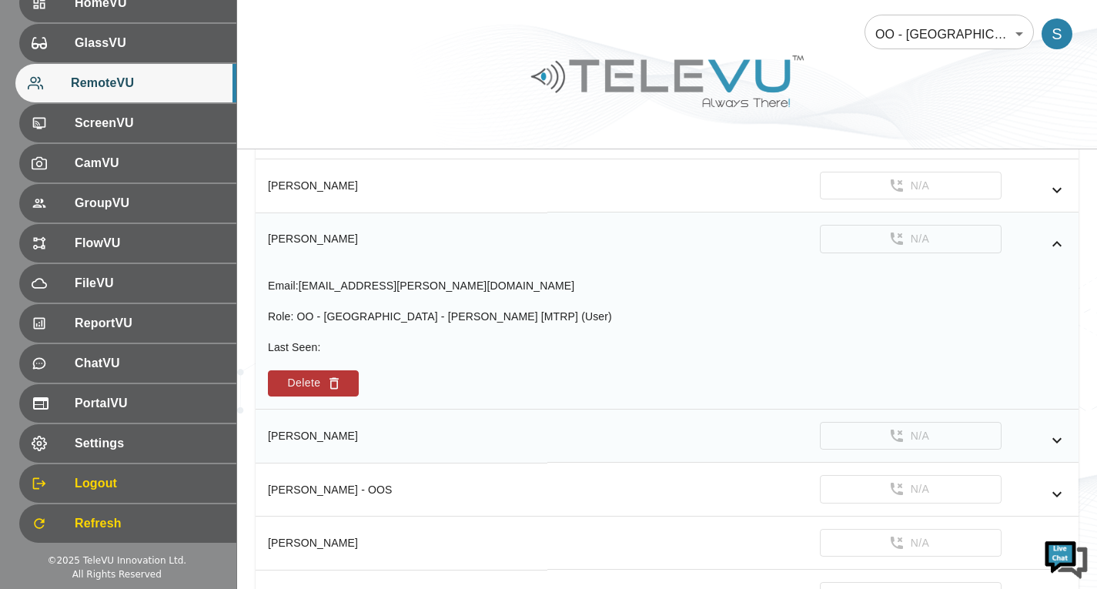
click at [1055, 238] on icon "simple table" at bounding box center [1056, 244] width 18 height 18
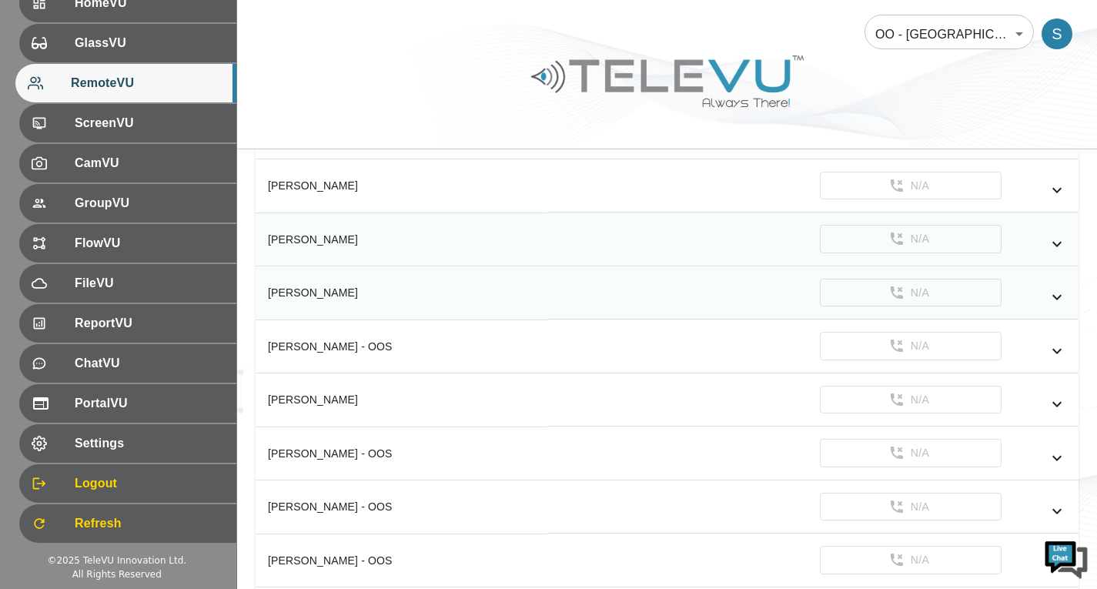
click at [1061, 240] on icon "simple table" at bounding box center [1056, 244] width 18 height 18
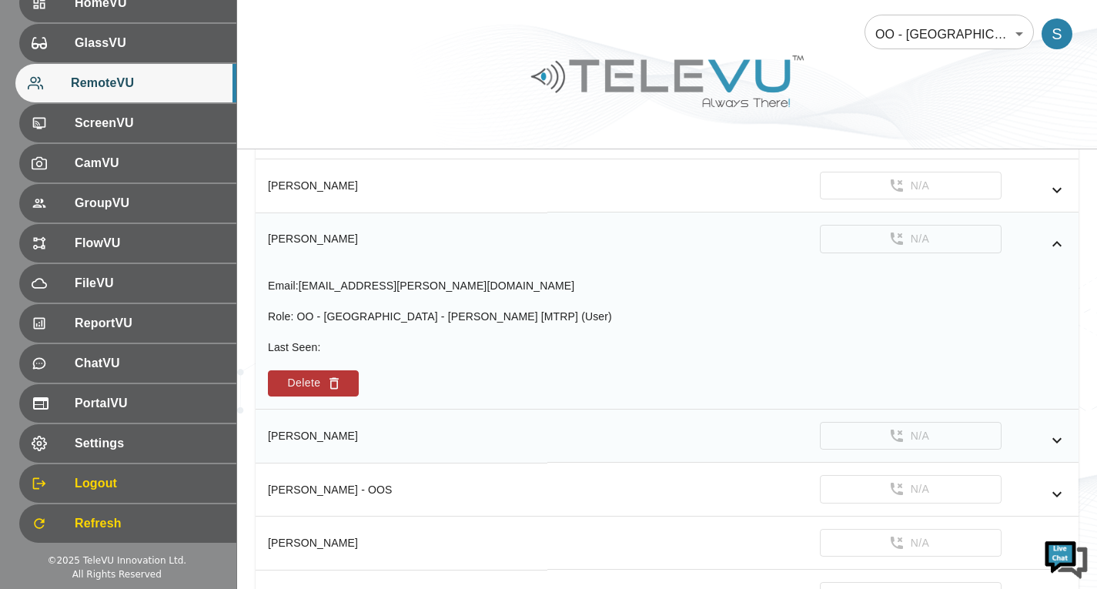
click at [1046, 442] on div "simple table" at bounding box center [1033, 440] width 65 height 18
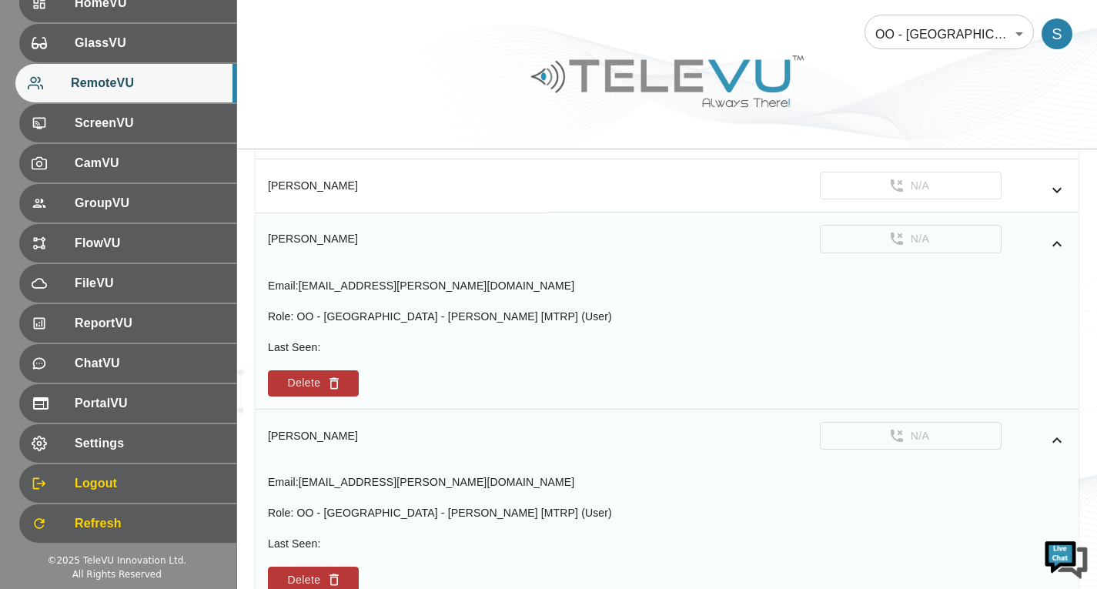
drag, startPoint x: 411, startPoint y: 285, endPoint x: 401, endPoint y: 282, distance: 10.5
click at [402, 285] on span "[EMAIL_ADDRESS][PERSON_NAME][DOMAIN_NAME]" at bounding box center [437, 285] width 276 height 12
click at [417, 276] on td "Email : [EMAIL_ADDRESS][PERSON_NAME][DOMAIN_NAME] Role : OO - [GEOGRAPHIC_DATA]…" at bounding box center [666, 337] width 823 height 144
drag, startPoint x: 416, startPoint y: 281, endPoint x: 304, endPoint y: 289, distance: 111.8
click at [304, 289] on div "Email : [EMAIL_ADDRESS][PERSON_NAME][DOMAIN_NAME]" at bounding box center [440, 285] width 344 height 15
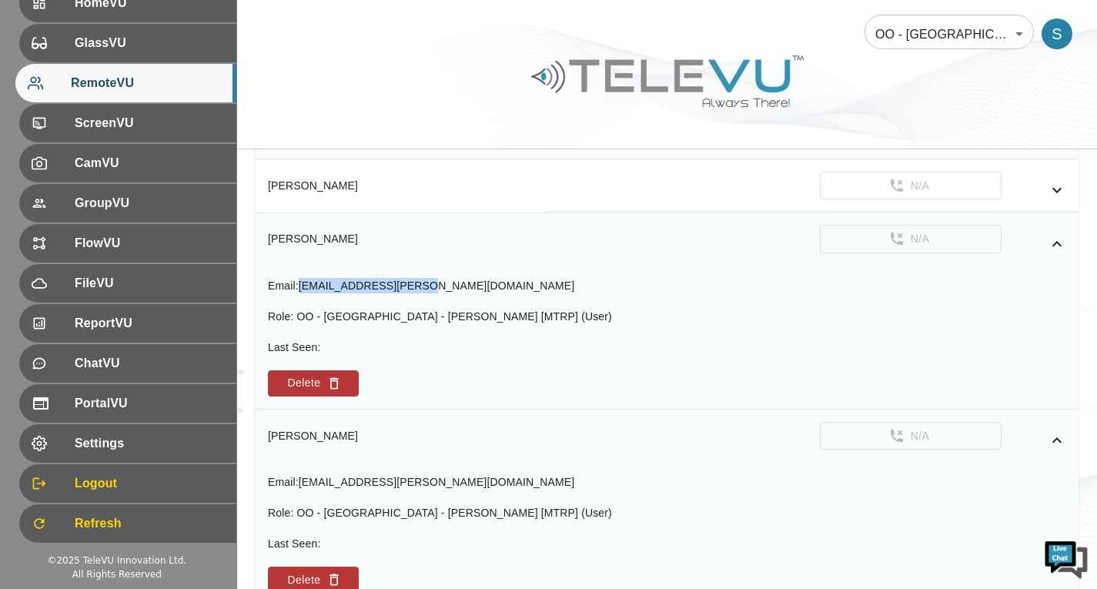
copy span "[EMAIL_ADDRESS][PERSON_NAME][DOMAIN_NAME]"
click at [516, 179] on div "[PERSON_NAME]" at bounding box center [401, 185] width 267 height 15
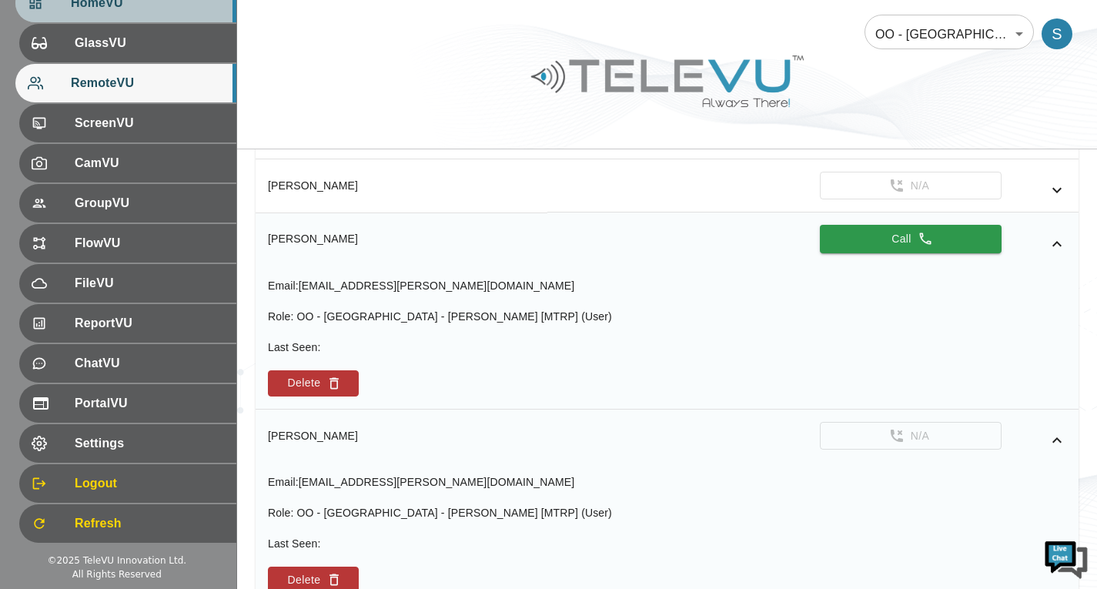
click at [149, 17] on div "HomeVU" at bounding box center [125, 3] width 221 height 38
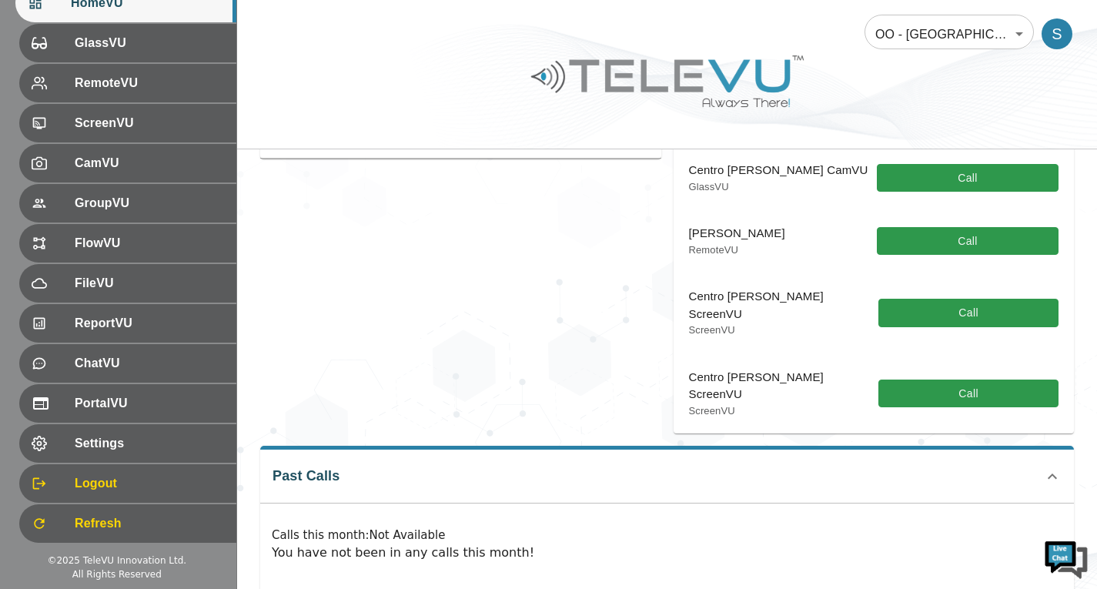
scroll to position [385, 0]
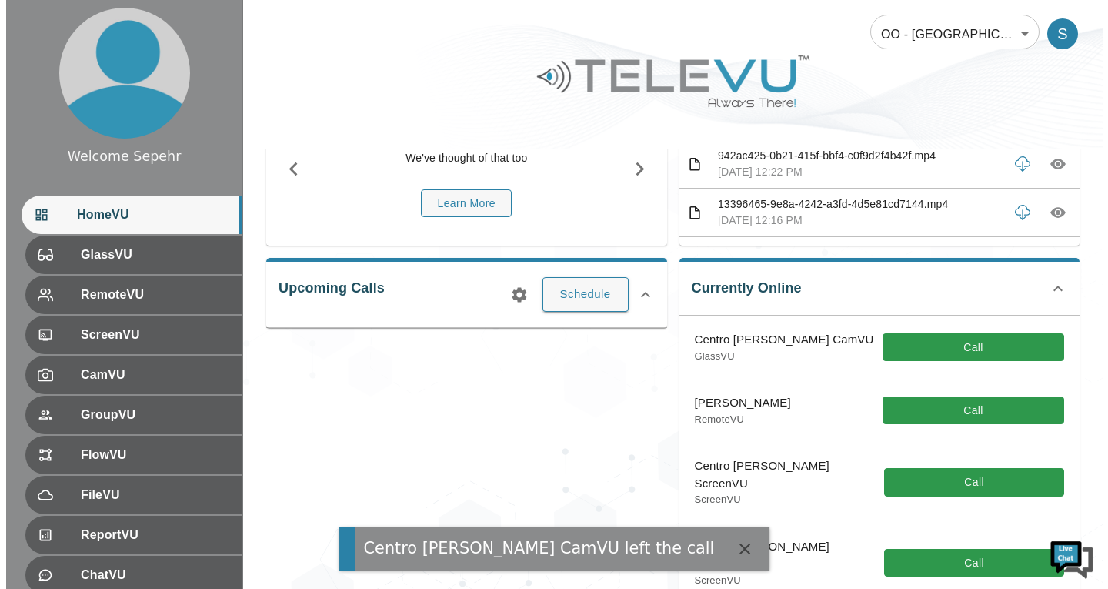
scroll to position [154, 0]
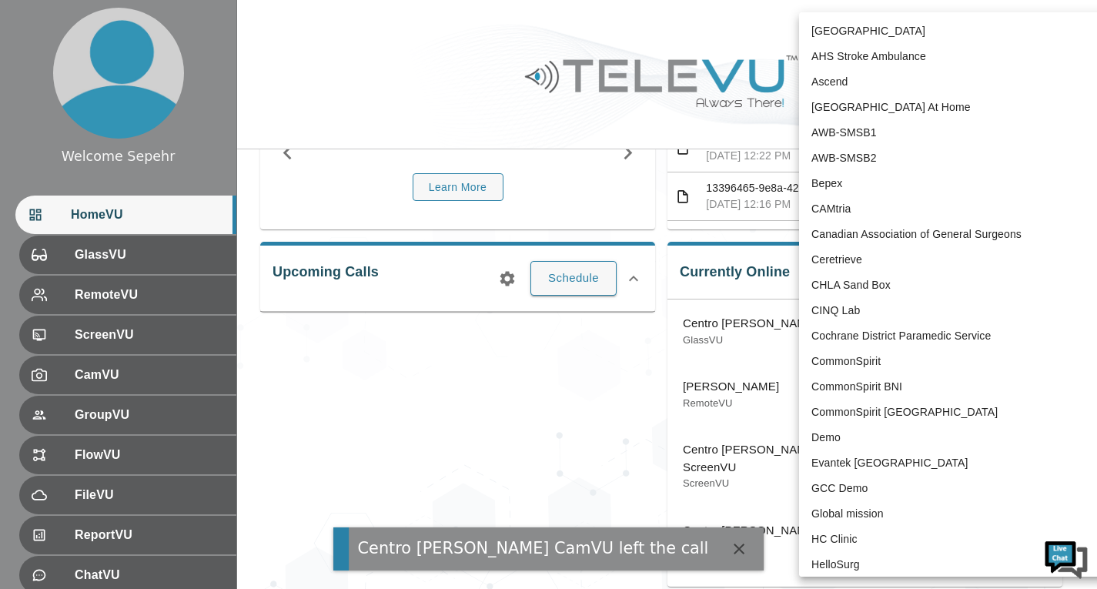
click at [893, 19] on body "Centro [PERSON_NAME] CamVU left the call Welcome Sepehr HomeVU GlassVU RemoteVU…" at bounding box center [548, 424] width 1097 height 1157
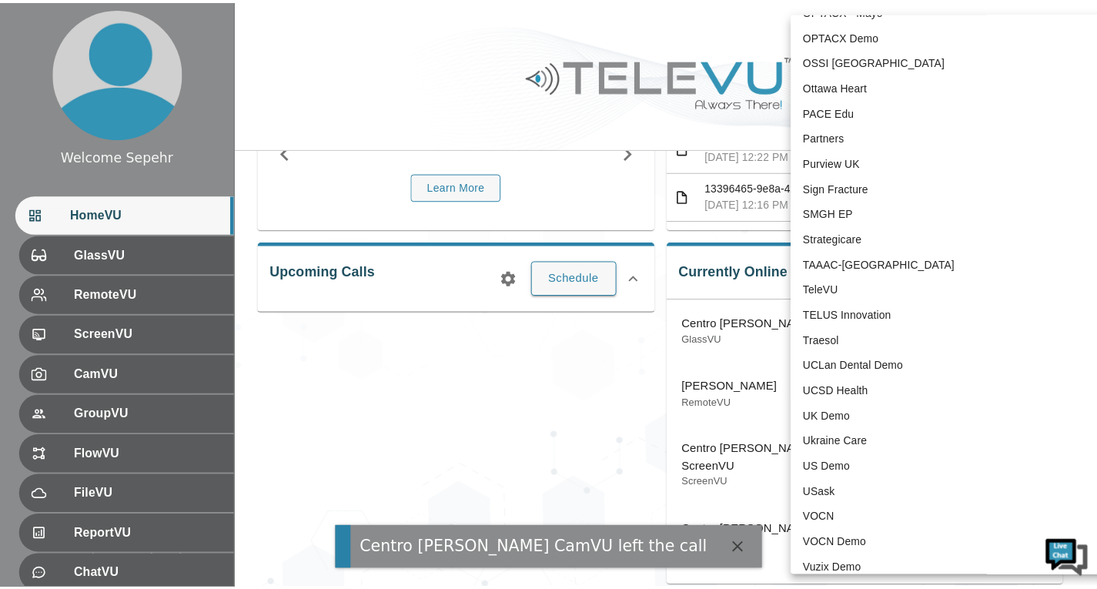
scroll to position [3207, 0]
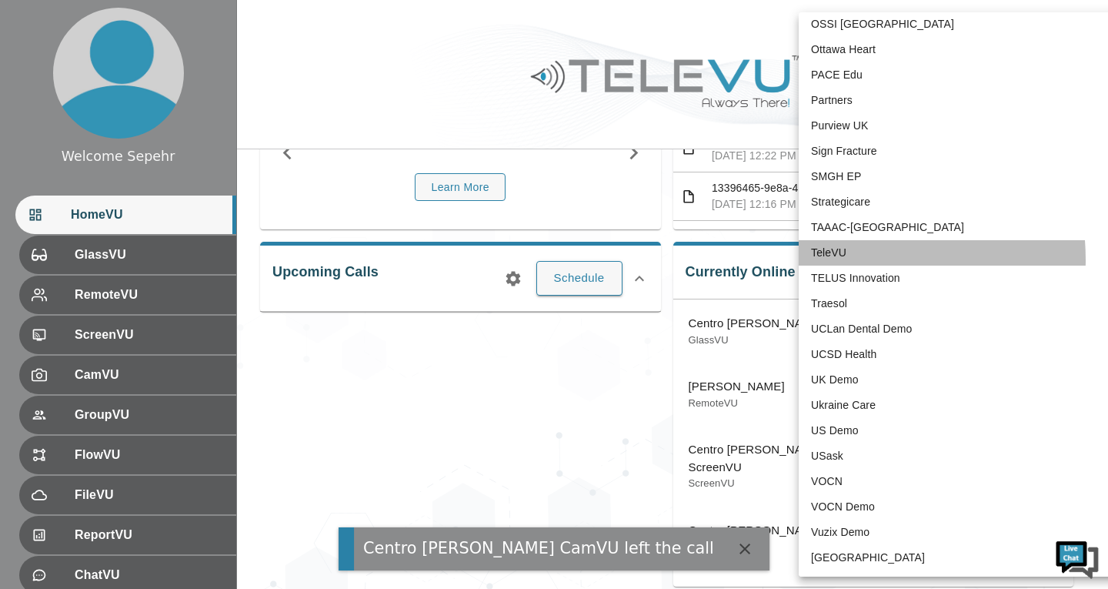
click at [843, 259] on li "TeleVU" at bounding box center [958, 252] width 319 height 25
type input "1"
